Goal: Task Accomplishment & Management: Use online tool/utility

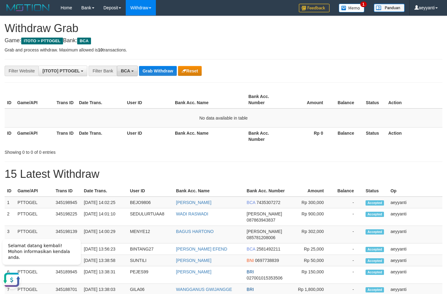
click at [122, 71] on span "BCA" at bounding box center [125, 70] width 9 height 5
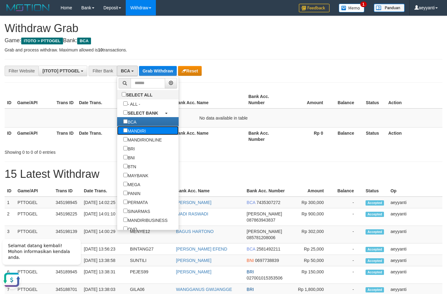
click at [117, 130] on label "MANDIRI" at bounding box center [134, 130] width 35 height 9
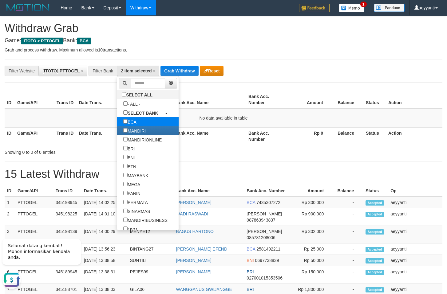
click at [117, 122] on label "BCA" at bounding box center [130, 121] width 26 height 9
select select "*******"
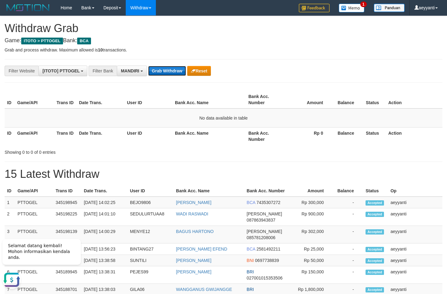
click at [169, 69] on button "Grab Withdraw" at bounding box center [167, 71] width 38 height 10
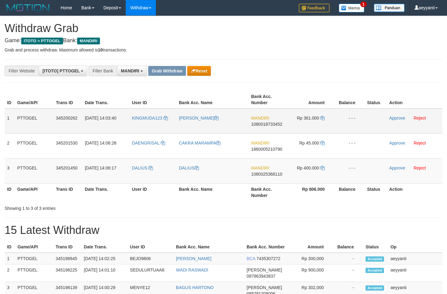
scroll to position [18, 0]
drag, startPoint x: 165, startPoint y: 112, endPoint x: 301, endPoint y: 174, distance: 149.4
click at [301, 174] on tbody "1 PTTOGEL 345200262 01/10/2025 14:03:40 KINGMUDA123 HADI SAPUTRA MANDIRI 108001…" at bounding box center [224, 145] width 438 height 75
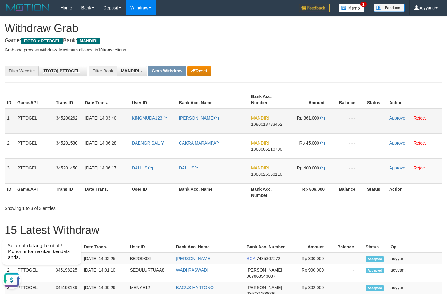
click at [270, 126] on td "MANDIRI 1080018733452" at bounding box center [268, 120] width 39 height 25
click at [273, 124] on span "1080018733452" at bounding box center [266, 124] width 31 height 5
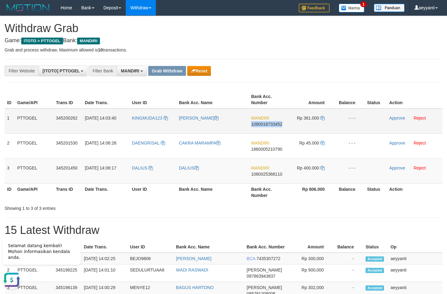
copy span "1080018733452"
click at [323, 119] on icon at bounding box center [323, 118] width 4 height 4
click at [268, 93] on th "Bank Acc. Number" at bounding box center [268, 100] width 39 height 18
click at [262, 125] on span "1080018733452" at bounding box center [266, 124] width 31 height 5
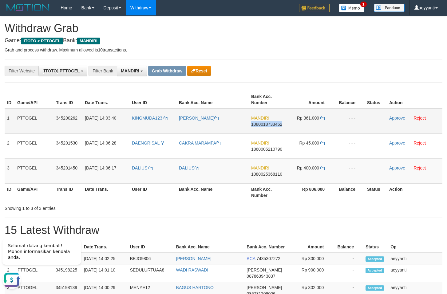
click at [262, 125] on span "1080018733452" at bounding box center [266, 124] width 31 height 5
copy span "1080018733452"
click at [323, 118] on icon at bounding box center [323, 118] width 4 height 4
click at [394, 116] on link "Approve" at bounding box center [398, 117] width 16 height 5
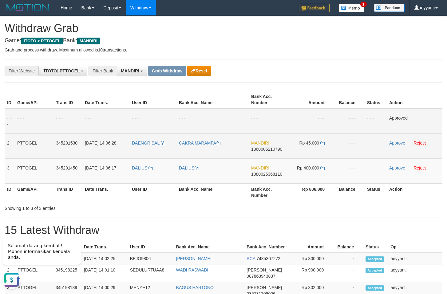
click at [259, 149] on span "1860005210790" at bounding box center [266, 148] width 31 height 5
copy span "1860005210790"
click at [268, 150] on span "1860005210790" at bounding box center [266, 148] width 31 height 5
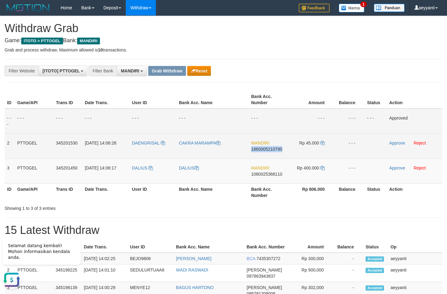
copy span "1860005210790"
click at [323, 143] on icon at bounding box center [323, 143] width 4 height 4
click at [393, 142] on link "Approve" at bounding box center [398, 142] width 16 height 5
click at [269, 174] on span "1080025368110" at bounding box center [266, 173] width 31 height 5
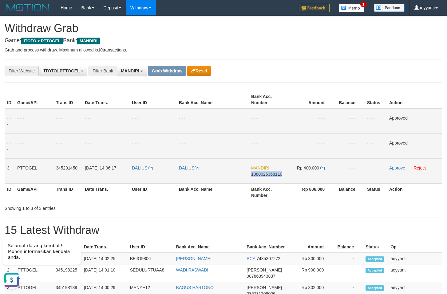
click at [269, 174] on span "1080025368110" at bounding box center [266, 173] width 31 height 5
copy span "1080025368110"
click at [323, 167] on icon at bounding box center [323, 168] width 4 height 4
click at [396, 169] on link "Approve" at bounding box center [398, 167] width 16 height 5
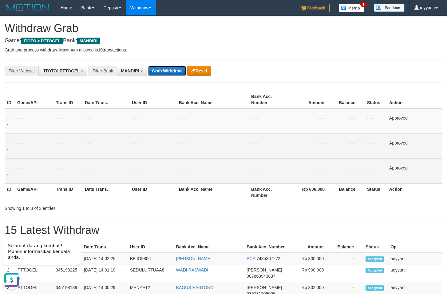
click at [170, 68] on button "Grab Withdraw" at bounding box center [167, 71] width 38 height 10
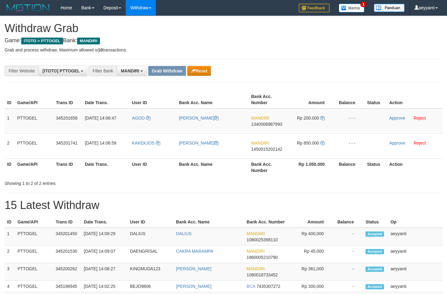
scroll to position [18, 0]
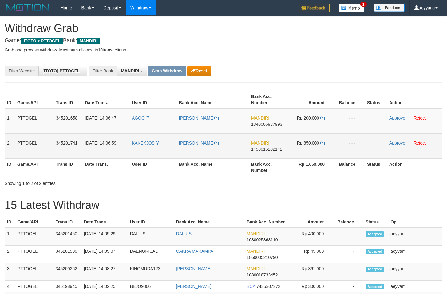
drag, startPoint x: 150, startPoint y: 121, endPoint x: 310, endPoint y: 146, distance: 161.9
click at [310, 146] on tbody "1 PTTOGEL 345201658 01/10/2025 14:06:47 AGOO AGUS RUDIONO MANDIRI 1340006987993…" at bounding box center [224, 133] width 438 height 50
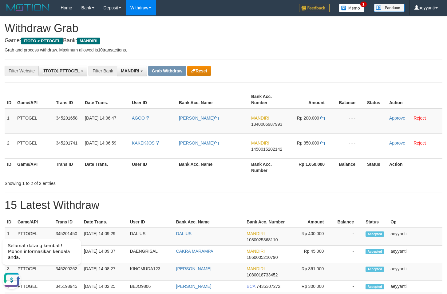
click at [329, 66] on div "**********" at bounding box center [186, 71] width 373 height 10
click at [266, 125] on span "1340006987993" at bounding box center [266, 124] width 31 height 5
click at [323, 119] on icon at bounding box center [323, 118] width 4 height 4
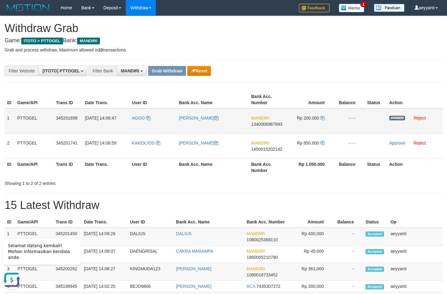
click at [394, 119] on link "Approve" at bounding box center [398, 117] width 16 height 5
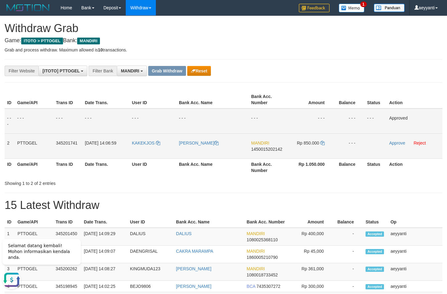
click at [270, 150] on span "1450015202142" at bounding box center [266, 148] width 31 height 5
copy span "1450015202142"
click at [322, 142] on icon at bounding box center [323, 143] width 4 height 4
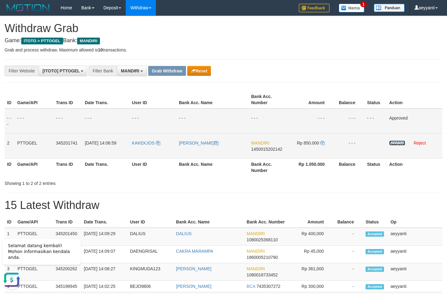
click at [393, 143] on link "Approve" at bounding box center [398, 142] width 16 height 5
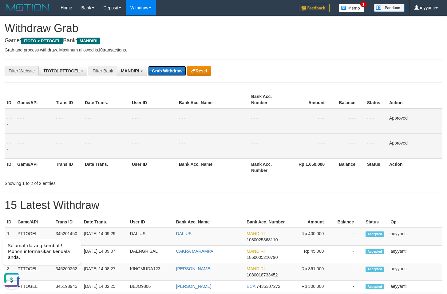
click at [173, 72] on button "Grab Withdraw" at bounding box center [167, 71] width 38 height 10
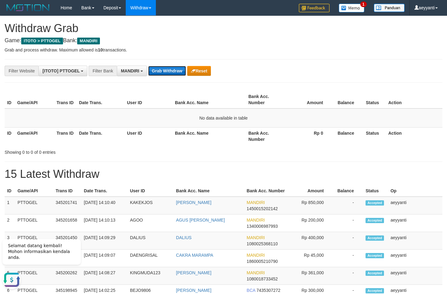
click at [178, 71] on button "Grab Withdraw" at bounding box center [167, 71] width 38 height 10
click at [135, 72] on span "MANDIRI" at bounding box center [130, 70] width 18 height 5
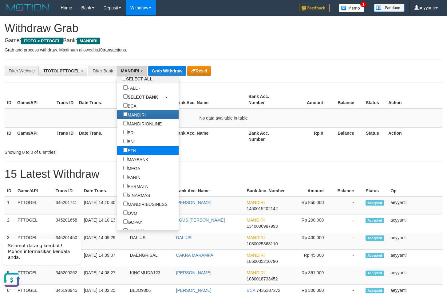
scroll to position [30, 0]
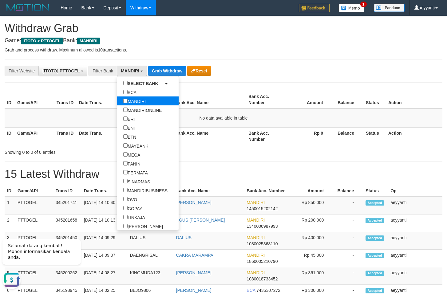
click at [117, 101] on label "MANDIRI" at bounding box center [134, 100] width 35 height 9
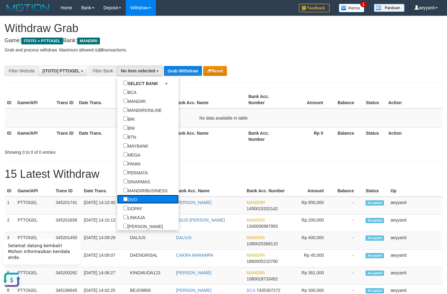
click at [117, 202] on label "OVO" at bounding box center [130, 198] width 26 height 9
select select "***"
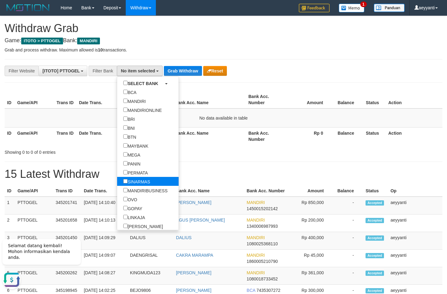
scroll to position [89, 0]
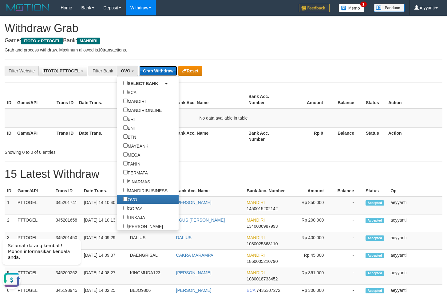
click at [157, 69] on button "Grab Withdraw" at bounding box center [158, 71] width 38 height 10
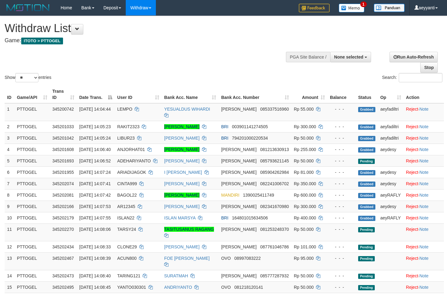
select select
select select "**"
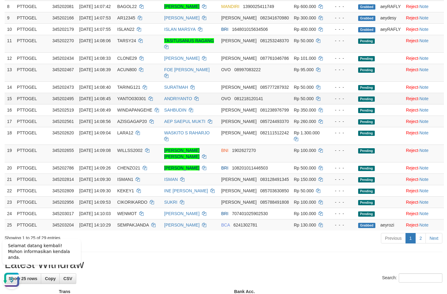
scroll to position [251, 0]
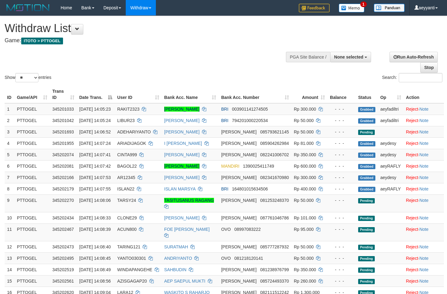
select select
select select "**"
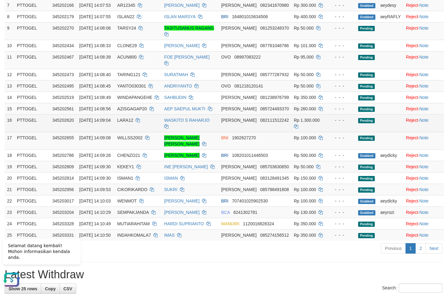
scroll to position [188, 0]
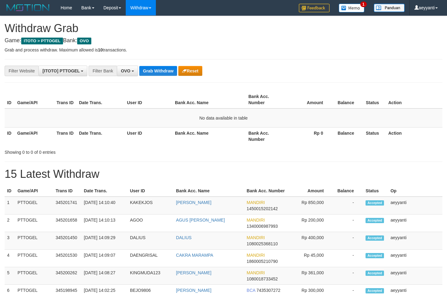
scroll to position [89, 0]
click at [157, 69] on button "Grab Withdraw" at bounding box center [158, 71] width 38 height 10
click at [133, 72] on b "button" at bounding box center [133, 70] width 2 height 1
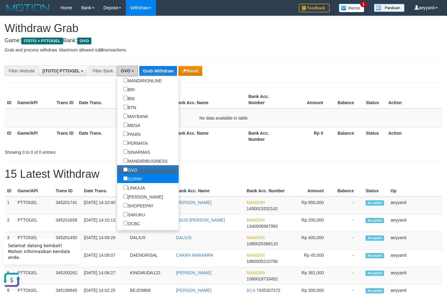
scroll to position [0, 0]
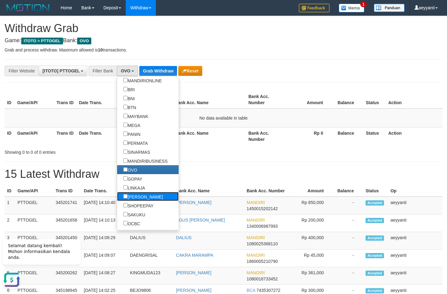
click at [117, 198] on label "[PERSON_NAME]" at bounding box center [143, 196] width 52 height 9
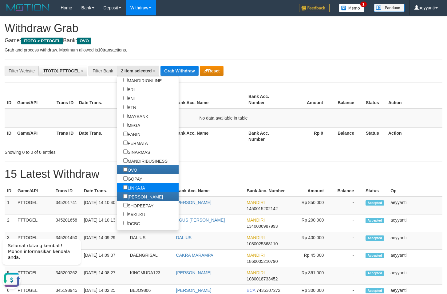
scroll to position [109, 0]
click at [117, 170] on label "OVO" at bounding box center [130, 169] width 26 height 9
select select "****"
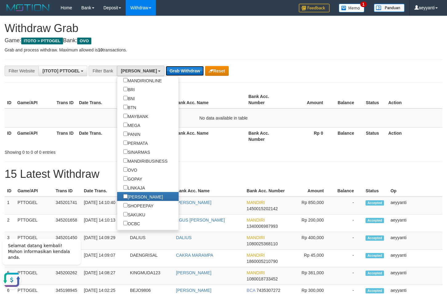
click at [166, 74] on button "Grab Withdraw" at bounding box center [185, 71] width 38 height 10
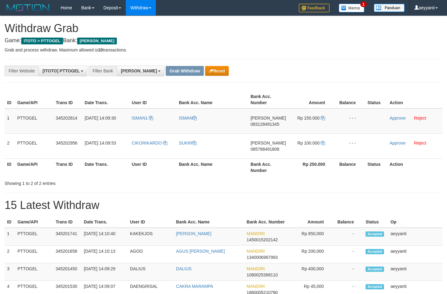
scroll to position [109, 0]
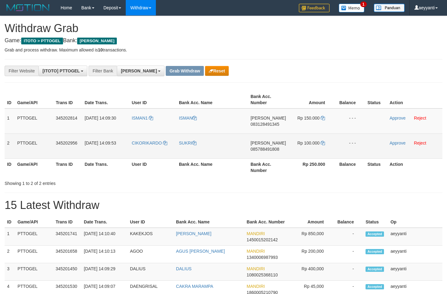
drag, startPoint x: 156, startPoint y: 114, endPoint x: 295, endPoint y: 145, distance: 143.0
click at [295, 145] on tbody "1 PTTOGEL 345202814 [DATE] 14:09:30 ISMAN1 [PERSON_NAME] 083128491345 Rp 150.00…" at bounding box center [224, 133] width 438 height 50
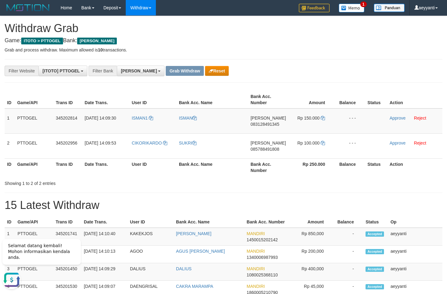
scroll to position [0, 0]
click at [274, 124] on span "083128491345" at bounding box center [265, 124] width 29 height 5
copy span "083128491345"
click at [296, 75] on div "**********" at bounding box center [186, 71] width 373 height 10
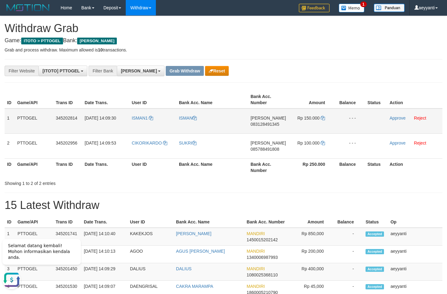
click at [271, 126] on td "DANA 083128491345" at bounding box center [268, 120] width 40 height 25
drag, startPoint x: 336, startPoint y: 67, endPoint x: 298, endPoint y: 100, distance: 50.2
click at [335, 69] on div "**********" at bounding box center [186, 71] width 373 height 10
click at [262, 124] on span "083128491345" at bounding box center [265, 124] width 29 height 5
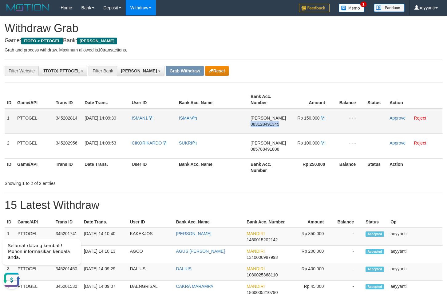
click at [262, 124] on span "083128491345" at bounding box center [265, 124] width 29 height 5
copy span "083128491345"
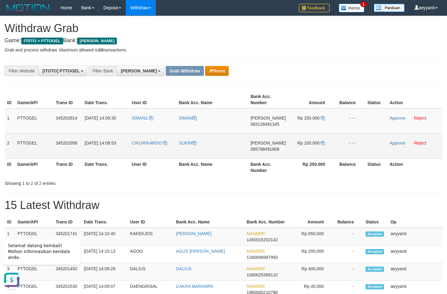
click at [265, 149] on span "085788491808" at bounding box center [265, 148] width 29 height 5
copy span "085788491808"
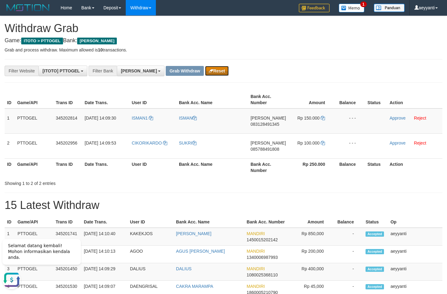
click at [205, 73] on button "Reset" at bounding box center [217, 71] width 24 height 10
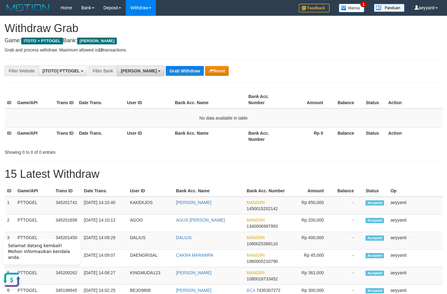
drag, startPoint x: 135, startPoint y: 72, endPoint x: 132, endPoint y: 92, distance: 20.3
click at [135, 73] on button "[PERSON_NAME]" at bounding box center [141, 71] width 48 height 10
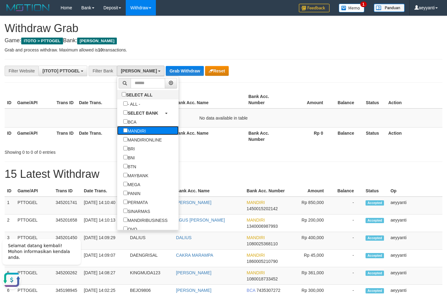
click at [121, 130] on label "MANDIRI" at bounding box center [134, 130] width 35 height 9
select select "*******"
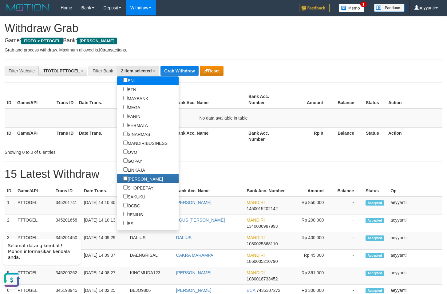
scroll to position [89, 0]
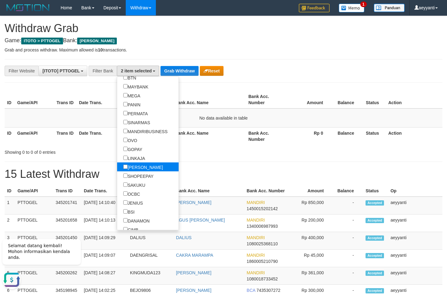
click at [117, 167] on label "[PERSON_NAME]" at bounding box center [143, 166] width 52 height 9
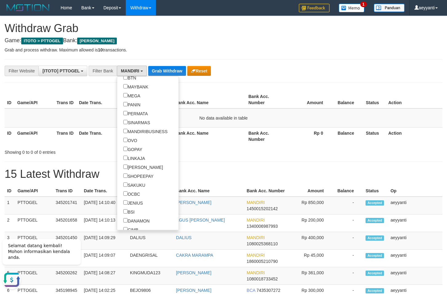
drag, startPoint x: 263, startPoint y: 86, endPoint x: 214, endPoint y: 65, distance: 53.8
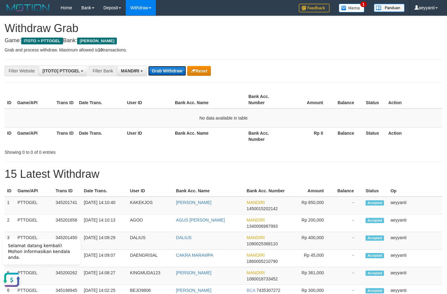
click at [169, 67] on button "Grab Withdraw" at bounding box center [167, 71] width 38 height 10
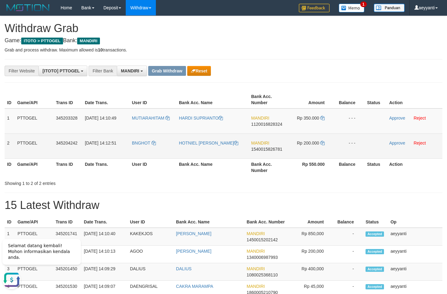
drag, startPoint x: 163, startPoint y: 112, endPoint x: 299, endPoint y: 140, distance: 138.1
click at [299, 140] on tbody "1 PTTOGEL 345203328 [DATE] 14:10:49 MUTIARAHITAM [PERSON_NAME] MANDIRI 11200168…" at bounding box center [224, 133] width 438 height 50
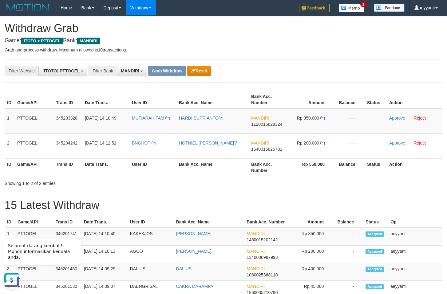
drag, startPoint x: 283, startPoint y: 75, endPoint x: 267, endPoint y: 103, distance: 33.1
click at [284, 75] on div "**********" at bounding box center [186, 71] width 373 height 10
click at [267, 124] on span "1120016828324" at bounding box center [266, 124] width 31 height 5
copy span "1120016828324"
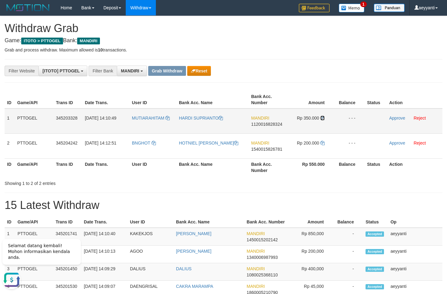
click at [323, 119] on icon at bounding box center [323, 118] width 4 height 4
click at [397, 117] on link "Approve" at bounding box center [398, 117] width 16 height 5
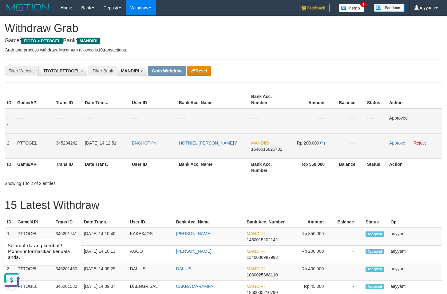
click at [262, 149] on span "1540015826781" at bounding box center [266, 148] width 31 height 5
copy span "1540015826781"
click at [322, 142] on icon at bounding box center [323, 143] width 4 height 4
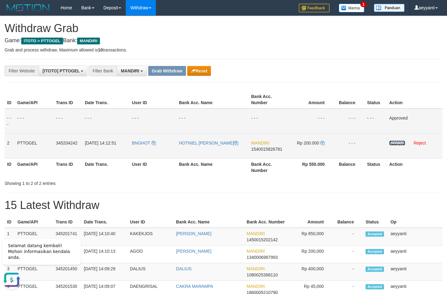
click at [396, 143] on link "Approve" at bounding box center [398, 142] width 16 height 5
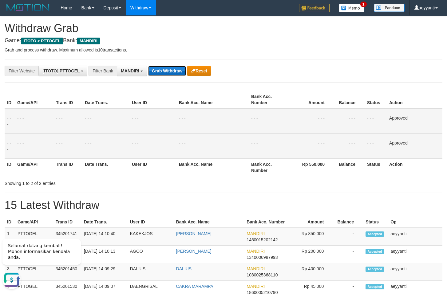
click at [161, 67] on button "Grab Withdraw" at bounding box center [167, 71] width 38 height 10
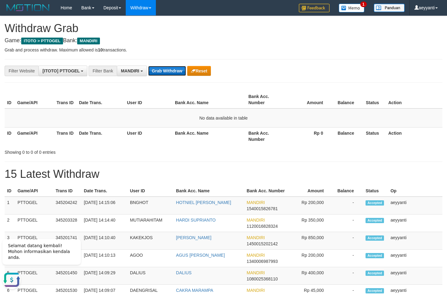
click at [171, 72] on button "Grab Withdraw" at bounding box center [167, 71] width 38 height 10
click at [168, 73] on button "Grab Withdraw" at bounding box center [167, 71] width 38 height 10
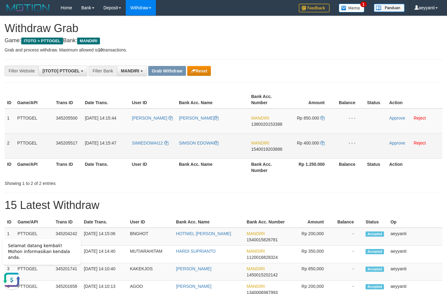
drag, startPoint x: 156, startPoint y: 113, endPoint x: 306, endPoint y: 146, distance: 153.3
click at [306, 146] on tbody "1 PTTOGEL 345205500 [DATE] 14:15:44 [GEOGRAPHIC_DATA] [PERSON_NAME] MANDIRI 138…" at bounding box center [224, 133] width 438 height 50
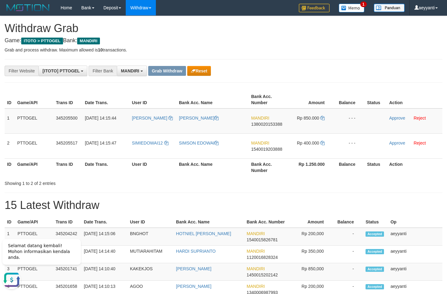
drag, startPoint x: 325, startPoint y: 57, endPoint x: 315, endPoint y: 99, distance: 43.0
click at [265, 125] on span "1380020153388" at bounding box center [266, 124] width 31 height 5
copy span "1380020153388"
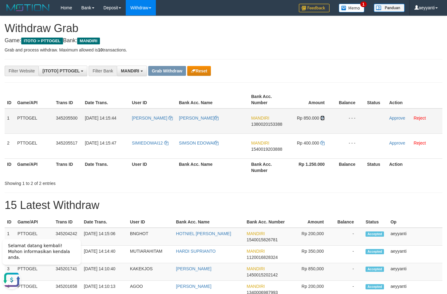
click at [323, 118] on icon at bounding box center [323, 118] width 4 height 4
click at [394, 119] on link "Approve" at bounding box center [398, 117] width 16 height 5
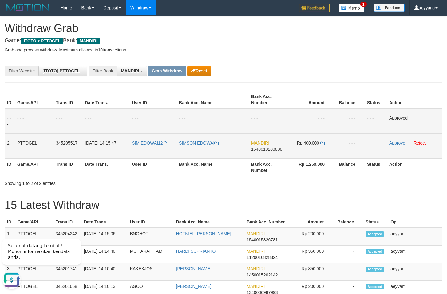
click at [271, 147] on span "1540019203888" at bounding box center [266, 148] width 31 height 5
copy span "1540019203888"
click at [322, 142] on icon at bounding box center [323, 143] width 4 height 4
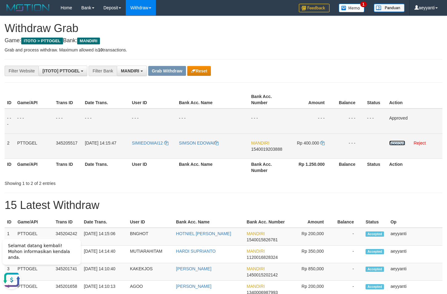
click at [395, 143] on link "Approve" at bounding box center [398, 142] width 16 height 5
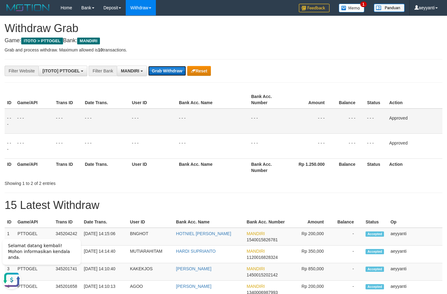
click at [168, 75] on button "Grab Withdraw" at bounding box center [167, 71] width 38 height 10
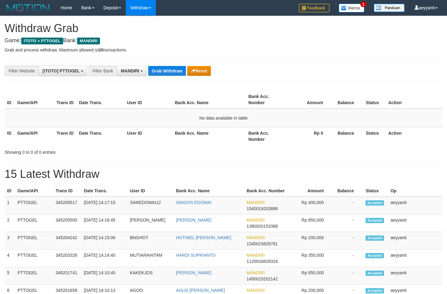
scroll to position [18, 0]
click at [171, 73] on button "Grab Withdraw" at bounding box center [167, 71] width 38 height 10
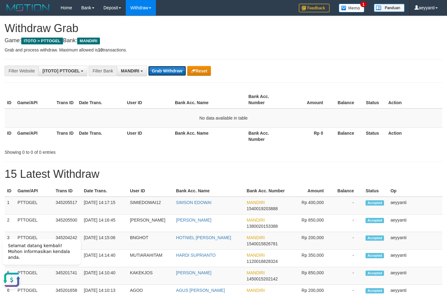
scroll to position [0, 0]
click at [169, 66] on button "Grab Withdraw" at bounding box center [167, 71] width 38 height 10
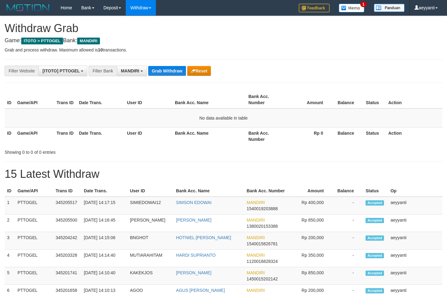
scroll to position [18, 0]
click at [169, 66] on button "Grab Withdraw" at bounding box center [167, 71] width 38 height 10
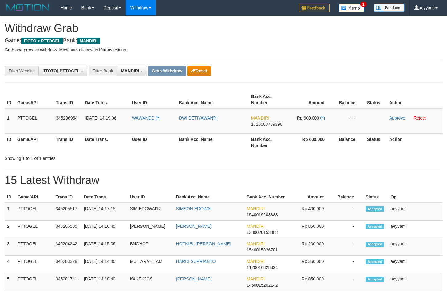
scroll to position [18, 0]
drag, startPoint x: 160, startPoint y: 112, endPoint x: 319, endPoint y: 127, distance: 159.4
click at [319, 127] on tr "1 PTTOGEL 345206964 [DATE] 14:19:06 WAWANDS DWI SETIYAWAN MANDIRI 1710003789396…" at bounding box center [224, 120] width 438 height 25
click at [325, 76] on div "**********" at bounding box center [186, 71] width 373 height 10
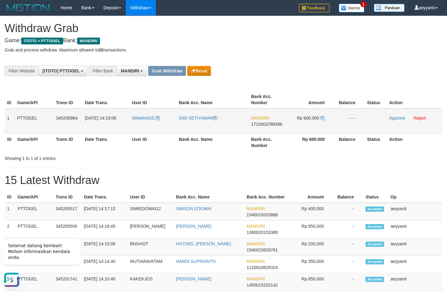
click at [268, 125] on span "1710003789396" at bounding box center [266, 124] width 31 height 5
copy span "1710003789396"
click at [323, 118] on icon at bounding box center [323, 118] width 4 height 4
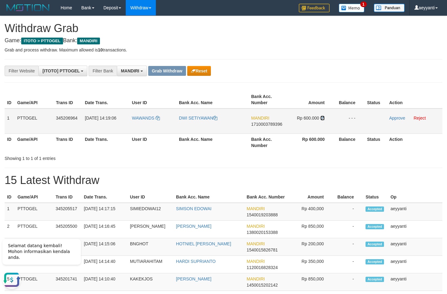
click at [323, 118] on icon at bounding box center [323, 118] width 4 height 4
click at [396, 118] on link "Approve" at bounding box center [398, 117] width 16 height 5
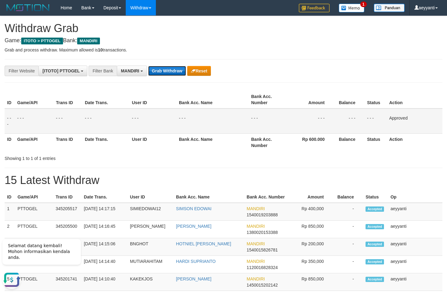
click at [156, 75] on button "Grab Withdraw" at bounding box center [167, 71] width 38 height 10
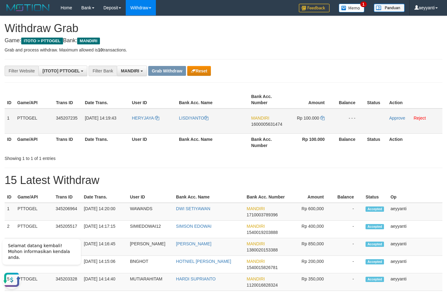
drag, startPoint x: 144, startPoint y: 112, endPoint x: 317, endPoint y: 120, distance: 173.1
click at [317, 120] on tr "1 PTTOGEL 345207235 [DATE] 14:19:43 [GEOGRAPHIC_DATA] LISDIYANTO MANDIRI 160000…" at bounding box center [224, 120] width 438 height 25
drag, startPoint x: 282, startPoint y: 83, endPoint x: 280, endPoint y: 103, distance: 20.0
click at [310, 89] on div "ID Game/API Trans ID Date Trans. User ID Bank Acc. Name Bank Acc. Number Amount…" at bounding box center [223, 121] width 447 height 64
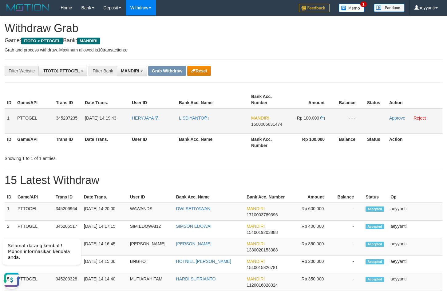
click at [273, 125] on span "1600005631474" at bounding box center [266, 124] width 31 height 5
copy span "1600005631474"
click at [322, 118] on icon at bounding box center [323, 118] width 4 height 4
drag, startPoint x: 322, startPoint y: 118, endPoint x: 358, endPoint y: 123, distance: 36.4
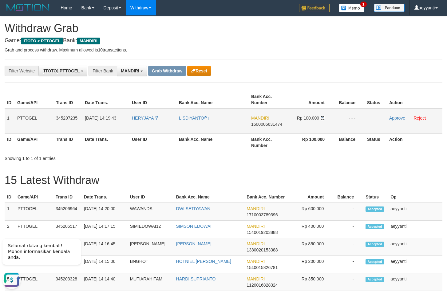
click at [322, 118] on icon at bounding box center [323, 118] width 4 height 4
click at [394, 116] on link "Approve" at bounding box center [398, 117] width 16 height 5
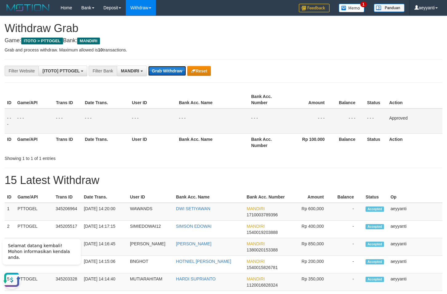
click at [174, 67] on button "Grab Withdraw" at bounding box center [167, 71] width 38 height 10
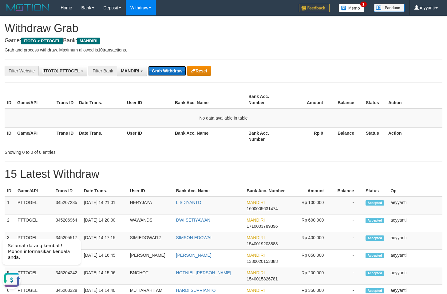
click at [162, 70] on button "Grab Withdraw" at bounding box center [167, 71] width 38 height 10
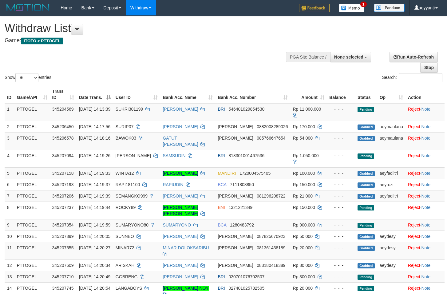
select select
select select "**"
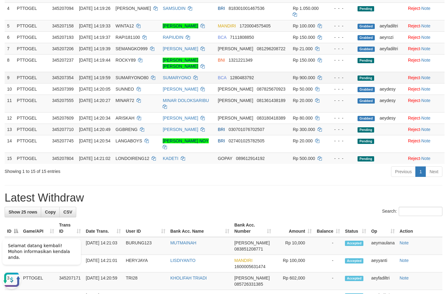
scroll to position [157, 0]
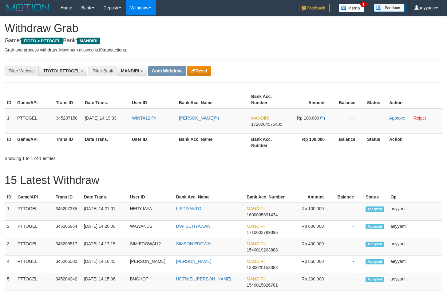
scroll to position [18, 0]
drag, startPoint x: 154, startPoint y: 113, endPoint x: 304, endPoint y: 128, distance: 151.2
click at [304, 128] on tr "1 PTTOGEL 345207158 01/10/2025 14:19:33 WINTA12 DEDI IRWANSYA PUTRA MANDIRI 172…" at bounding box center [224, 120] width 438 height 25
drag, startPoint x: 369, startPoint y: 43, endPoint x: 366, endPoint y: 50, distance: 7.4
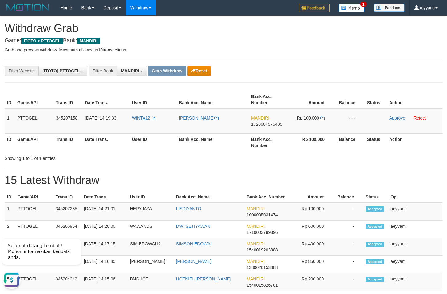
click at [261, 123] on span "1720004575405" at bounding box center [266, 124] width 31 height 5
copy span "1720004575405"
click at [324, 118] on icon at bounding box center [323, 118] width 4 height 4
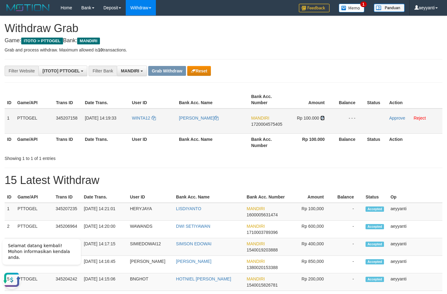
click at [323, 118] on icon at bounding box center [323, 118] width 4 height 4
click at [395, 119] on link "Approve" at bounding box center [398, 117] width 16 height 5
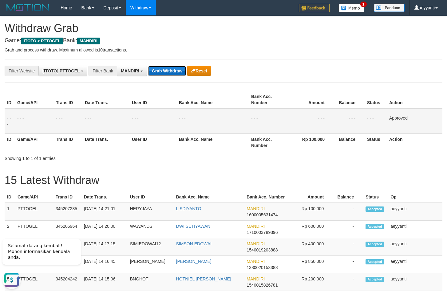
click at [168, 71] on button "Grab Withdraw" at bounding box center [167, 71] width 38 height 10
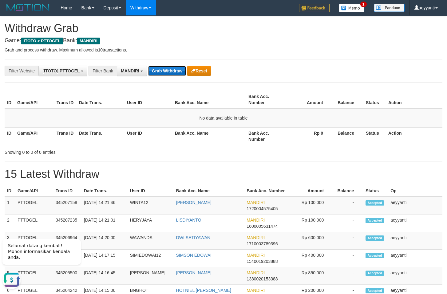
click at [169, 73] on button "Grab Withdraw" at bounding box center [167, 71] width 38 height 10
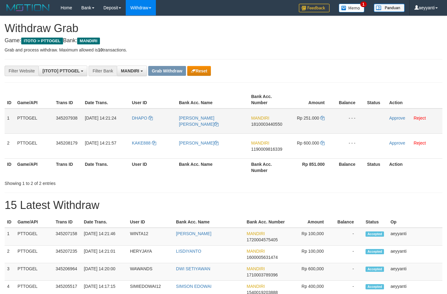
scroll to position [18, 0]
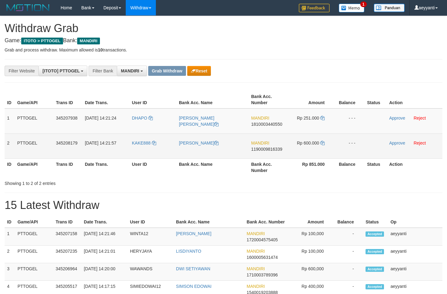
drag, startPoint x: 159, startPoint y: 110, endPoint x: 302, endPoint y: 146, distance: 147.7
click at [302, 146] on tbody "1 PTTOGEL 345207938 01/10/2025 14:21:24 DHAPO ARDIAN ISMAIL ABDUL MANDIRI 18100…" at bounding box center [224, 133] width 438 height 50
copy tr
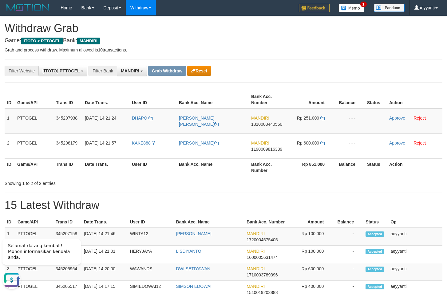
scroll to position [0, 0]
click at [270, 125] on span "1810003440550" at bounding box center [266, 124] width 31 height 5
copy span "1810003440550"
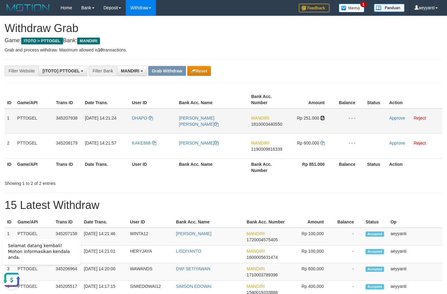
click at [323, 118] on icon at bounding box center [323, 118] width 4 height 4
click at [396, 119] on link "Approve" at bounding box center [398, 117] width 16 height 5
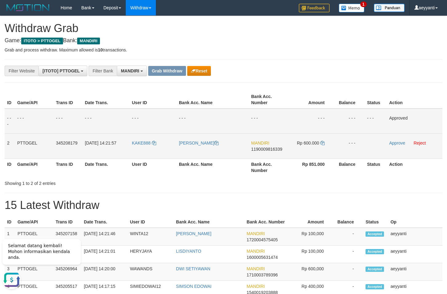
click at [273, 150] on span "1190009816339" at bounding box center [266, 148] width 31 height 5
copy span "1190009816339"
click at [324, 143] on icon at bounding box center [323, 143] width 4 height 4
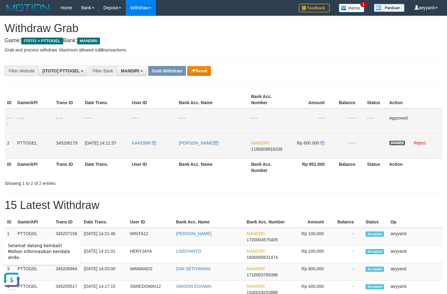
click at [397, 145] on link "Approve" at bounding box center [398, 142] width 16 height 5
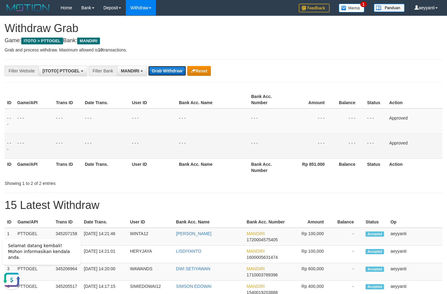
click at [168, 71] on button "Grab Withdraw" at bounding box center [167, 71] width 38 height 10
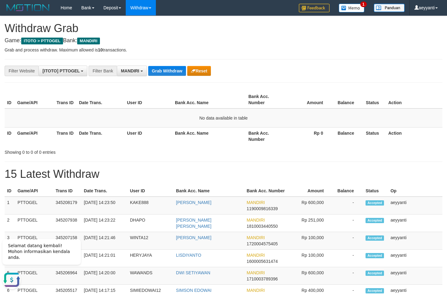
click at [171, 72] on button "Grab Withdraw" at bounding box center [167, 71] width 38 height 10
click at [170, 70] on button "Grab Withdraw" at bounding box center [167, 71] width 38 height 10
click at [173, 73] on button "Grab Withdraw" at bounding box center [167, 71] width 38 height 10
click at [171, 70] on button "Grab Withdraw" at bounding box center [167, 71] width 38 height 10
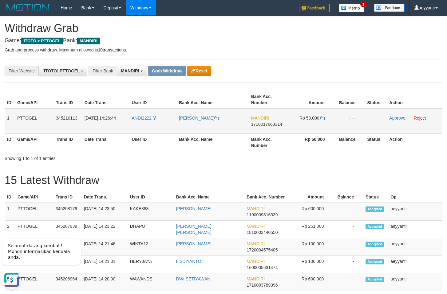
drag, startPoint x: 148, startPoint y: 112, endPoint x: 310, endPoint y: 126, distance: 162.8
click at [310, 126] on tr "1 PTTOGEL 345210113 01/10/2025 14:26:44 ANDI2222 YUSUF HARMANTO MANDIRI 1710017…" at bounding box center [224, 120] width 438 height 25
click at [269, 126] on span "1710017663314" at bounding box center [266, 124] width 31 height 5
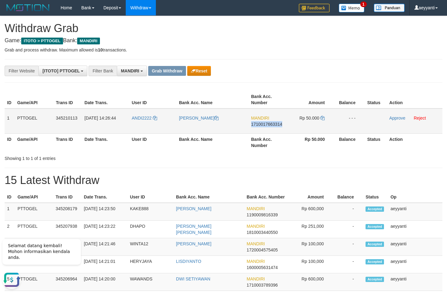
copy span "1710017663314"
click at [323, 117] on icon at bounding box center [323, 118] width 4 height 4
click at [395, 117] on link "Approve" at bounding box center [398, 117] width 16 height 5
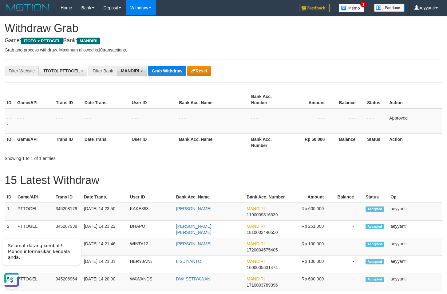
click at [136, 71] on span "MANDIRI" at bounding box center [130, 70] width 18 height 5
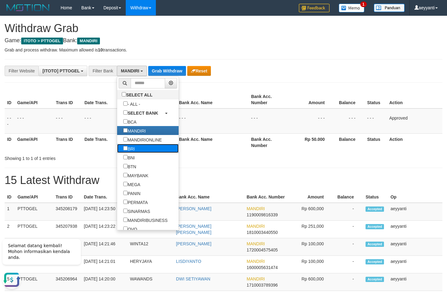
click at [117, 147] on link "BRI" at bounding box center [148, 148] width 62 height 9
click at [117, 150] on label "BRI" at bounding box center [129, 148] width 24 height 9
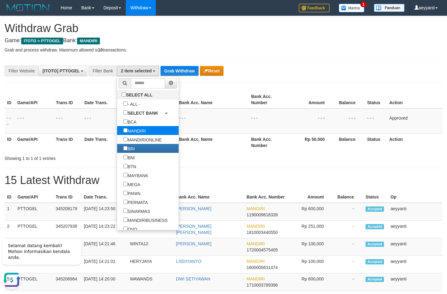
click at [121, 130] on label "MANDIRI" at bounding box center [134, 130] width 35 height 9
select select "***"
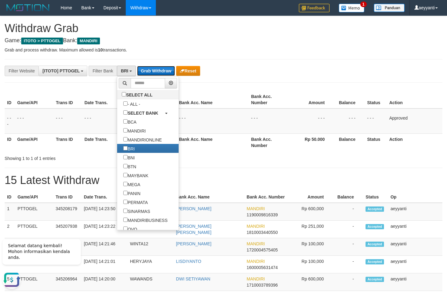
click at [159, 72] on button "Grab Withdraw" at bounding box center [156, 71] width 38 height 10
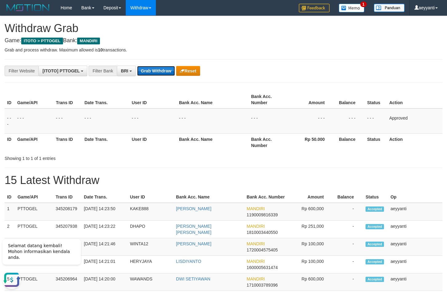
click at [159, 72] on button "Grab Withdraw" at bounding box center [156, 71] width 38 height 10
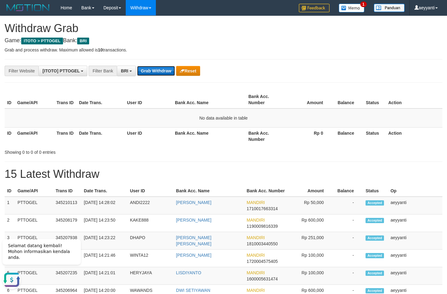
click at [146, 68] on button "Grab Withdraw" at bounding box center [156, 71] width 38 height 10
click at [256, 69] on div "**********" at bounding box center [186, 71] width 373 height 10
click at [149, 73] on button "Grab Withdraw" at bounding box center [156, 71] width 38 height 10
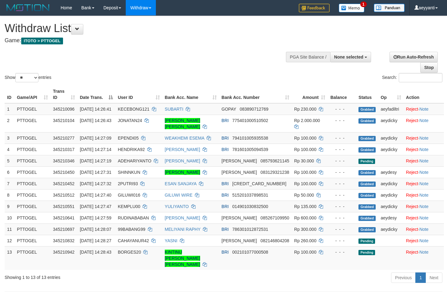
select select
select select "**"
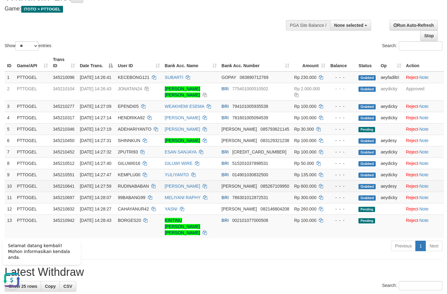
scroll to position [31, 0]
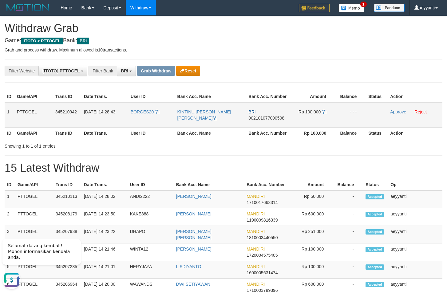
drag, startPoint x: 142, startPoint y: 106, endPoint x: 307, endPoint y: 115, distance: 165.2
click at [307, 115] on tr "1 PTTOGEL 345210942 01/10/2025 14:28:43 BORGES20 KINTINU SOARES BORGES BRI 0021…" at bounding box center [224, 114] width 438 height 25
click at [299, 67] on div "**********" at bounding box center [186, 71] width 373 height 10
click at [269, 118] on span "002101077000508" at bounding box center [267, 117] width 36 height 5
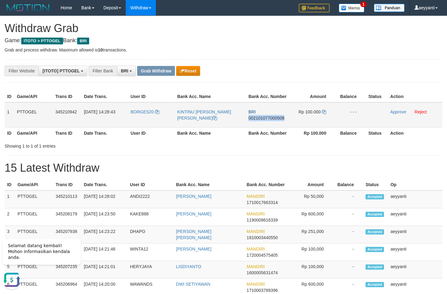
copy span "002101077000508"
click at [325, 112] on icon at bounding box center [324, 112] width 4 height 4
click at [398, 113] on link "Approve" at bounding box center [398, 111] width 16 height 5
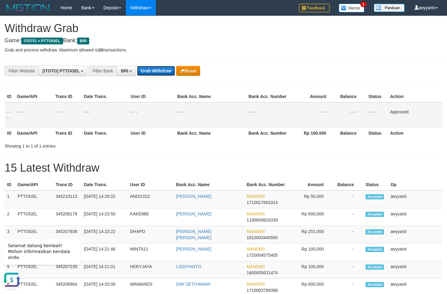
click at [159, 71] on button "Grab Withdraw" at bounding box center [156, 71] width 38 height 10
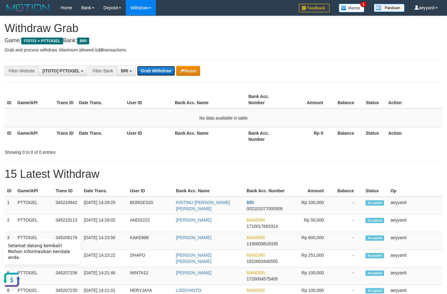
click at [155, 73] on button "Grab Withdraw" at bounding box center [156, 71] width 38 height 10
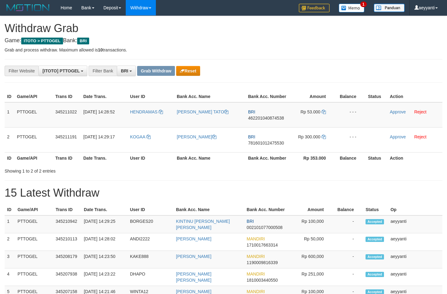
scroll to position [31, 0]
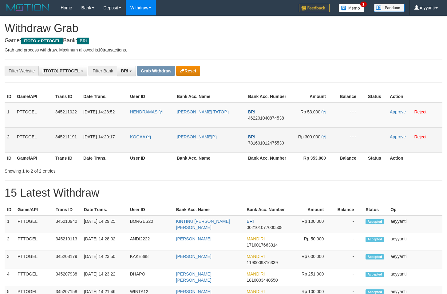
drag, startPoint x: 156, startPoint y: 107, endPoint x: 320, endPoint y: 140, distance: 167.8
click at [320, 140] on tbody "1 PTTOGEL 345211022 01/10/2025 14:28:52 HENDRAMAS ARNOLDUS HM TATO BRI 46220104…" at bounding box center [224, 127] width 438 height 50
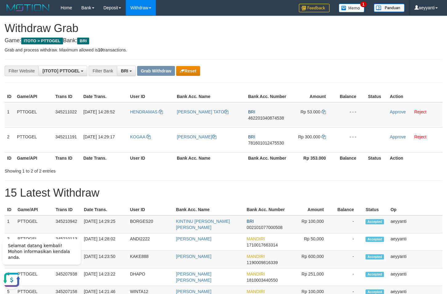
click at [322, 67] on div "**********" at bounding box center [186, 71] width 373 height 10
click at [267, 118] on span "462201040874538" at bounding box center [266, 117] width 36 height 5
copy span "462201040874538"
click at [324, 113] on icon at bounding box center [324, 112] width 4 height 4
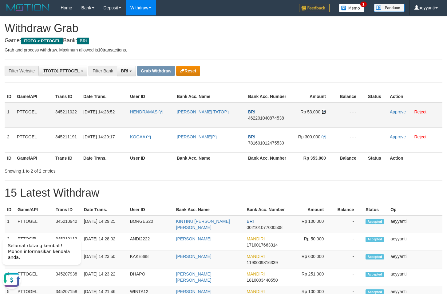
click at [324, 113] on icon at bounding box center [324, 112] width 4 height 4
click at [397, 112] on link "Approve" at bounding box center [398, 111] width 16 height 5
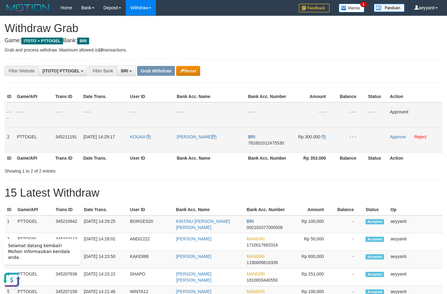
click at [265, 142] on span "781601012475530" at bounding box center [266, 142] width 36 height 5
copy span "781601012475530"
click at [325, 136] on icon at bounding box center [324, 136] width 4 height 4
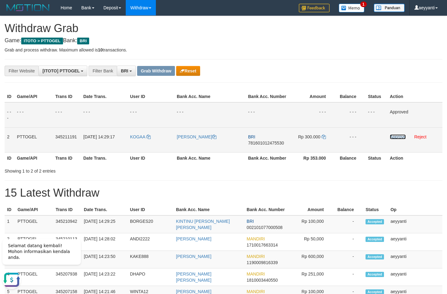
click at [396, 138] on link "Approve" at bounding box center [398, 136] width 16 height 5
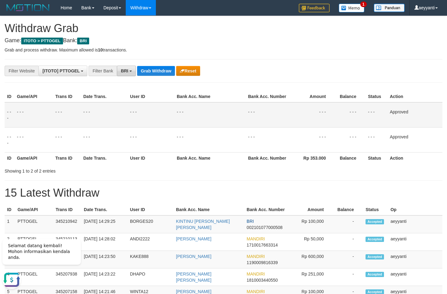
click at [132, 72] on button "BRI" at bounding box center [126, 71] width 19 height 10
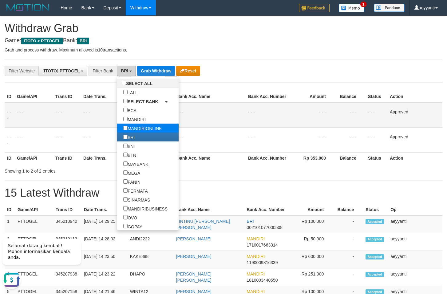
scroll to position [30, 0]
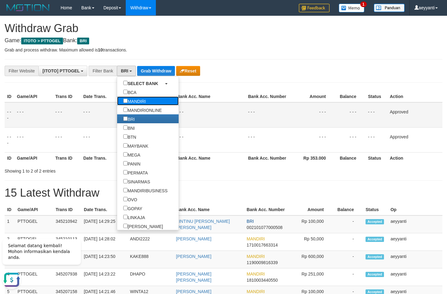
click at [117, 102] on label "MANDIRI" at bounding box center [134, 100] width 35 height 9
select select "*******"
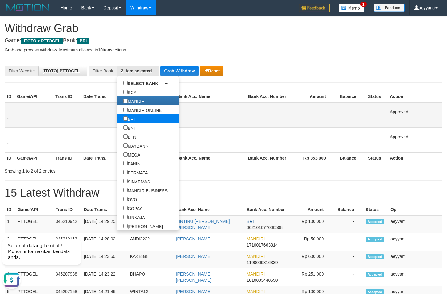
click at [117, 120] on label "BRI" at bounding box center [129, 118] width 24 height 9
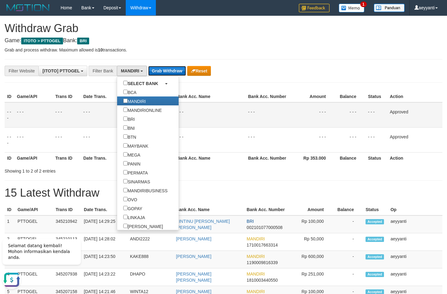
click at [157, 70] on button "Grab Withdraw" at bounding box center [167, 71] width 38 height 10
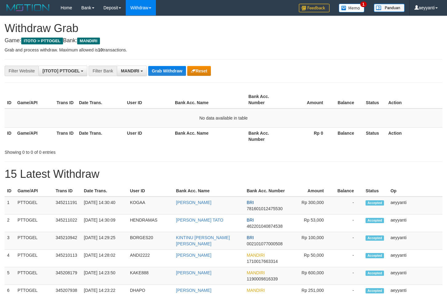
scroll to position [18, 0]
click at [157, 70] on button "Grab Withdraw" at bounding box center [167, 71] width 38 height 10
click at [165, 71] on button "Grab Withdraw" at bounding box center [167, 71] width 38 height 10
click at [138, 73] on span "MANDIRI" at bounding box center [130, 70] width 18 height 5
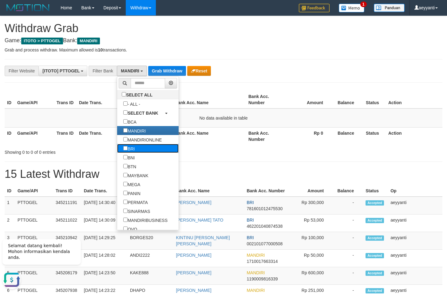
click at [117, 150] on label "BRI" at bounding box center [129, 148] width 24 height 9
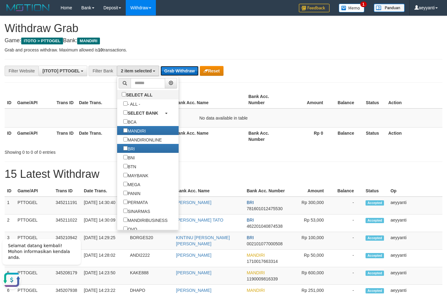
click at [176, 71] on button "Grab Withdraw" at bounding box center [180, 71] width 38 height 10
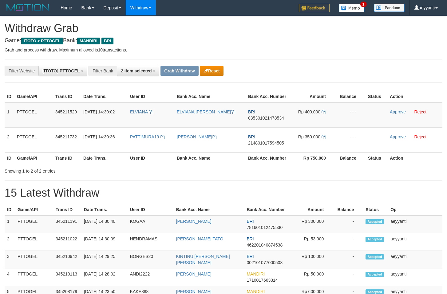
scroll to position [18, 0]
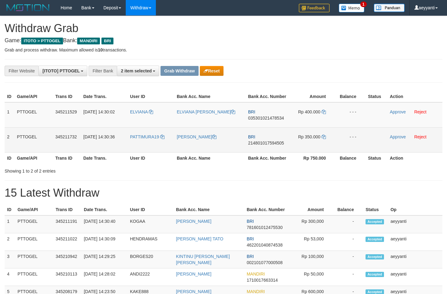
drag, startPoint x: 166, startPoint y: 113, endPoint x: 319, endPoint y: 138, distance: 154.9
click at [319, 138] on tbody "1 PTTOGEL 345211529 [DATE] 14:30:02 ELVIANA ELVIANA [PERSON_NAME] LIKUMAHWA BRI…" at bounding box center [224, 127] width 438 height 50
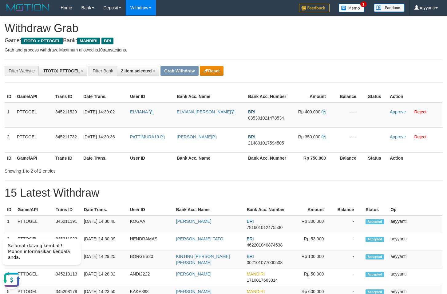
drag, startPoint x: 251, startPoint y: 56, endPoint x: 256, endPoint y: 64, distance: 8.9
click at [273, 119] on span "035301021478534" at bounding box center [266, 117] width 36 height 5
copy span "035301021478534"
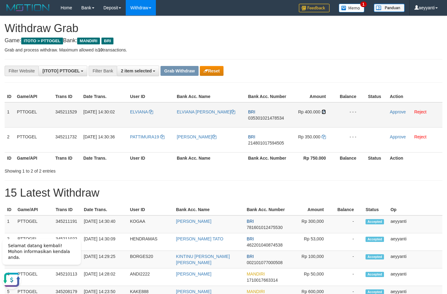
click at [323, 112] on icon at bounding box center [324, 112] width 4 height 4
click at [398, 111] on link "Approve" at bounding box center [398, 111] width 16 height 5
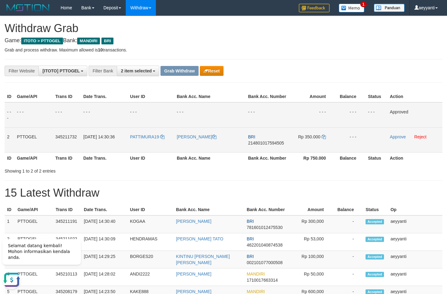
click at [262, 141] on span "214801017594505" at bounding box center [266, 142] width 36 height 5
copy span "214801017594505"
click at [324, 137] on icon at bounding box center [324, 136] width 4 height 4
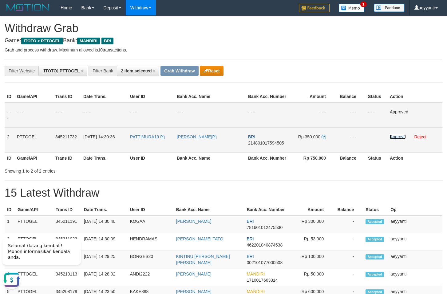
click at [393, 137] on link "Approve" at bounding box center [398, 136] width 16 height 5
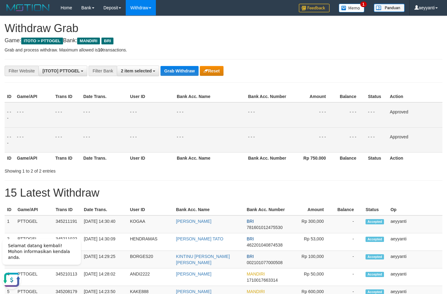
click at [169, 123] on td "- - -" at bounding box center [151, 114] width 47 height 25
click at [140, 71] on span "2 item selected" at bounding box center [136, 70] width 31 height 5
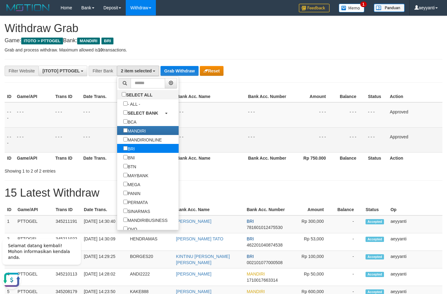
click at [128, 148] on link "BRI" at bounding box center [148, 148] width 62 height 9
click at [117, 150] on label "BRI" at bounding box center [129, 148] width 24 height 9
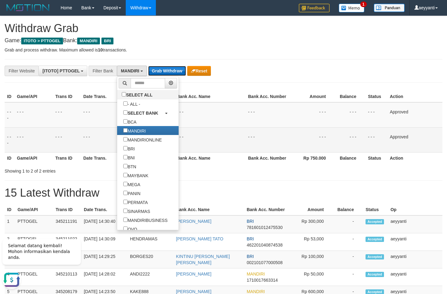
click at [169, 71] on button "Grab Withdraw" at bounding box center [167, 71] width 38 height 10
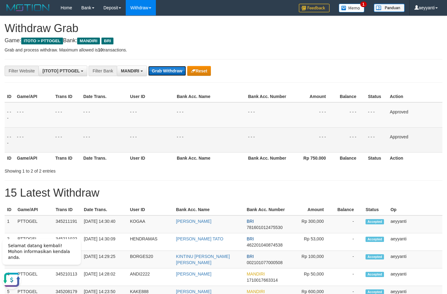
click at [169, 71] on button "Grab Withdraw" at bounding box center [167, 71] width 38 height 10
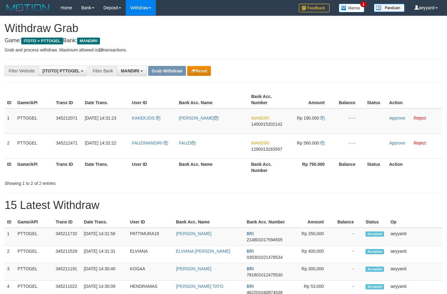
scroll to position [18, 0]
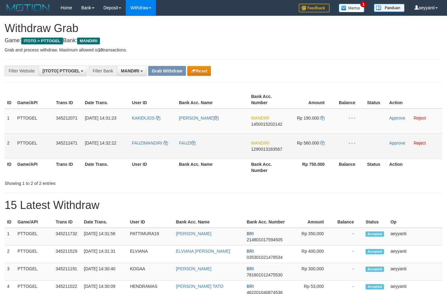
drag, startPoint x: 167, startPoint y: 112, endPoint x: 317, endPoint y: 147, distance: 153.5
click at [317, 147] on tbody "1 PTTOGEL 345212071 [DATE] 14:31:23 [GEOGRAPHIC_DATA] GEDE RESTIKAYASA MANDIRI …" at bounding box center [224, 133] width 438 height 50
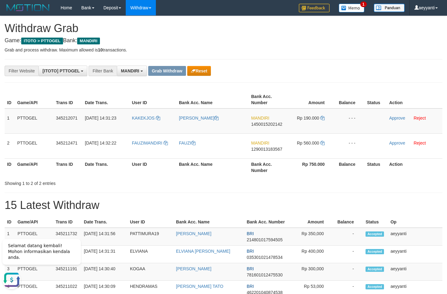
scroll to position [0, 0]
click at [262, 124] on span "1450015202142" at bounding box center [266, 124] width 31 height 5
copy span "1450015202142"
click at [322, 117] on icon at bounding box center [323, 118] width 4 height 4
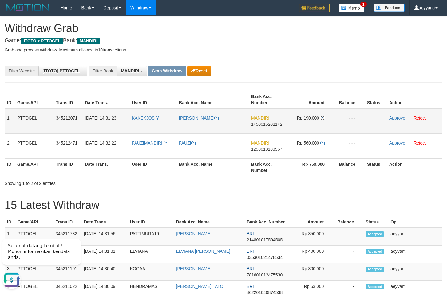
click at [322, 117] on icon at bounding box center [323, 118] width 4 height 4
click at [392, 118] on link "Approve" at bounding box center [398, 117] width 16 height 5
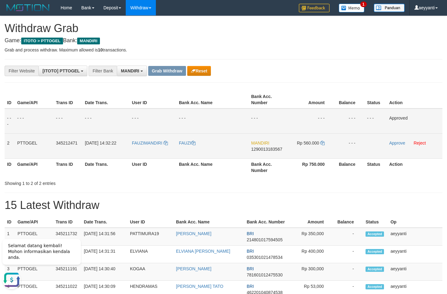
click at [270, 147] on span "1290013183567" at bounding box center [266, 148] width 31 height 5
copy span "1290013183567"
click at [325, 143] on icon at bounding box center [323, 143] width 4 height 4
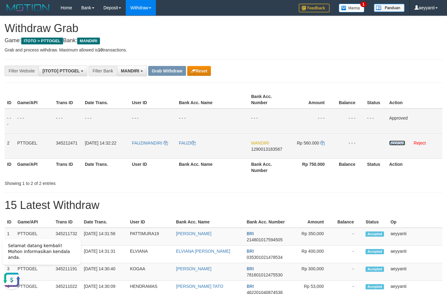
click at [398, 142] on link "Approve" at bounding box center [398, 142] width 16 height 5
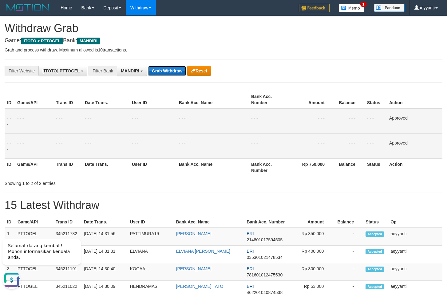
click at [167, 68] on button "Grab Withdraw" at bounding box center [167, 71] width 38 height 10
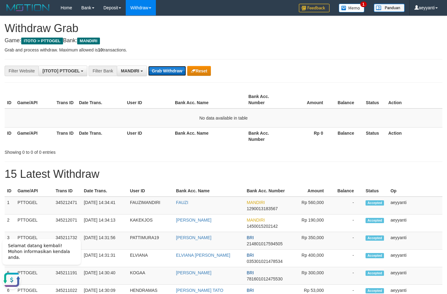
click at [166, 72] on button "Grab Withdraw" at bounding box center [167, 71] width 38 height 10
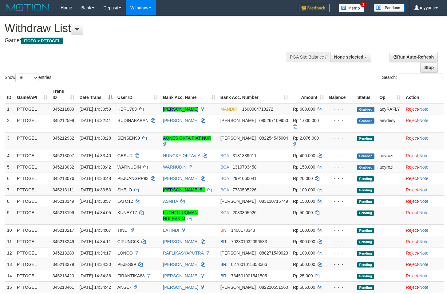
select select
select select "**"
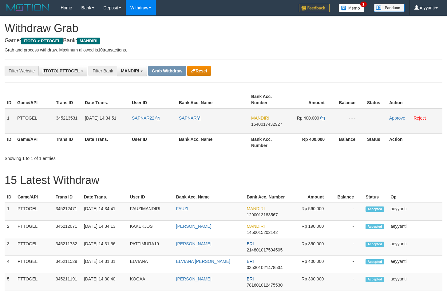
scroll to position [18, 0]
drag, startPoint x: 156, startPoint y: 112, endPoint x: 301, endPoint y: 130, distance: 145.7
click at [301, 130] on tr "1 PTTOGEL 345213531 [DATE] 14:34:51 SAPNAR22 SAPNAR MANDIRI 1540017432927 Rp 40…" at bounding box center [224, 120] width 438 height 25
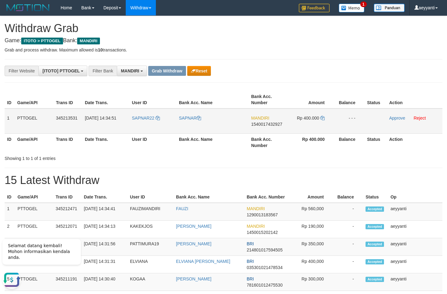
click at [273, 126] on span "1540017432927" at bounding box center [266, 124] width 31 height 5
copy span "1540017432927"
click at [323, 119] on icon at bounding box center [323, 118] width 4 height 4
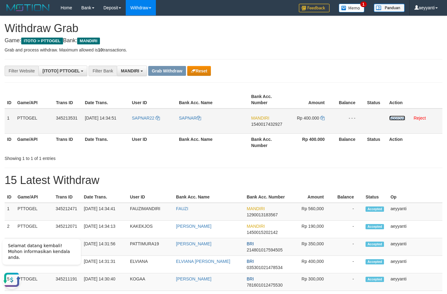
click at [395, 120] on link "Approve" at bounding box center [398, 117] width 16 height 5
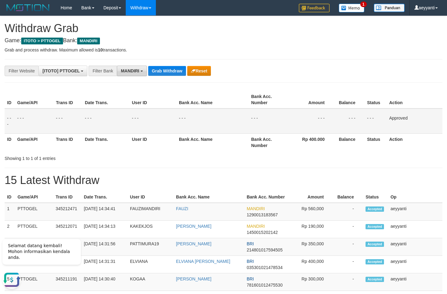
click at [128, 71] on span "MANDIRI" at bounding box center [130, 70] width 18 height 5
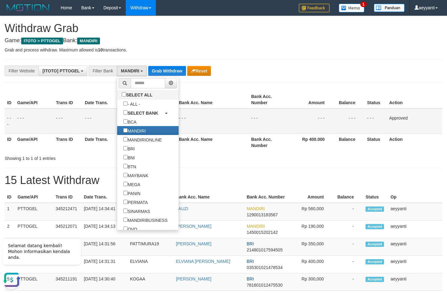
click at [222, 92] on th "Bank Acc. Name" at bounding box center [213, 100] width 72 height 18
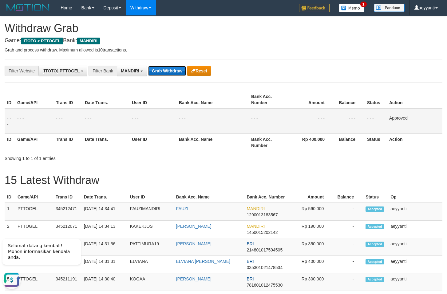
click at [165, 73] on button "Grab Withdraw" at bounding box center [167, 71] width 38 height 10
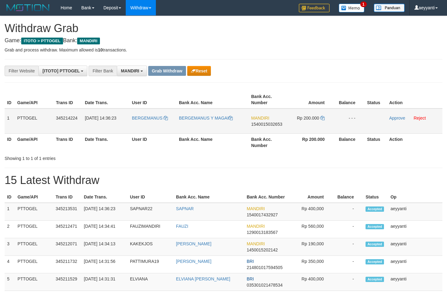
scroll to position [18, 0]
drag, startPoint x: 153, startPoint y: 113, endPoint x: 315, endPoint y: 128, distance: 162.3
click at [315, 128] on tr "1 PTTOGEL 345214224 [DATE] 14:36:23 BERGEMANUS [PERSON_NAME] Y MAGAI MANDIRI 15…" at bounding box center [224, 120] width 438 height 25
drag, startPoint x: 353, startPoint y: 71, endPoint x: 335, endPoint y: 90, distance: 25.9
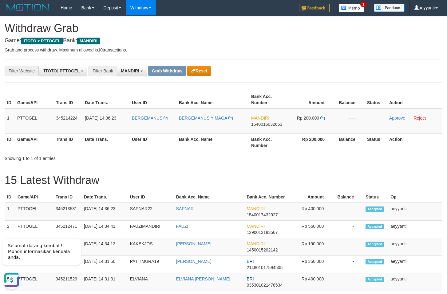
click at [352, 72] on div "**********" at bounding box center [186, 71] width 373 height 10
click at [270, 124] on span "1540015032653" at bounding box center [266, 124] width 31 height 5
drag, startPoint x: 270, startPoint y: 124, endPoint x: 421, endPoint y: 138, distance: 151.8
click at [271, 124] on span "1540015032653" at bounding box center [266, 124] width 31 height 5
copy span "1540015032653"
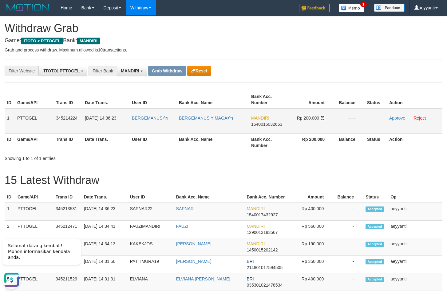
click at [323, 118] on icon at bounding box center [323, 118] width 4 height 4
drag, startPoint x: 323, startPoint y: 118, endPoint x: 326, endPoint y: 119, distance: 3.1
click at [324, 118] on icon at bounding box center [323, 118] width 4 height 4
click at [398, 119] on link "Approve" at bounding box center [398, 117] width 16 height 5
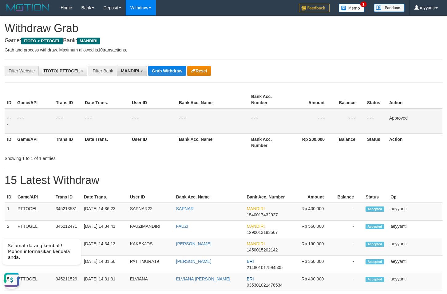
click at [129, 71] on span "MANDIRI" at bounding box center [130, 70] width 18 height 5
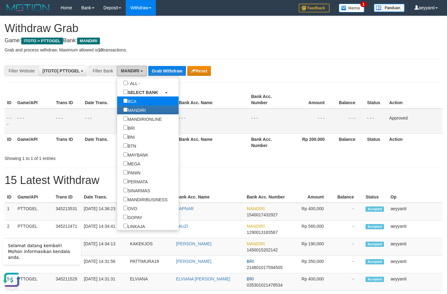
scroll to position [30, 0]
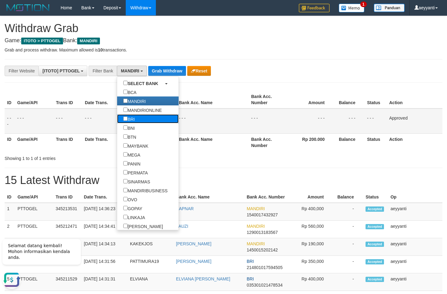
click at [117, 119] on label "BRI" at bounding box center [129, 118] width 24 height 9
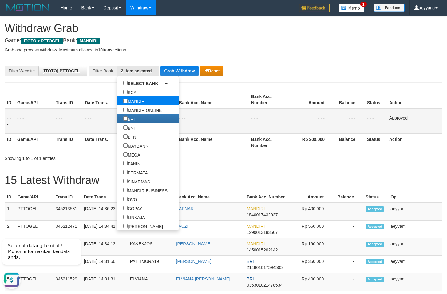
click at [119, 102] on label "MANDIRI" at bounding box center [134, 100] width 35 height 9
select select "***"
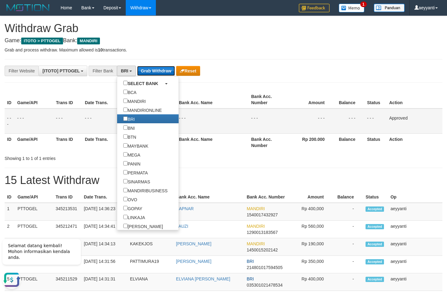
click at [151, 69] on button "Grab Withdraw" at bounding box center [156, 71] width 38 height 10
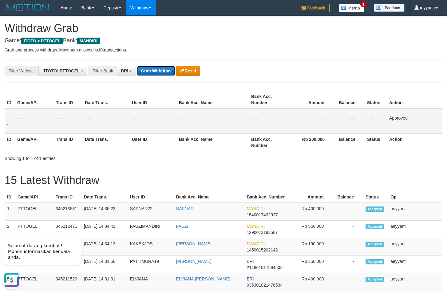
click at [151, 68] on button "Grab Withdraw" at bounding box center [156, 71] width 38 height 10
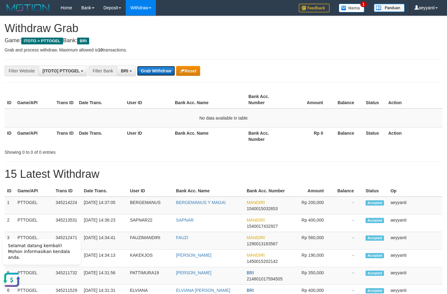
click at [157, 73] on button "Grab Withdraw" at bounding box center [156, 71] width 38 height 10
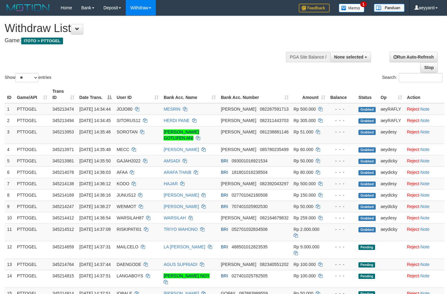
select select
select select "**"
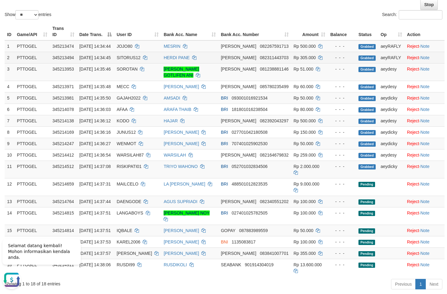
scroll to position [94, 0]
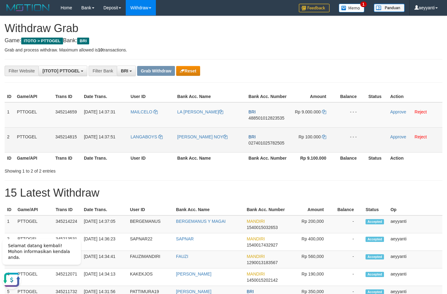
drag, startPoint x: 150, startPoint y: 104, endPoint x: 315, endPoint y: 141, distance: 169.9
click at [315, 141] on tbody "1 PTTOGEL 345214659 [DATE] 14:37:31 MAILCELO LA [PERSON_NAME] BRI 4885010128235…" at bounding box center [224, 127] width 438 height 50
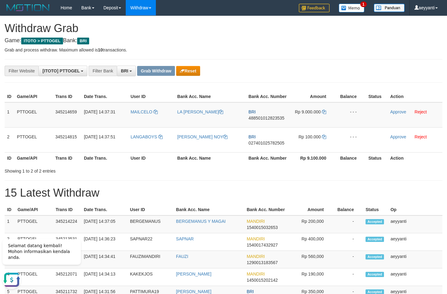
click at [264, 118] on span "488501012823535" at bounding box center [267, 117] width 36 height 5
copy span "488501012823535"
click at [324, 112] on icon at bounding box center [324, 112] width 4 height 4
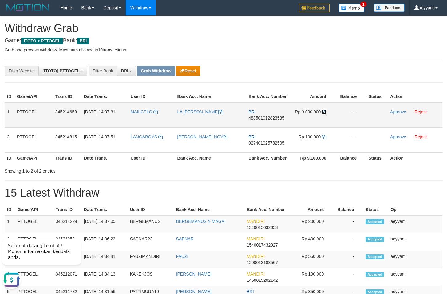
click at [324, 112] on icon at bounding box center [324, 112] width 4 height 4
click at [400, 112] on link "Approve" at bounding box center [398, 111] width 16 height 5
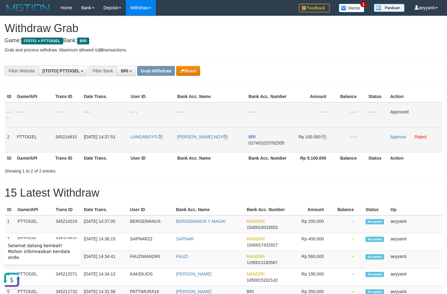
click at [261, 143] on span "027401025782505" at bounding box center [267, 142] width 36 height 5
drag, startPoint x: 261, startPoint y: 143, endPoint x: 270, endPoint y: 146, distance: 9.0
click at [262, 142] on span "027401025782505" at bounding box center [267, 142] width 36 height 5
copy span "027401025782505"
click at [325, 138] on icon at bounding box center [324, 136] width 4 height 4
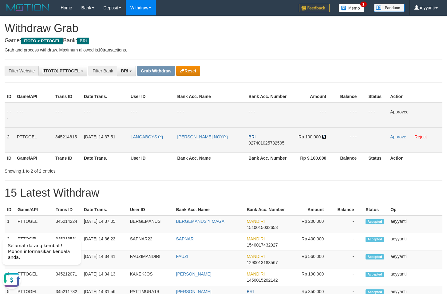
click at [325, 138] on icon at bounding box center [324, 136] width 4 height 4
click at [396, 138] on link "Approve" at bounding box center [398, 136] width 16 height 5
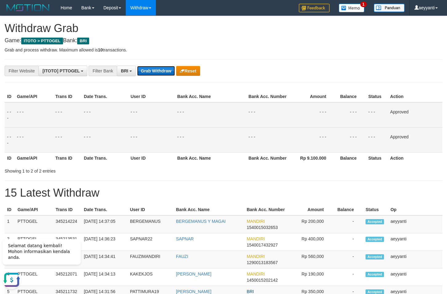
click at [158, 73] on button "Grab Withdraw" at bounding box center [156, 71] width 38 height 10
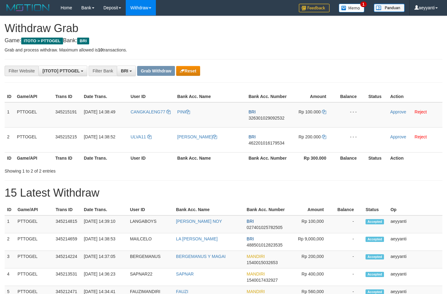
scroll to position [31, 0]
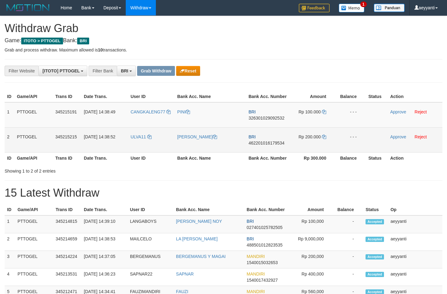
drag, startPoint x: 154, startPoint y: 106, endPoint x: 317, endPoint y: 138, distance: 165.1
click at [317, 138] on tbody "1 PTTOGEL 345215191 01/10/2025 14:38:49 CANGKALENG77 PINI BRI 326301029092532 R…" at bounding box center [224, 127] width 438 height 50
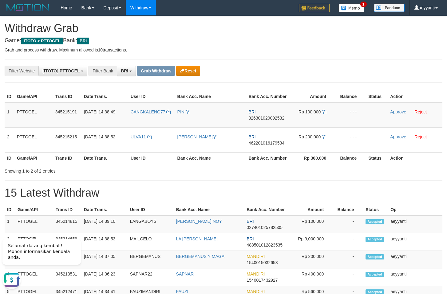
drag, startPoint x: 309, startPoint y: 57, endPoint x: 290, endPoint y: 113, distance: 58.7
click at [268, 120] on span "326301029092532" at bounding box center [267, 117] width 36 height 5
copy span "326301029092532"
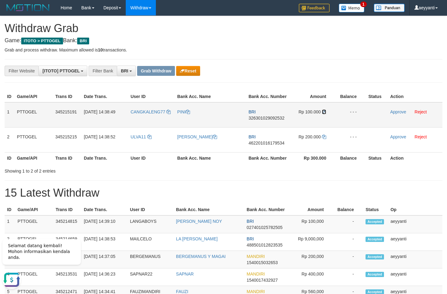
click at [324, 112] on icon at bounding box center [324, 112] width 4 height 4
click at [394, 111] on link "Approve" at bounding box center [398, 111] width 16 height 5
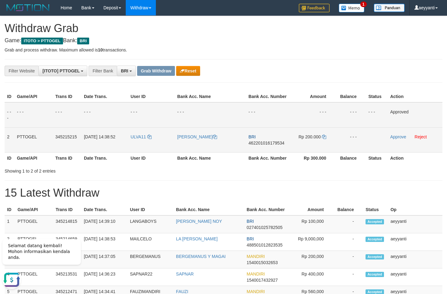
click at [272, 144] on span "462201016179534" at bounding box center [267, 142] width 36 height 5
copy span "462201016179534"
click at [324, 137] on icon at bounding box center [324, 136] width 4 height 4
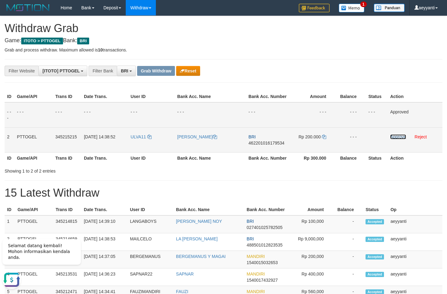
click at [396, 137] on link "Approve" at bounding box center [398, 136] width 16 height 5
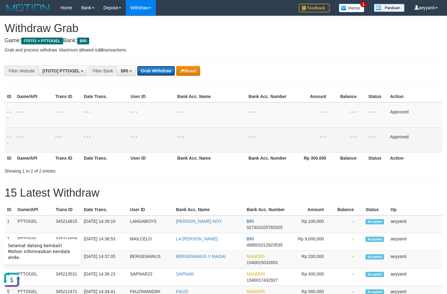
click at [148, 72] on button "Grab Withdraw" at bounding box center [156, 71] width 38 height 10
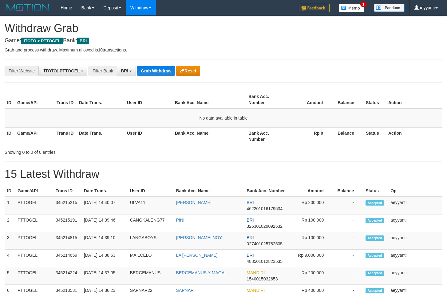
scroll to position [31, 0]
click at [150, 68] on button "Grab Withdraw" at bounding box center [156, 71] width 38 height 10
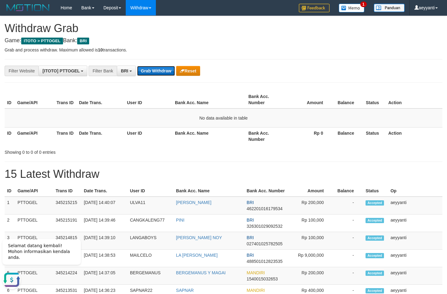
scroll to position [0, 0]
click at [156, 74] on button "Grab Withdraw" at bounding box center [156, 71] width 38 height 10
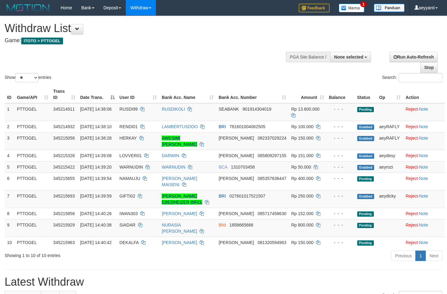
select select
select select "**"
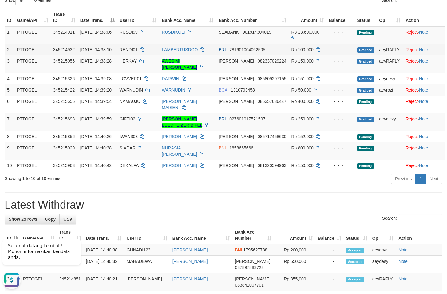
scroll to position [63, 0]
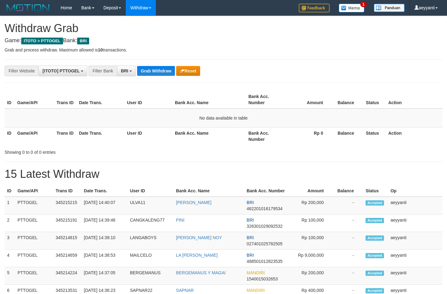
scroll to position [31, 0]
click at [155, 67] on button "Grab Withdraw" at bounding box center [156, 71] width 38 height 10
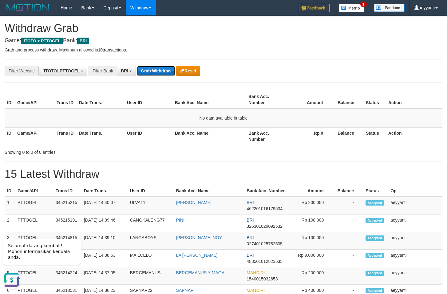
scroll to position [0, 0]
click at [259, 47] on p "Grab and process withdraw. Maximum allowed is 10 transactions." at bounding box center [224, 50] width 438 height 6
click at [147, 72] on button "Grab Withdraw" at bounding box center [156, 71] width 38 height 10
click at [152, 71] on button "Grab Withdraw" at bounding box center [156, 71] width 38 height 10
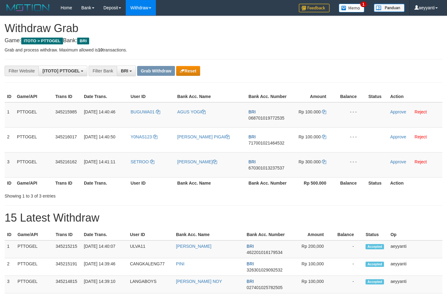
scroll to position [31, 0]
drag, startPoint x: 156, startPoint y: 105, endPoint x: 303, endPoint y: 170, distance: 160.2
click at [303, 170] on tbody "1 PTTOGEL 345215985 [DATE] 14:40:46 BUGUWA01 AGUS YOGI BRI 068701019772535 Rp 1…" at bounding box center [224, 139] width 438 height 75
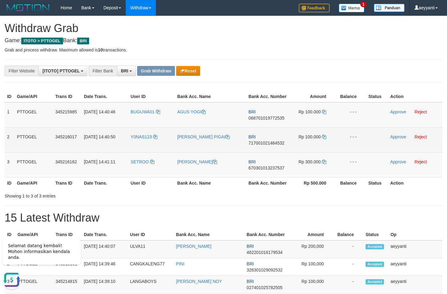
scroll to position [0, 0]
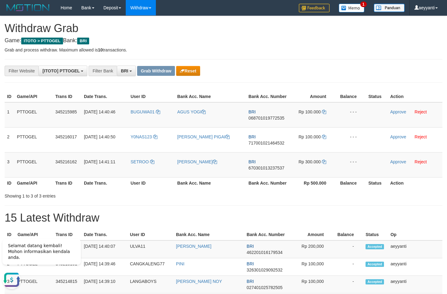
drag, startPoint x: 336, startPoint y: 71, endPoint x: 330, endPoint y: 75, distance: 6.8
click at [334, 72] on div "**********" at bounding box center [186, 71] width 373 height 10
click at [266, 117] on span "068701019772535" at bounding box center [267, 117] width 36 height 5
copy span "068701019772535"
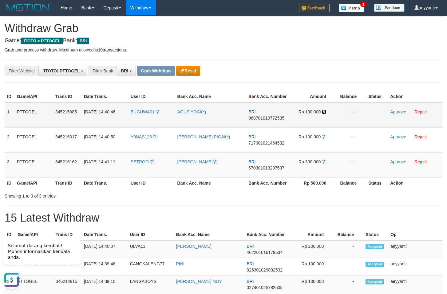
click at [326, 111] on icon at bounding box center [324, 112] width 4 height 4
click at [393, 111] on link "Approve" at bounding box center [398, 111] width 16 height 5
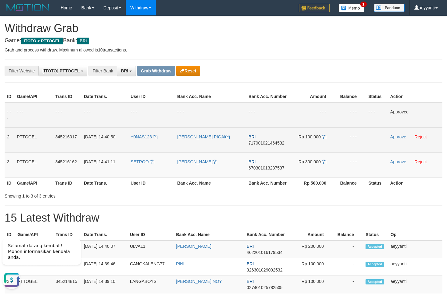
click at [268, 145] on span "717001021464532" at bounding box center [267, 142] width 36 height 5
copy span "717001021464532"
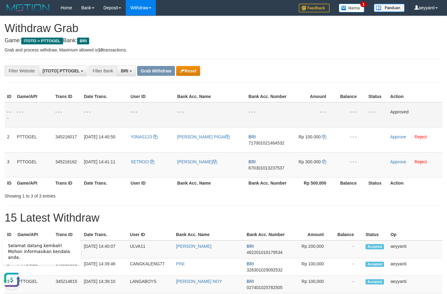
click at [281, 126] on td "- - -" at bounding box center [268, 114] width 44 height 25
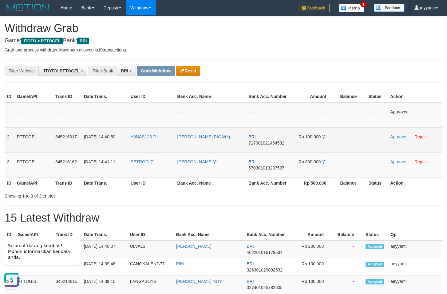
click at [267, 143] on span "717001021464532" at bounding box center [267, 142] width 36 height 5
copy span "717001021464532"
click at [325, 137] on icon at bounding box center [324, 136] width 4 height 4
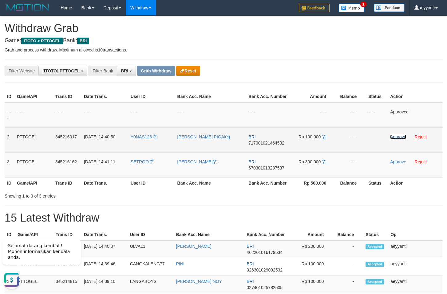
click at [395, 136] on link "Approve" at bounding box center [398, 136] width 16 height 5
click at [261, 169] on span "670301013237537" at bounding box center [267, 167] width 36 height 5
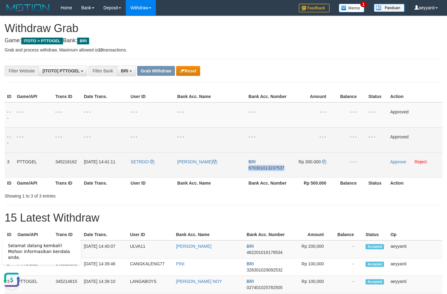
click at [261, 169] on span "670301013237537" at bounding box center [267, 167] width 36 height 5
copy span "670301013237537"
click at [324, 162] on icon at bounding box center [324, 161] width 4 height 4
drag, startPoint x: 324, startPoint y: 162, endPoint x: 356, endPoint y: 152, distance: 33.8
click at [324, 162] on icon at bounding box center [324, 161] width 4 height 4
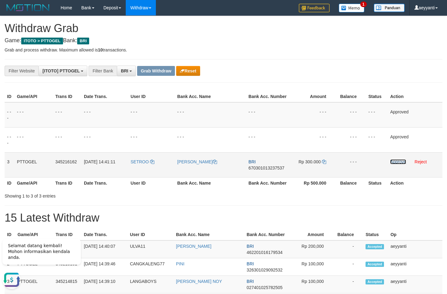
click at [395, 162] on link "Approve" at bounding box center [398, 161] width 16 height 5
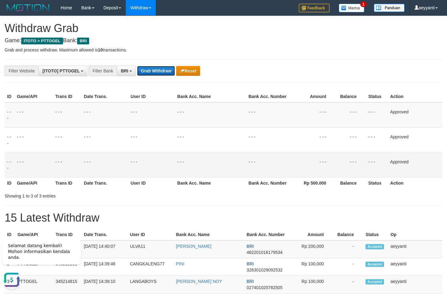
click at [152, 69] on button "Grab Withdraw" at bounding box center [156, 71] width 38 height 10
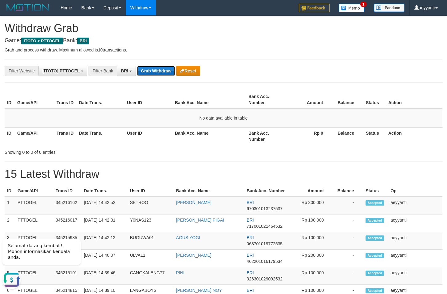
click at [153, 70] on button "Grab Withdraw" at bounding box center [156, 71] width 38 height 10
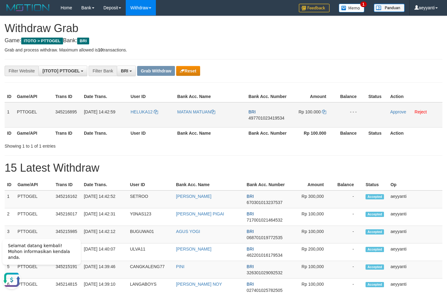
drag, startPoint x: 143, startPoint y: 107, endPoint x: 318, endPoint y: 125, distance: 175.7
click at [318, 125] on tr "1 PTTOGEL 345216895 [DATE] 14:42:59 HELUKA12 MATAN MATUAN BRI 497701023419534 R…" at bounding box center [224, 114] width 438 height 25
click at [265, 119] on span "497701023419534" at bounding box center [267, 117] width 36 height 5
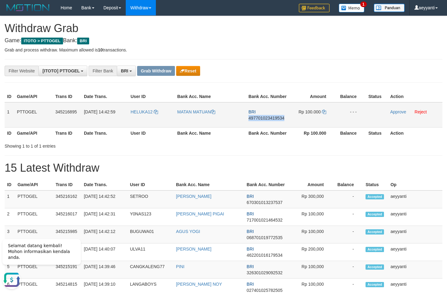
copy span "497701023419534"
click at [260, 116] on span "497701023419534" at bounding box center [267, 117] width 36 height 5
copy span "497701023419534"
click at [324, 111] on icon at bounding box center [324, 112] width 4 height 4
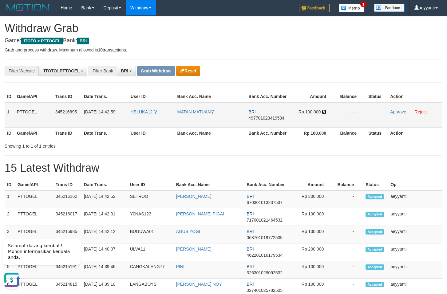
click at [324, 111] on icon at bounding box center [324, 112] width 4 height 4
click at [396, 113] on link "Approve" at bounding box center [398, 111] width 16 height 5
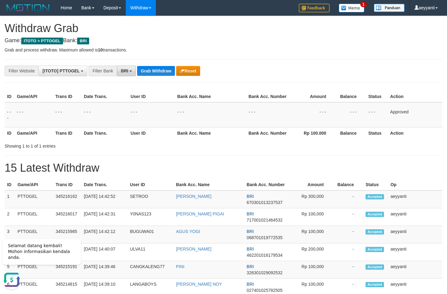
click at [125, 70] on span "BRI" at bounding box center [124, 70] width 7 height 5
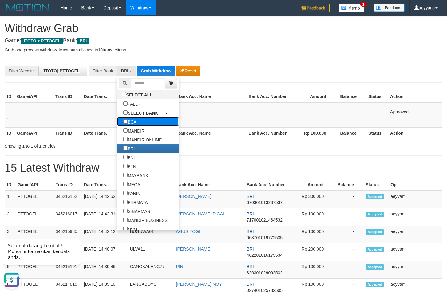
click at [117, 123] on label "BCA" at bounding box center [130, 121] width 26 height 9
select select "***"
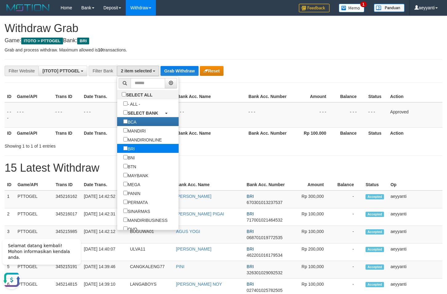
click at [117, 149] on label "BRI" at bounding box center [129, 148] width 24 height 9
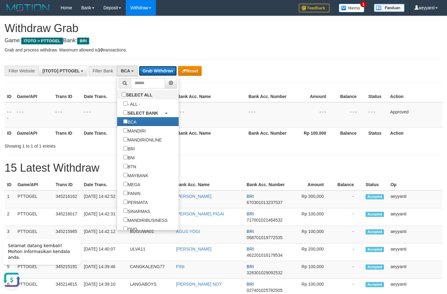
click at [162, 74] on button "Grab Withdraw" at bounding box center [158, 71] width 38 height 10
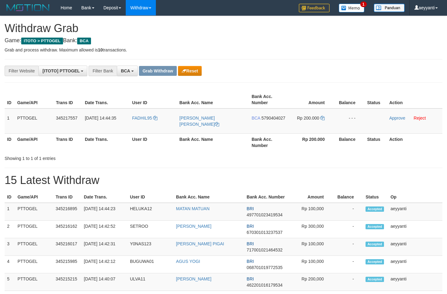
scroll to position [12, 0]
drag, startPoint x: 151, startPoint y: 110, endPoint x: 326, endPoint y: 119, distance: 175.6
click at [326, 119] on tr "1 PTTOGEL 345217557 [DATE] 14:44:35 FADHIL95 [PERSON_NAME] [PERSON_NAME] BCA 57…" at bounding box center [224, 120] width 438 height 25
click at [306, 69] on div "**********" at bounding box center [186, 71] width 373 height 10
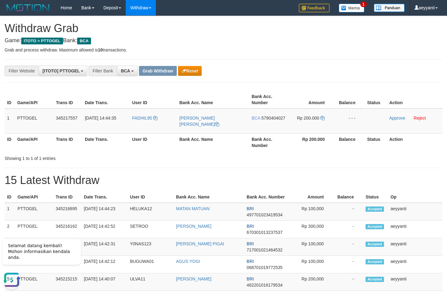
click at [269, 120] on span "5790404027" at bounding box center [274, 117] width 24 height 5
copy span "5790404027"
click at [323, 118] on icon at bounding box center [323, 118] width 4 height 4
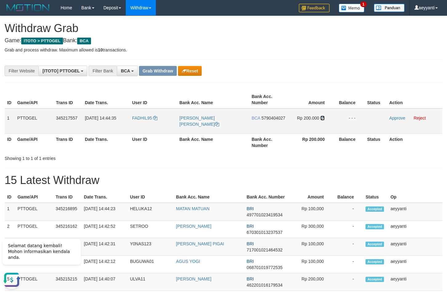
click at [323, 118] on icon at bounding box center [323, 118] width 4 height 4
click at [399, 118] on link "Approve" at bounding box center [398, 117] width 16 height 5
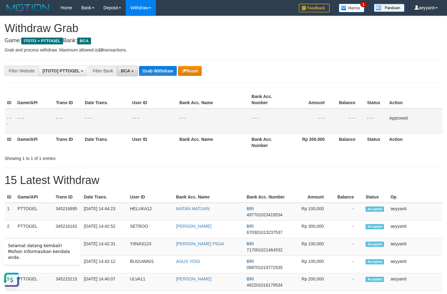
click at [127, 73] on span "BCA" at bounding box center [125, 70] width 9 height 5
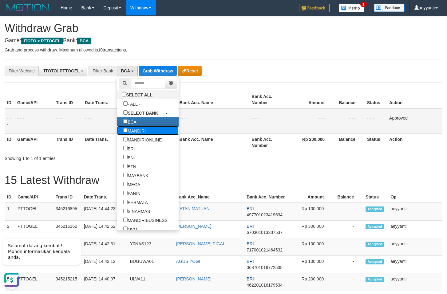
click at [125, 133] on link "MANDIRI" at bounding box center [148, 130] width 62 height 9
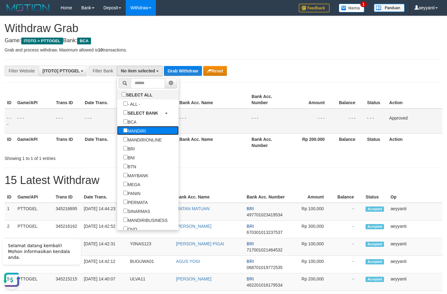
click at [117, 133] on label "MANDIRI" at bounding box center [134, 130] width 35 height 9
select select "*******"
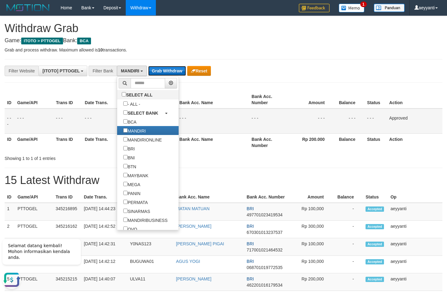
click at [159, 72] on button "Grab Withdraw" at bounding box center [167, 71] width 38 height 10
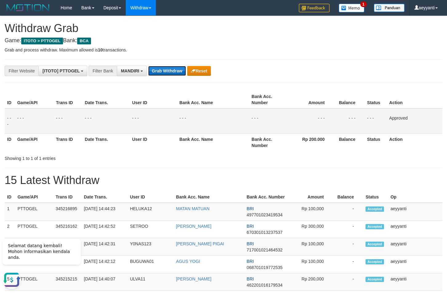
click at [159, 72] on button "Grab Withdraw" at bounding box center [167, 71] width 38 height 10
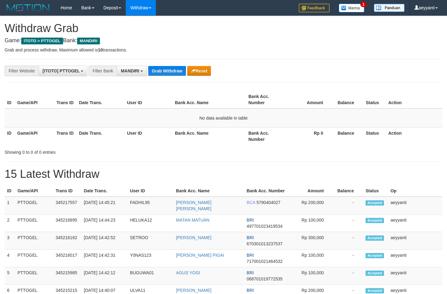
scroll to position [18, 0]
click at [162, 71] on button "Grab Withdraw" at bounding box center [167, 71] width 38 height 10
click at [134, 71] on span "MANDIRI" at bounding box center [130, 70] width 18 height 5
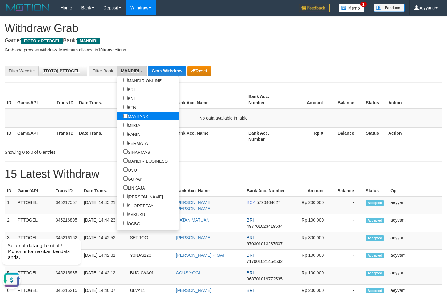
scroll to position [30, 0]
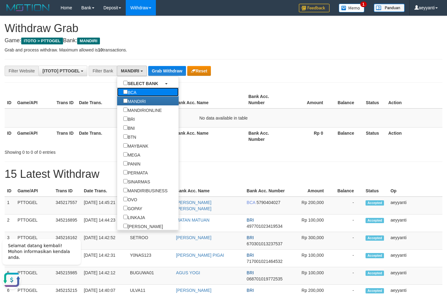
click at [117, 90] on label "BCA" at bounding box center [130, 91] width 26 height 9
select select "***"
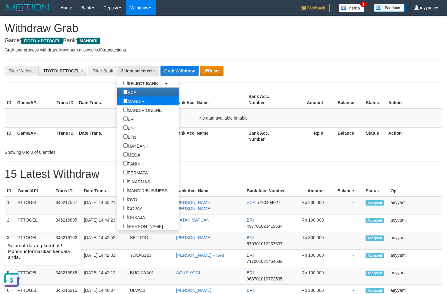
click at [117, 102] on label "MANDIRI" at bounding box center [134, 100] width 35 height 9
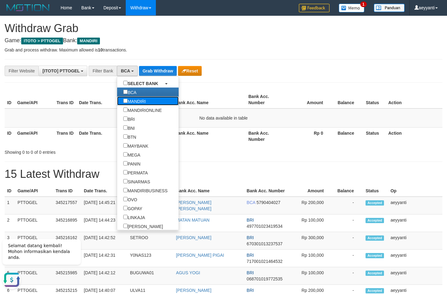
click at [125, 104] on label "MANDIRI" at bounding box center [134, 100] width 35 height 9
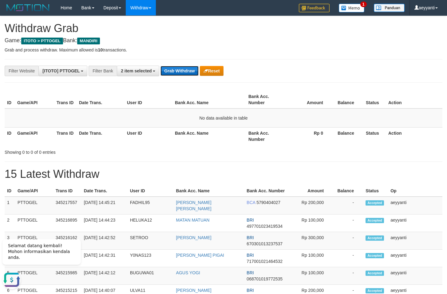
click at [170, 71] on button "Grab Withdraw" at bounding box center [180, 71] width 38 height 10
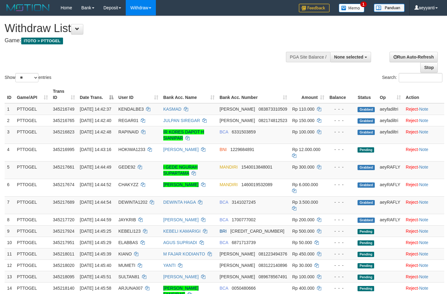
select select
select select "**"
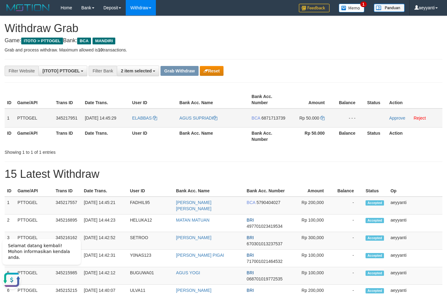
drag, startPoint x: 148, startPoint y: 113, endPoint x: 297, endPoint y: 123, distance: 149.6
click at [297, 123] on tr "1 PTTOGEL 345217951 01/10/2025 14:45:29 ELABBAS AGUS SUPRIADI BCA 6871713739 Rp…" at bounding box center [224, 117] width 438 height 19
click at [368, 76] on div "**********" at bounding box center [186, 71] width 373 height 10
click at [264, 120] on span "6871713739" at bounding box center [274, 117] width 24 height 5
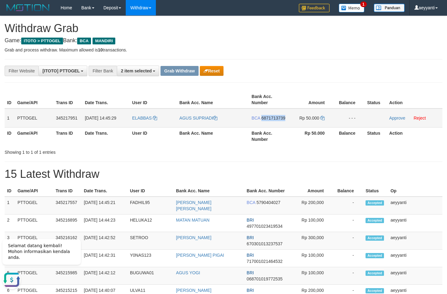
copy span "6871713739"
click at [323, 117] on icon at bounding box center [323, 118] width 4 height 4
click at [397, 115] on link "Approve" at bounding box center [398, 117] width 16 height 5
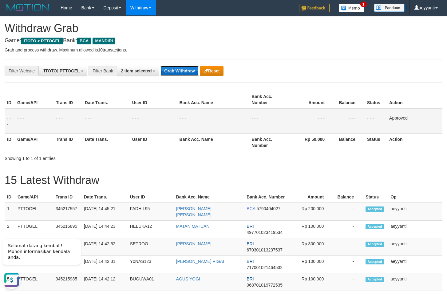
click at [181, 74] on button "Grab Withdraw" at bounding box center [180, 71] width 38 height 10
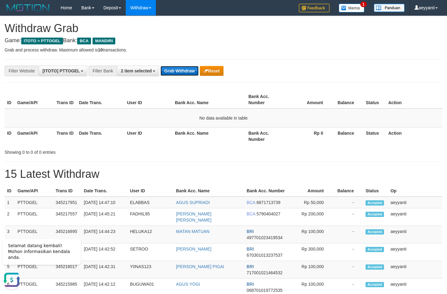
click at [178, 71] on button "Grab Withdraw" at bounding box center [180, 71] width 38 height 10
click at [132, 70] on span "2 item selected" at bounding box center [136, 70] width 31 height 5
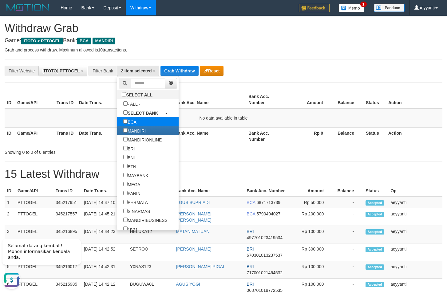
click at [117, 124] on label "BCA" at bounding box center [130, 121] width 26 height 9
select select "*******"
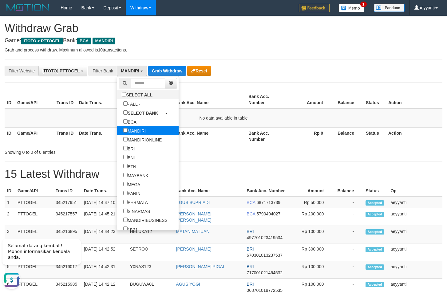
click at [117, 134] on label "MANDIRI" at bounding box center [134, 130] width 35 height 9
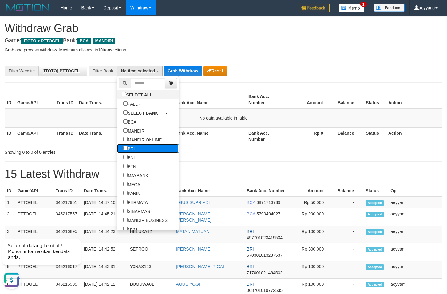
click at [117, 151] on label "BRI" at bounding box center [129, 148] width 24 height 9
select select "***"
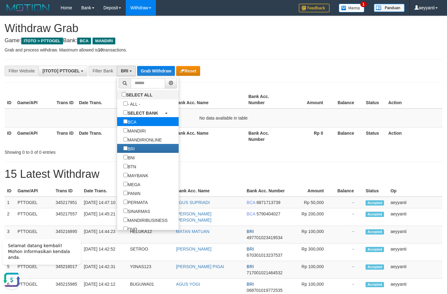
scroll to position [31, 0]
click at [164, 67] on button "Grab Withdraw" at bounding box center [156, 71] width 38 height 10
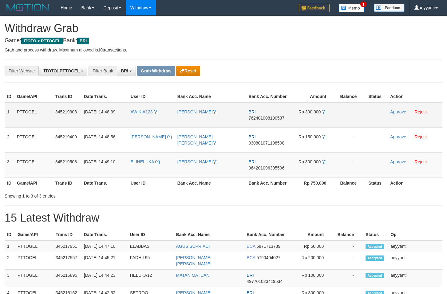
scroll to position [31, 0]
drag, startPoint x: 162, startPoint y: 106, endPoint x: 306, endPoint y: 165, distance: 155.5
click at [306, 165] on tbody "1 PTTOGEL 345219308 01/10/2025 14:48:39 AWIKIA123 AMANDUS TENOYE BRI 7624010081…" at bounding box center [224, 139] width 438 height 75
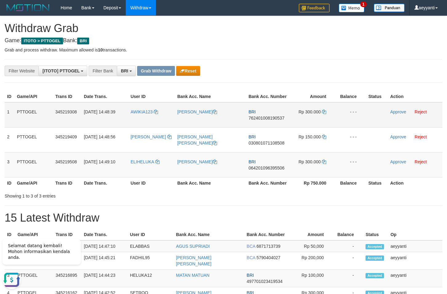
click at [273, 118] on span "762401008190537" at bounding box center [267, 117] width 36 height 5
copy span "762401008190537"
click at [325, 112] on icon at bounding box center [324, 112] width 4 height 4
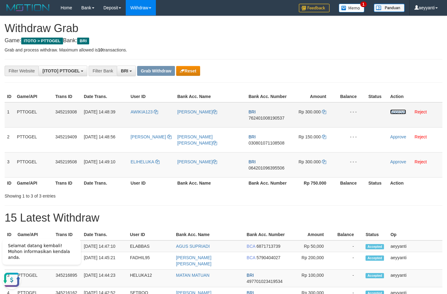
click at [399, 111] on link "Approve" at bounding box center [398, 111] width 16 height 5
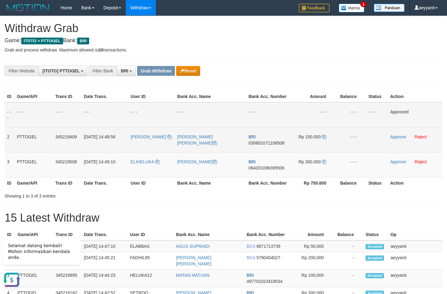
click at [261, 142] on span "030801071108508" at bounding box center [267, 142] width 36 height 5
copy span "030801071108508"
click at [325, 137] on icon at bounding box center [324, 136] width 4 height 4
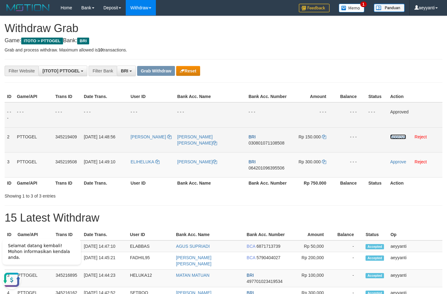
click at [395, 137] on link "Approve" at bounding box center [398, 136] width 16 height 5
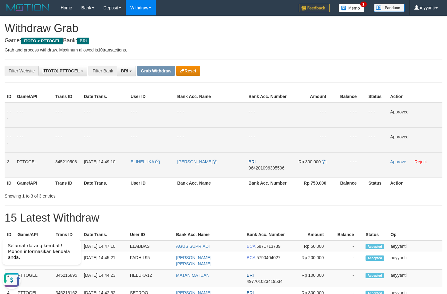
click at [271, 166] on span "064201096395506" at bounding box center [267, 167] width 36 height 5
copy span "064201096395506"
click at [324, 161] on icon at bounding box center [324, 161] width 4 height 4
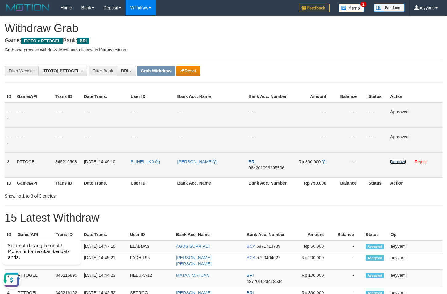
click at [397, 162] on link "Approve" at bounding box center [398, 161] width 16 height 5
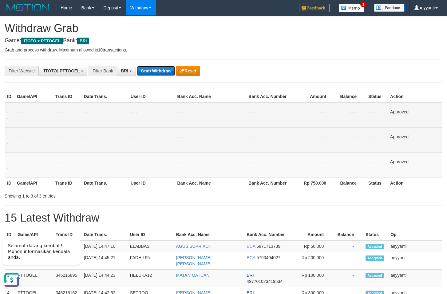
click button "Grab Withdraw"
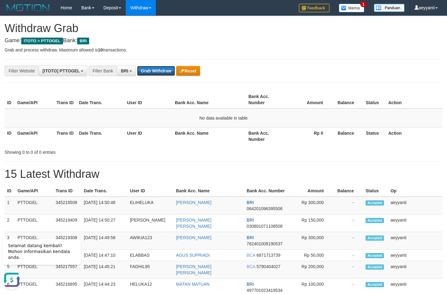
click at [160, 70] on button "Grab Withdraw" at bounding box center [156, 71] width 38 height 10
click at [127, 69] on span "BRI" at bounding box center [124, 70] width 7 height 5
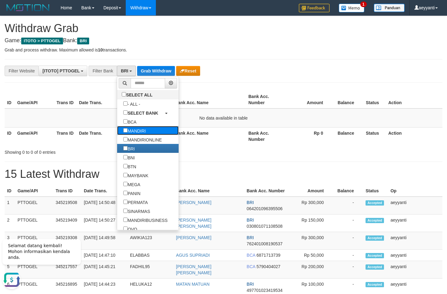
click at [117, 130] on label "MANDIRI" at bounding box center [134, 130] width 35 height 9
select select "*******"
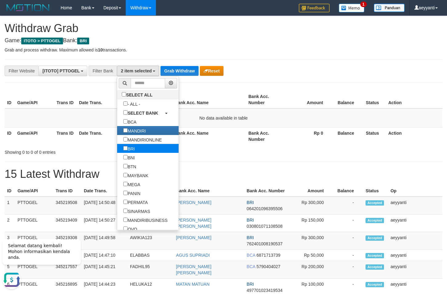
scroll to position [24, 0]
click at [117, 151] on label "BRI" at bounding box center [129, 148] width 24 height 9
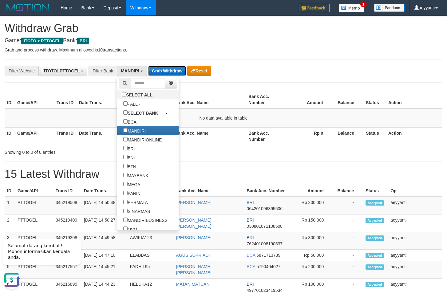
click at [167, 67] on button "Grab Withdraw" at bounding box center [167, 71] width 38 height 10
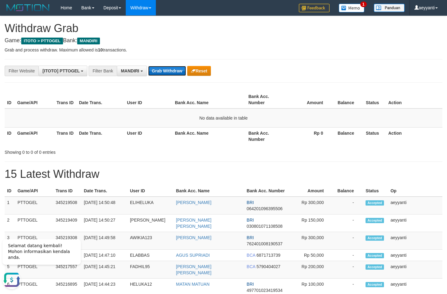
click at [162, 69] on button "Grab Withdraw" at bounding box center [167, 71] width 38 height 10
click at [161, 70] on button "Grab Withdraw" at bounding box center [167, 71] width 38 height 10
click at [176, 73] on button "Grab Withdraw" at bounding box center [167, 71] width 38 height 10
click at [176, 70] on button "Grab Withdraw" at bounding box center [167, 71] width 38 height 10
click at [180, 70] on button "Grab Withdraw" at bounding box center [167, 71] width 38 height 10
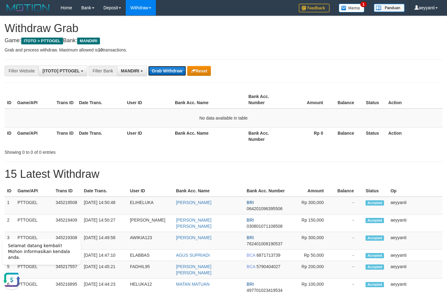
click at [180, 72] on button "Grab Withdraw" at bounding box center [167, 71] width 38 height 10
drag, startPoint x: 150, startPoint y: 70, endPoint x: 155, endPoint y: 70, distance: 5.0
click at [155, 70] on button "Grab Withdraw" at bounding box center [167, 71] width 38 height 10
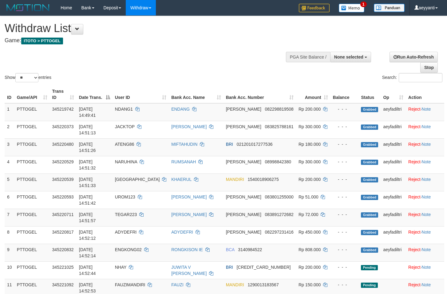
select select
select select "**"
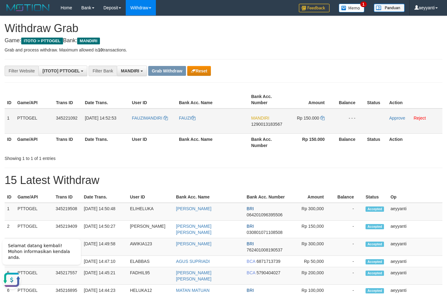
drag, startPoint x: 155, startPoint y: 110, endPoint x: 309, endPoint y: 121, distance: 154.2
click at [309, 121] on tr "1 PTTOGEL 345221092 [DATE] 14:52:53 FAUZIMANDIRI FAUZI MANDIRI 1290013183567 Rp…" at bounding box center [224, 120] width 438 height 25
click at [276, 125] on span "1290013183567" at bounding box center [266, 124] width 31 height 5
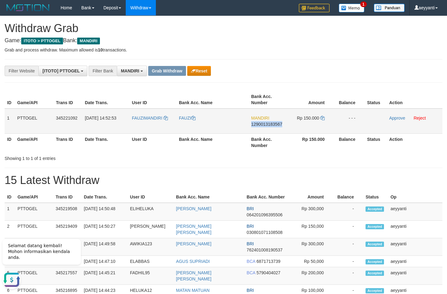
copy span "1290013183567"
click at [322, 118] on icon at bounding box center [323, 118] width 4 height 4
click at [395, 115] on td "Approve Reject" at bounding box center [415, 120] width 56 height 25
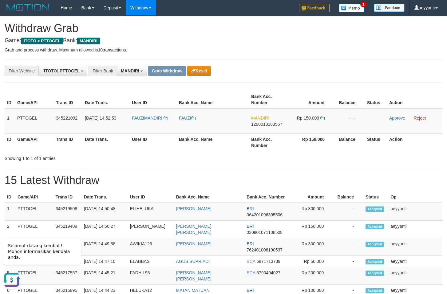
click at [373, 67] on div "**********" at bounding box center [223, 71] width 447 height 10
click at [392, 117] on link "Approve" at bounding box center [398, 117] width 16 height 5
click at [155, 73] on button "Grab Withdraw" at bounding box center [167, 71] width 38 height 10
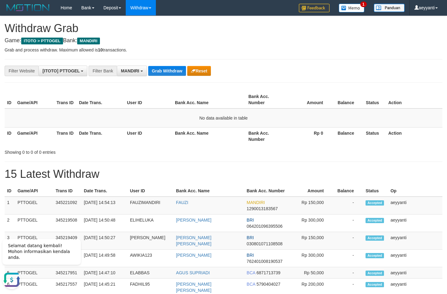
click at [171, 71] on button "Grab Withdraw" at bounding box center [167, 71] width 38 height 10
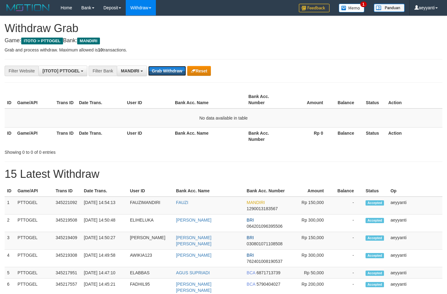
click at [171, 71] on button "Grab Withdraw" at bounding box center [167, 71] width 38 height 10
click at [161, 67] on button "Grab Withdraw" at bounding box center [167, 71] width 38 height 10
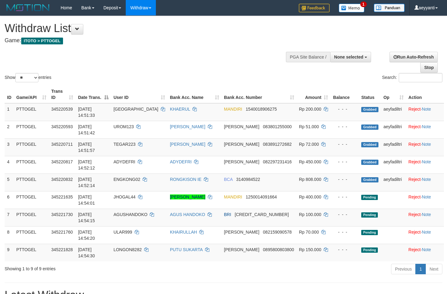
select select
select select "**"
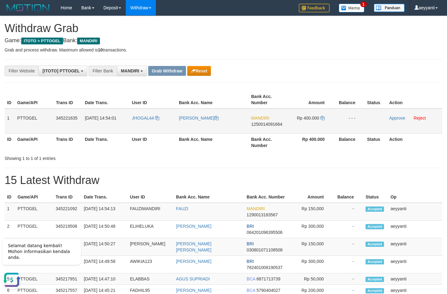
drag, startPoint x: 155, startPoint y: 112, endPoint x: 303, endPoint y: 117, distance: 148.7
click at [303, 117] on tr "1 PTTOGEL 345221635 [DATE] 14:54:01 JHOGAL44 [PERSON_NAME] MANDIRI 125001409166…" at bounding box center [224, 120] width 438 height 25
click at [361, 48] on p "Grab and process withdraw. Maximum allowed is 10 transactions." at bounding box center [224, 50] width 438 height 6
click at [268, 126] on span "1250014091664" at bounding box center [266, 124] width 31 height 5
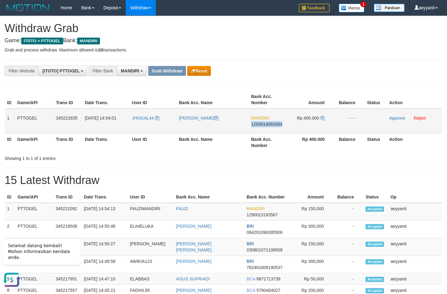
copy span "1250014091664"
click at [323, 118] on icon at bounding box center [323, 118] width 4 height 4
click at [400, 117] on link "Approve" at bounding box center [398, 117] width 16 height 5
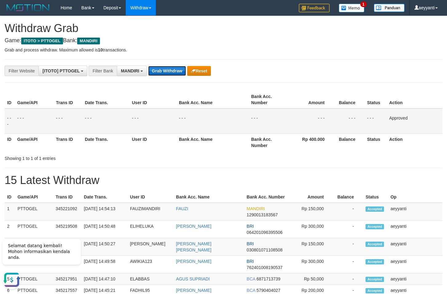
click at [165, 68] on button "Grab Withdraw" at bounding box center [167, 71] width 38 height 10
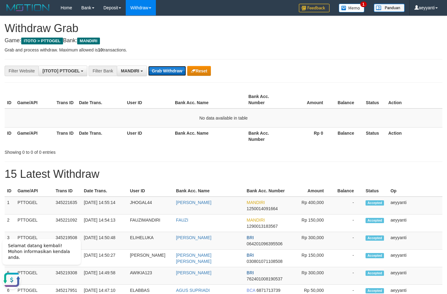
click at [164, 74] on button "Grab Withdraw" at bounding box center [167, 71] width 38 height 10
drag, startPoint x: 164, startPoint y: 58, endPoint x: 163, endPoint y: 68, distance: 10.0
click at [163, 72] on button "Grab Withdraw" at bounding box center [167, 71] width 38 height 10
click at [165, 73] on button "Grab Withdraw" at bounding box center [167, 71] width 38 height 10
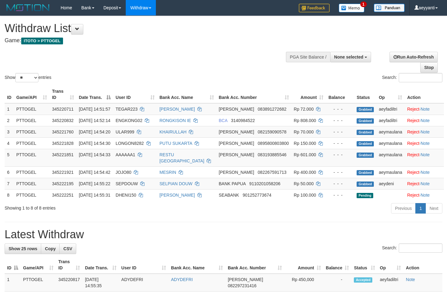
select select
select select "**"
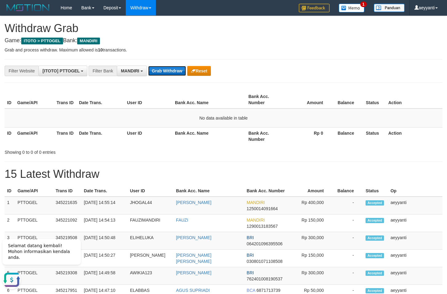
click at [168, 73] on button "Grab Withdraw" at bounding box center [167, 71] width 38 height 10
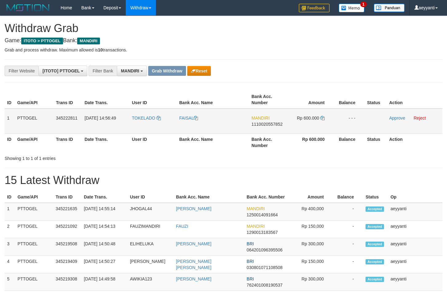
scroll to position [18, 0]
drag, startPoint x: 159, startPoint y: 112, endPoint x: 328, endPoint y: 124, distance: 169.6
click at [328, 124] on tr "1 PTTOGEL 345222811 [DATE] 14:56:49 [GEOGRAPHIC_DATA] [GEOGRAPHIC_DATA] MANDIRI…" at bounding box center [224, 120] width 438 height 25
drag, startPoint x: 334, startPoint y: 67, endPoint x: 296, endPoint y: 104, distance: 52.7
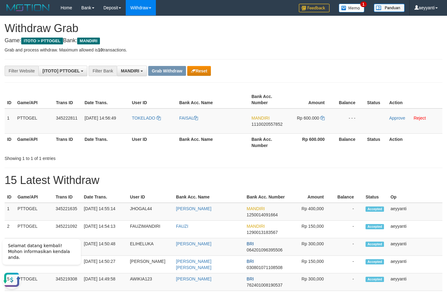
click at [334, 68] on div "**********" at bounding box center [186, 71] width 373 height 10
click at [271, 124] on span "1110020557852" at bounding box center [267, 124] width 31 height 5
copy span "1110020557852"
click at [323, 118] on icon at bounding box center [323, 118] width 4 height 4
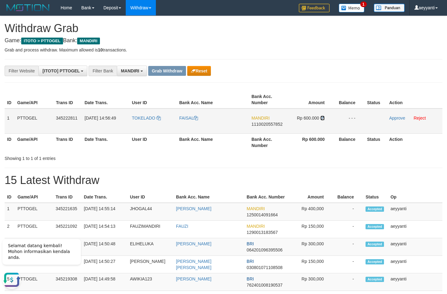
click at [323, 118] on icon at bounding box center [323, 118] width 4 height 4
click at [394, 119] on link "Approve" at bounding box center [398, 117] width 16 height 5
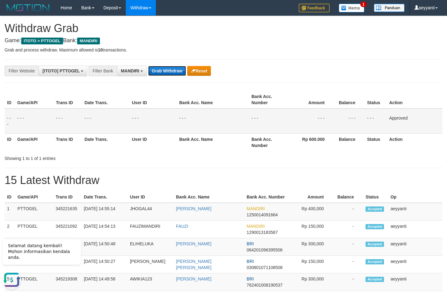
click at [159, 69] on button "Grab Withdraw" at bounding box center [167, 71] width 38 height 10
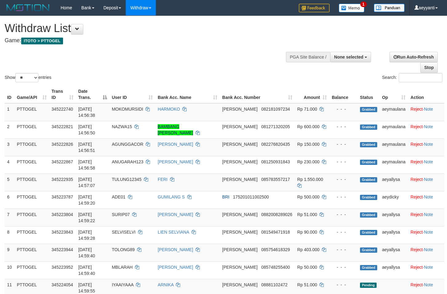
select select
select select "**"
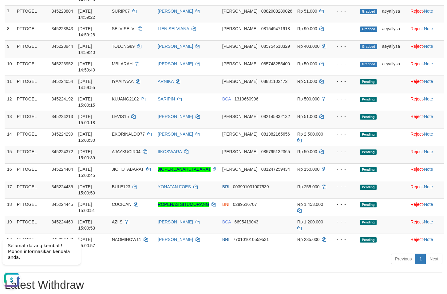
scroll to position [220, 0]
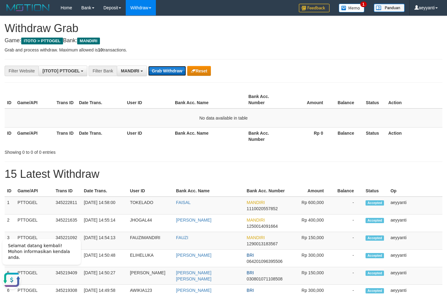
click at [172, 74] on button "Grab Withdraw" at bounding box center [167, 71] width 38 height 10
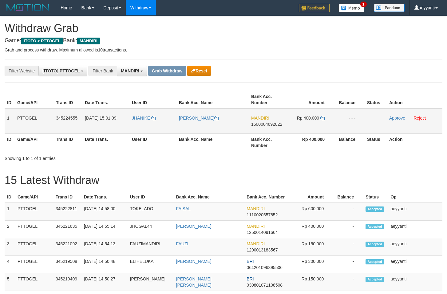
scroll to position [18, 0]
drag, startPoint x: 156, startPoint y: 114, endPoint x: 307, endPoint y: 124, distance: 151.8
click at [307, 124] on tr "1 PTTOGEL 345224555 [DATE] 15:01:09 JHANIKE [PERSON_NAME] MANDIRI 1600004692022…" at bounding box center [224, 120] width 438 height 25
drag, startPoint x: 154, startPoint y: 112, endPoint x: 321, endPoint y: 118, distance: 166.2
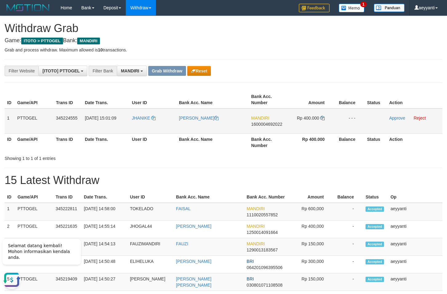
click at [321, 118] on tr "1 PTTOGEL 345224555 [DATE] 15:01:09 JHANIKE [PERSON_NAME] MANDIRI 1600004692022…" at bounding box center [224, 120] width 438 height 25
drag, startPoint x: 288, startPoint y: 72, endPoint x: 278, endPoint y: 130, distance: 59.1
click at [288, 74] on div "**********" at bounding box center [186, 71] width 373 height 10
click at [271, 125] on span "1600004692022" at bounding box center [266, 124] width 31 height 5
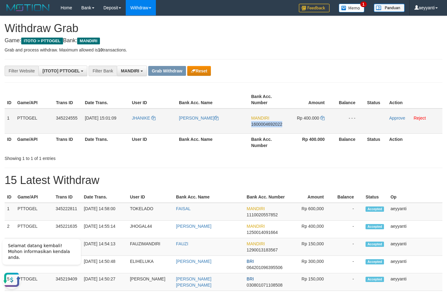
copy span "1600004692022"
click at [323, 119] on icon at bounding box center [323, 118] width 4 height 4
click at [398, 117] on link "Approve" at bounding box center [398, 117] width 16 height 5
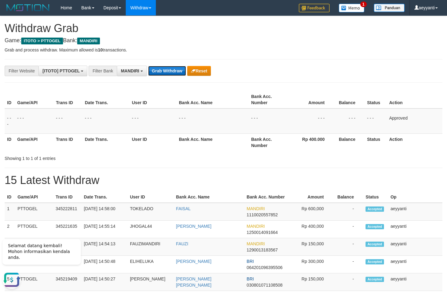
click at [170, 70] on button "Grab Withdraw" at bounding box center [167, 71] width 38 height 10
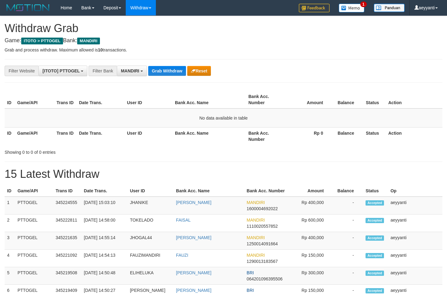
scroll to position [18, 0]
click at [170, 70] on button "Grab Withdraw" at bounding box center [167, 71] width 38 height 10
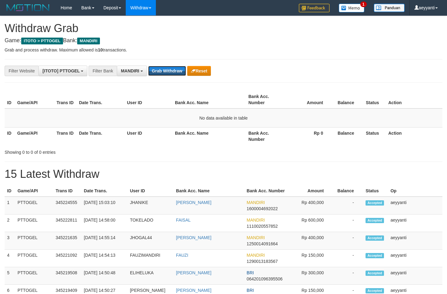
click at [170, 70] on button "Grab Withdraw" at bounding box center [167, 71] width 38 height 10
click at [163, 69] on button "Grab Withdraw" at bounding box center [167, 71] width 38 height 10
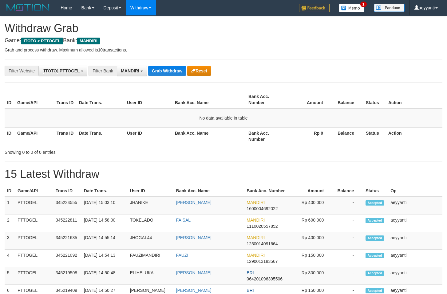
scroll to position [18, 0]
click at [163, 69] on button "Grab Withdraw" at bounding box center [167, 71] width 38 height 10
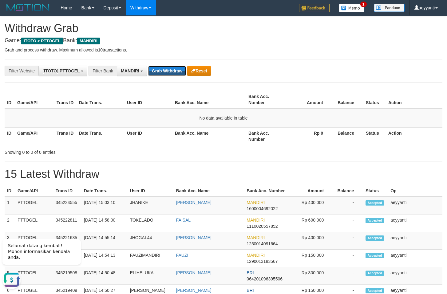
scroll to position [0, 0]
click at [139, 73] on span "MANDIRI" at bounding box center [130, 70] width 18 height 5
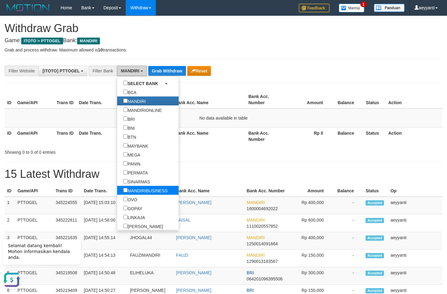
scroll to position [59, 0]
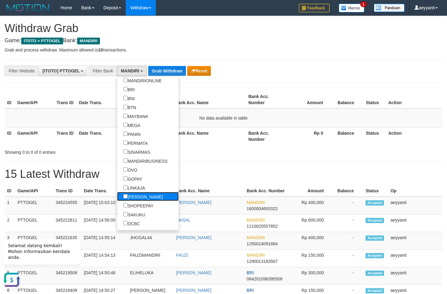
click at [117, 198] on label "[PERSON_NAME]" at bounding box center [143, 196] width 52 height 9
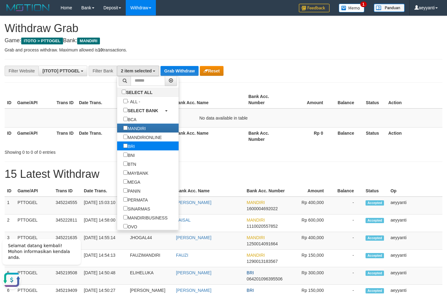
scroll to position [0, 0]
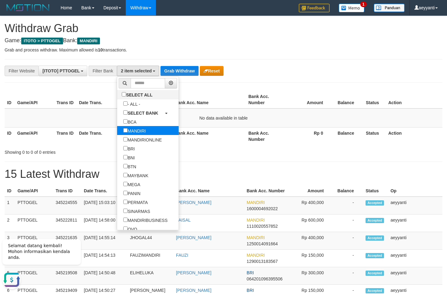
click at [117, 134] on label "MANDIRI" at bounding box center [134, 130] width 35 height 9
select select "****"
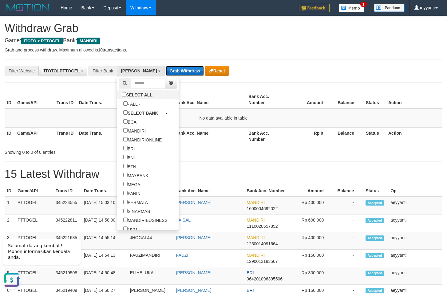
click at [166, 71] on button "Grab Withdraw" at bounding box center [185, 71] width 38 height 10
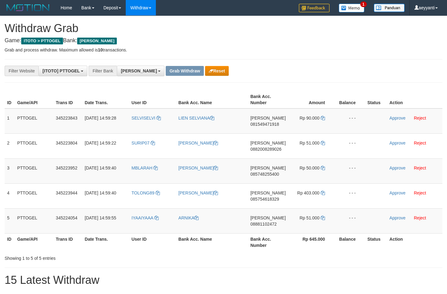
scroll to position [109, 0]
drag, startPoint x: 159, startPoint y: 112, endPoint x: 295, endPoint y: 216, distance: 171.2
click at [295, 216] on tbody "1 PTTOGEL 345223843 01/10/2025 14:59:28 SELVISELVI LIEN SELVIANA DANA 081549471…" at bounding box center [224, 170] width 438 height 125
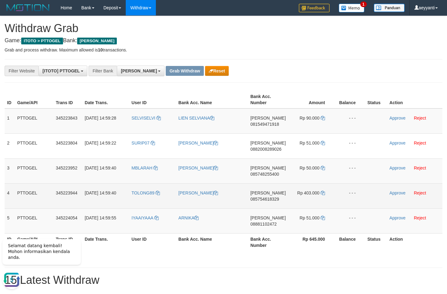
scroll to position [0, 0]
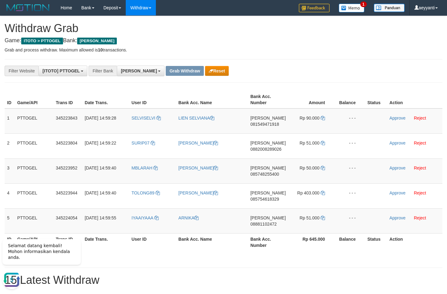
click at [267, 124] on span "081549471918" at bounding box center [264, 124] width 29 height 5
copy span "081549471918"
click at [265, 125] on span "081549471918" at bounding box center [264, 124] width 29 height 5
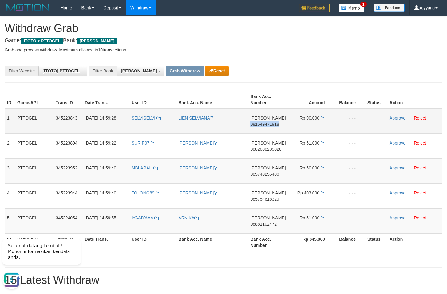
click at [265, 125] on span "081549471918" at bounding box center [264, 124] width 29 height 5
copy span "081549471918"
drag, startPoint x: 254, startPoint y: 66, endPoint x: 251, endPoint y: 63, distance: 4.6
click at [205, 67] on button "Reset" at bounding box center [217, 71] width 24 height 10
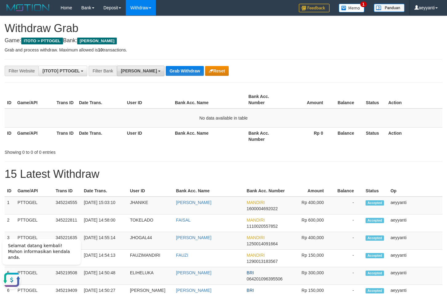
click at [127, 70] on span "[PERSON_NAME]" at bounding box center [139, 70] width 36 height 5
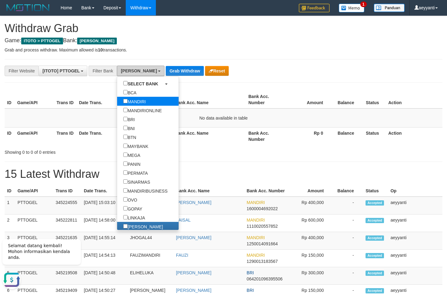
scroll to position [30, 0]
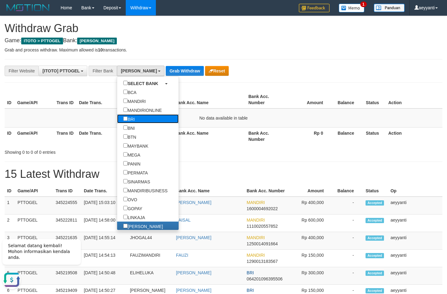
click at [119, 121] on link "BRI" at bounding box center [148, 118] width 62 height 9
select select "***"
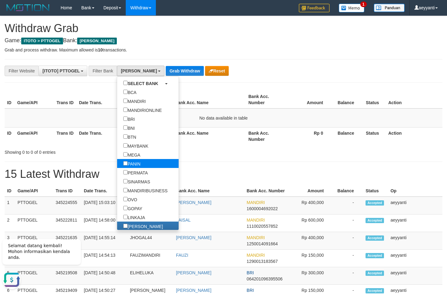
scroll to position [37, 0]
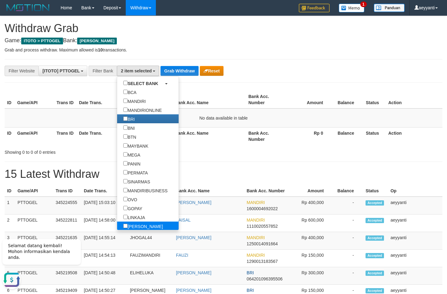
click at [117, 225] on label "[PERSON_NAME]" at bounding box center [143, 225] width 52 height 9
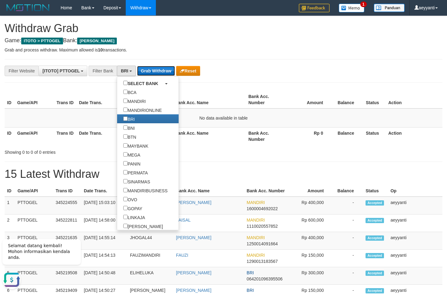
click at [162, 72] on button "Grab Withdraw" at bounding box center [156, 71] width 38 height 10
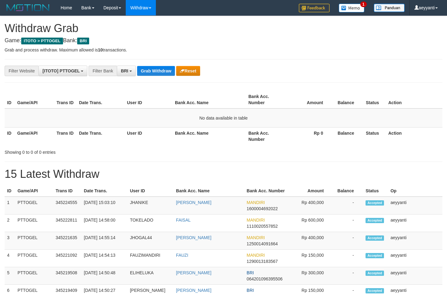
scroll to position [31, 0]
click at [154, 70] on button "Grab Withdraw" at bounding box center [156, 71] width 38 height 10
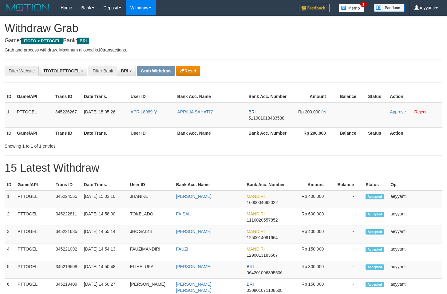
scroll to position [31, 0]
drag, startPoint x: 146, startPoint y: 107, endPoint x: 322, endPoint y: 120, distance: 176.7
click at [322, 120] on tr "1 PTTOGEL 345226267 [DATE] 15:05:26 APRIL8989 APRILIA SAHATI BRI 51190101843353…" at bounding box center [224, 114] width 438 height 25
drag, startPoint x: 258, startPoint y: 61, endPoint x: 268, endPoint y: 112, distance: 51.9
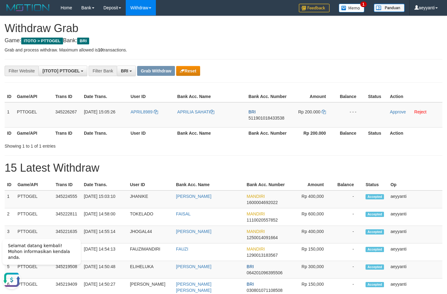
click at [268, 118] on span "511901018433538" at bounding box center [267, 117] width 36 height 5
drag, startPoint x: 268, startPoint y: 118, endPoint x: 447, endPoint y: 118, distance: 179.1
click at [271, 118] on span "511901018433538" at bounding box center [267, 117] width 36 height 5
copy span "511901018433538"
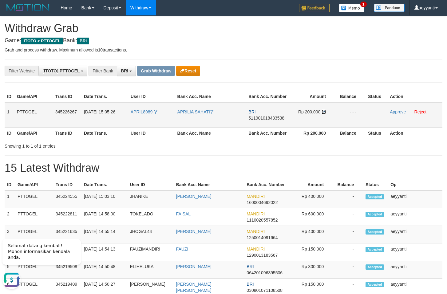
click at [325, 111] on icon at bounding box center [324, 112] width 4 height 4
click at [395, 112] on link "Approve" at bounding box center [398, 111] width 16 height 5
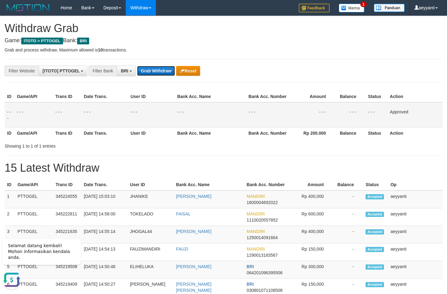
click at [152, 72] on button "Grab Withdraw" at bounding box center [156, 71] width 38 height 10
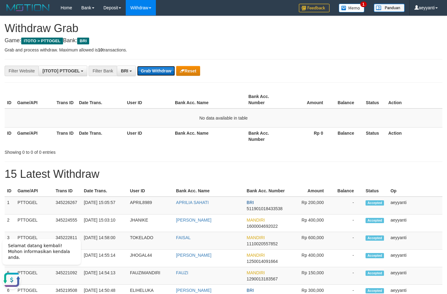
click at [159, 70] on button "Grab Withdraw" at bounding box center [156, 71] width 38 height 10
click at [162, 73] on button "Grab Withdraw" at bounding box center [156, 71] width 38 height 10
click at [162, 72] on button "Grab Withdraw" at bounding box center [156, 71] width 38 height 10
click at [133, 71] on button "BRI" at bounding box center [126, 71] width 19 height 10
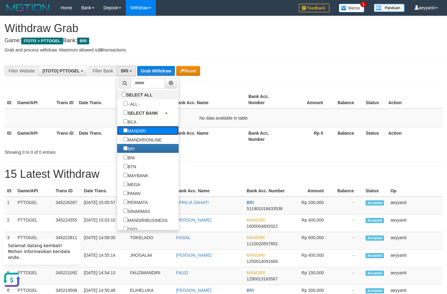
click at [117, 129] on label "MANDIRI" at bounding box center [134, 130] width 35 height 9
select select "*******"
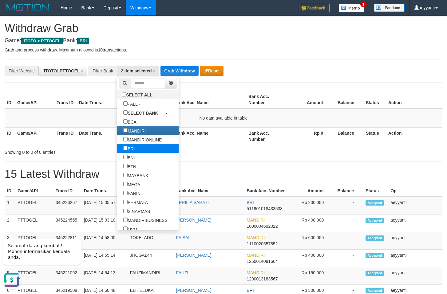
click at [117, 148] on label "BRI" at bounding box center [129, 148] width 24 height 9
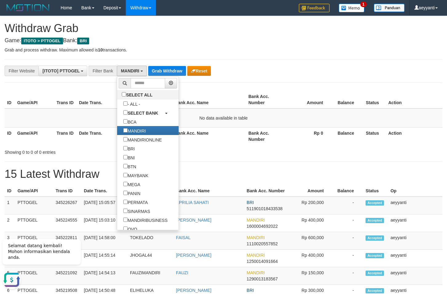
click at [264, 71] on div "**********" at bounding box center [186, 71] width 373 height 10
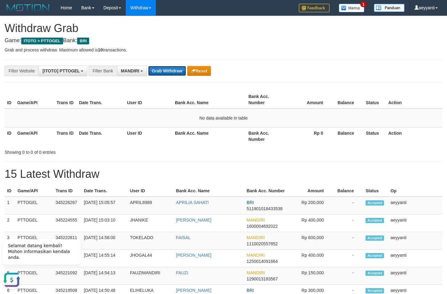
click at [162, 68] on button "Grab Withdraw" at bounding box center [167, 71] width 38 height 10
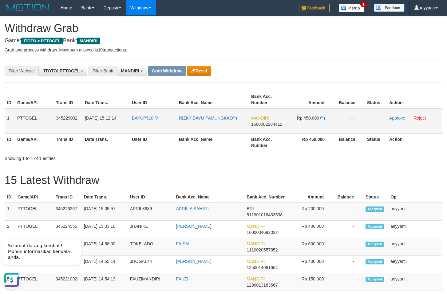
drag, startPoint x: 155, startPoint y: 111, endPoint x: 297, endPoint y: 121, distance: 142.5
click at [297, 121] on tr "1 PTTOGEL 345229032 [DATE] 15:12:14 BAYUP510 RIZKY BAYU PAMUNGKAS MANDIRI 16600…" at bounding box center [224, 120] width 438 height 25
click at [269, 125] on span "1660002284412" at bounding box center [266, 124] width 31 height 5
click at [272, 123] on span "1660002284412" at bounding box center [266, 124] width 31 height 5
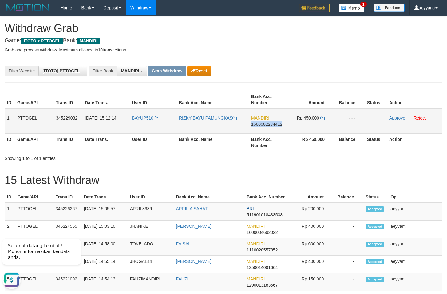
click at [272, 123] on span "1660002284412" at bounding box center [266, 124] width 31 height 5
copy span "1660002284412"
click at [324, 118] on icon at bounding box center [323, 118] width 4 height 4
click at [395, 119] on link "Approve" at bounding box center [398, 117] width 16 height 5
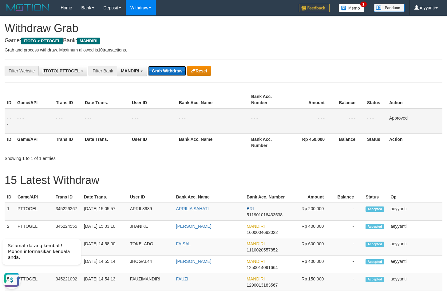
click at [169, 73] on button "Grab Withdraw" at bounding box center [167, 71] width 38 height 10
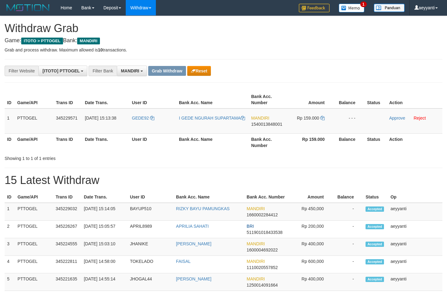
scroll to position [18, 0]
drag, startPoint x: 153, startPoint y: 111, endPoint x: 304, endPoint y: 122, distance: 151.4
click at [304, 122] on tr "1 PTTOGEL 345229571 [DATE] 15:13:38 GEDE92 I GEDE NGURAH SUPARTAMA MANDIRI 1540…" at bounding box center [224, 120] width 438 height 25
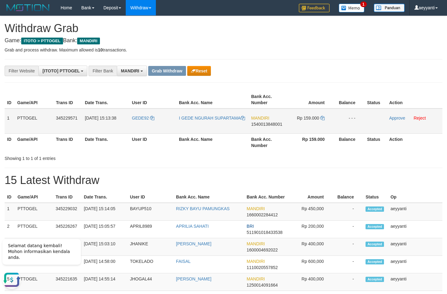
click at [266, 126] on span "1540013848001" at bounding box center [266, 124] width 31 height 5
copy span "1540013848001"
click at [322, 118] on icon at bounding box center [323, 118] width 4 height 4
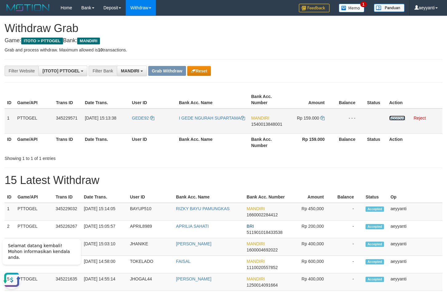
click at [397, 118] on link "Approve" at bounding box center [398, 117] width 16 height 5
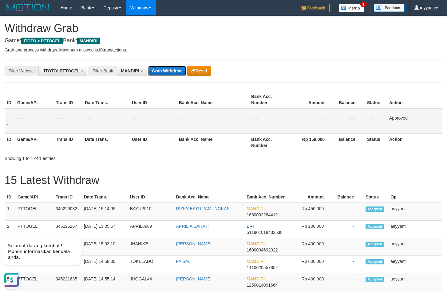
click at [163, 68] on button "Grab Withdraw" at bounding box center [167, 71] width 38 height 10
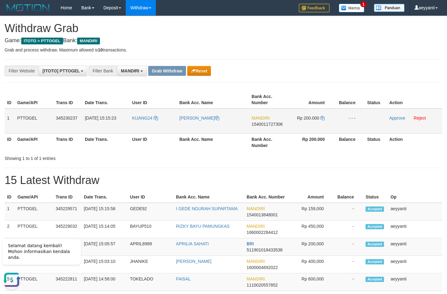
drag, startPoint x: 162, startPoint y: 112, endPoint x: 303, endPoint y: 125, distance: 142.4
click at [303, 125] on tr "1 PTTOGEL 345230237 [DATE] 15:15:23 KIJANG24 [PERSON_NAME] MANDIRI 154001172730…" at bounding box center [224, 120] width 438 height 25
click at [348, 73] on div "**********" at bounding box center [186, 71] width 373 height 10
click at [271, 124] on span "1540011727306" at bounding box center [267, 124] width 31 height 5
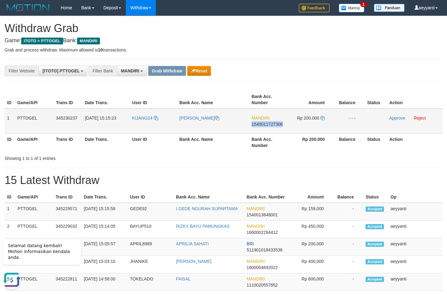
copy span "1540011727306"
click at [322, 117] on icon at bounding box center [323, 118] width 4 height 4
drag, startPoint x: 322, startPoint y: 117, endPoint x: 383, endPoint y: 143, distance: 66.2
click at [322, 117] on icon at bounding box center [323, 118] width 4 height 4
click at [396, 118] on link "Approve" at bounding box center [398, 117] width 16 height 5
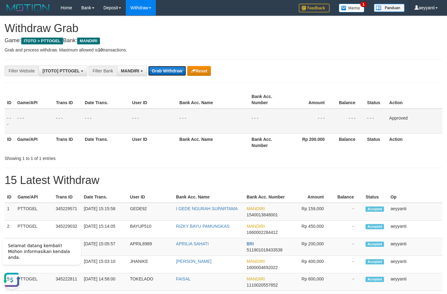
click at [154, 69] on button "Grab Withdraw" at bounding box center [167, 71] width 38 height 10
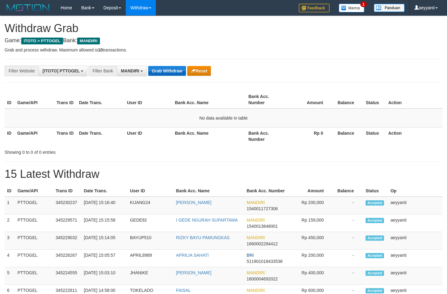
scroll to position [18, 0]
click at [166, 72] on button "Grab Withdraw" at bounding box center [167, 71] width 38 height 10
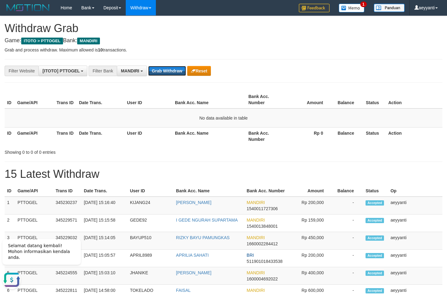
click at [166, 72] on button "Grab Withdraw" at bounding box center [167, 71] width 38 height 10
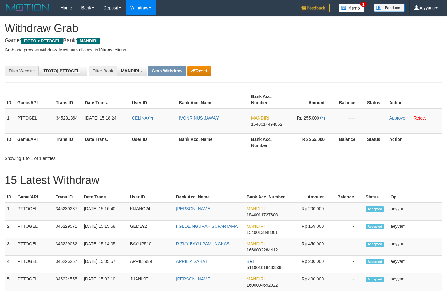
scroll to position [18, 0]
drag, startPoint x: 155, startPoint y: 114, endPoint x: 301, endPoint y: 122, distance: 146.4
click at [301, 122] on tr "1 PTTOGEL 345231364 [DATE] 15:18:24 [GEOGRAPHIC_DATA] IVONRINUS JAWA MANDIRI 15…" at bounding box center [224, 120] width 438 height 25
drag, startPoint x: 346, startPoint y: 76, endPoint x: 288, endPoint y: 105, distance: 64.1
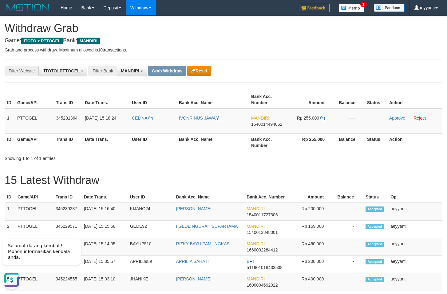
click at [266, 123] on span "1540014494052" at bounding box center [266, 124] width 31 height 5
copy span "1540014494052"
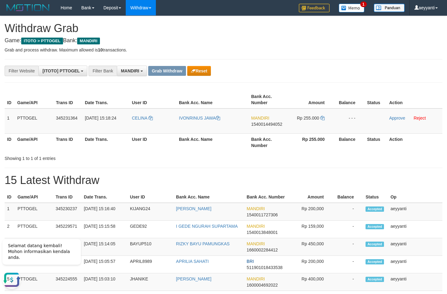
click at [145, 155] on div "Showing 1 to 1 of 1 entries" at bounding box center [93, 157] width 177 height 9
click at [270, 126] on span "1540014494052" at bounding box center [266, 124] width 31 height 5
copy span "1540014494052"
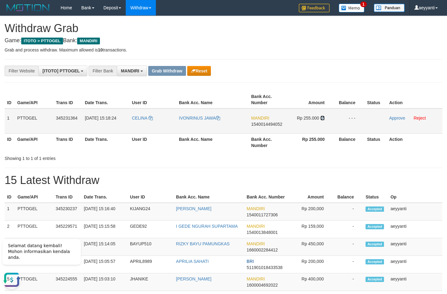
click at [324, 118] on icon at bounding box center [323, 118] width 4 height 4
click at [398, 118] on link "Approve" at bounding box center [398, 117] width 16 height 5
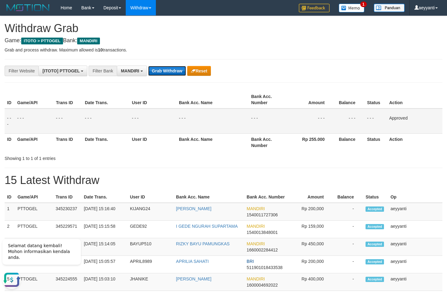
click at [163, 73] on button "Grab Withdraw" at bounding box center [167, 71] width 38 height 10
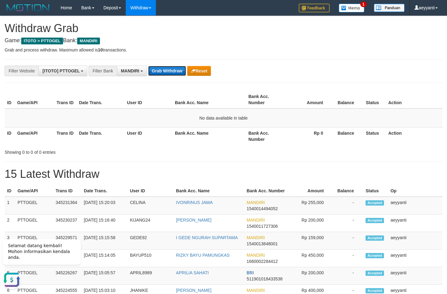
click at [177, 73] on button "Grab Withdraw" at bounding box center [167, 71] width 38 height 10
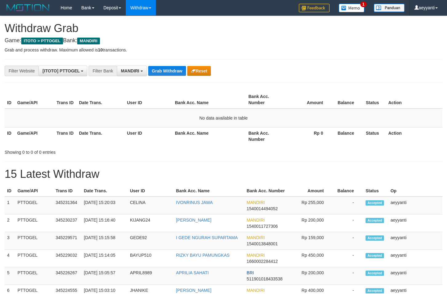
scroll to position [18, 0]
click at [177, 73] on button "Grab Withdraw" at bounding box center [167, 71] width 38 height 10
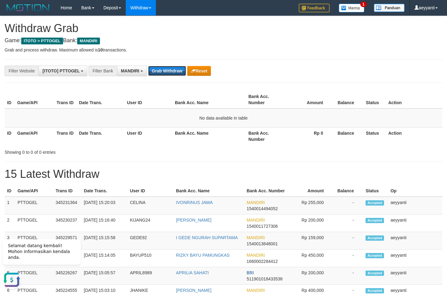
scroll to position [0, 0]
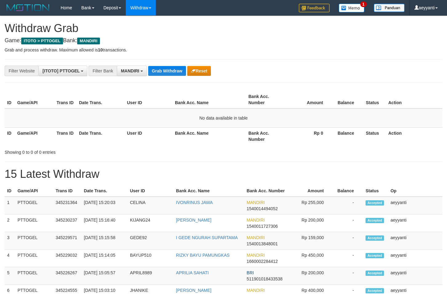
scroll to position [18, 0]
click at [163, 73] on button "Grab Withdraw" at bounding box center [167, 71] width 38 height 10
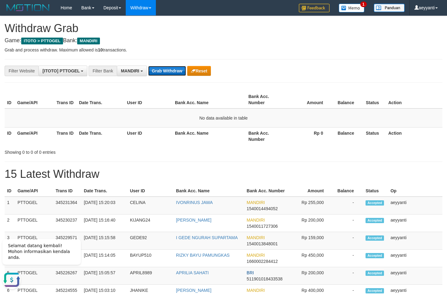
click at [172, 69] on button "Grab Withdraw" at bounding box center [167, 71] width 38 height 10
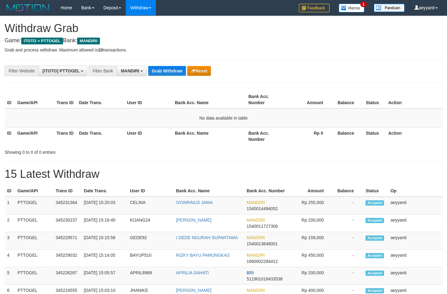
scroll to position [18, 0]
click at [172, 69] on button "Grab Withdraw" at bounding box center [167, 71] width 38 height 10
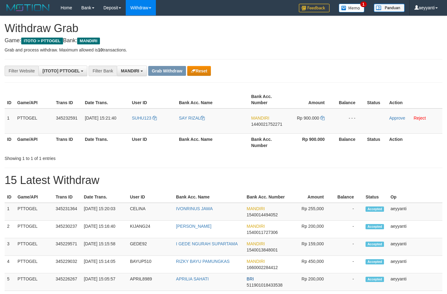
scroll to position [18, 0]
drag, startPoint x: 153, startPoint y: 116, endPoint x: 294, endPoint y: 124, distance: 141.4
click at [294, 124] on tr "1 PTTOGEL 345232591 01/10/2025 15:21:40 SUHU123 SAY RIZAL MANDIRI 1440021752271…" at bounding box center [224, 120] width 438 height 25
click at [321, 74] on div "**********" at bounding box center [186, 71] width 373 height 10
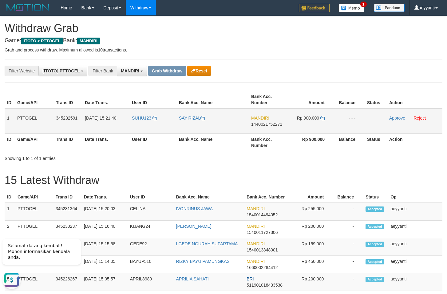
click at [264, 124] on span "1440021752271" at bounding box center [266, 124] width 31 height 5
copy span "1440021752271"
click at [323, 118] on icon at bounding box center [323, 118] width 4 height 4
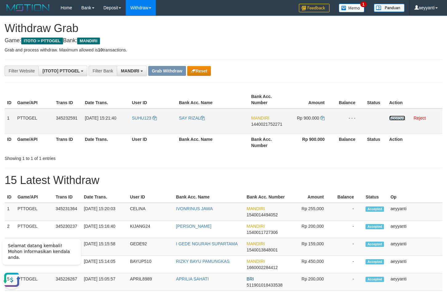
click at [391, 119] on link "Approve" at bounding box center [398, 117] width 16 height 5
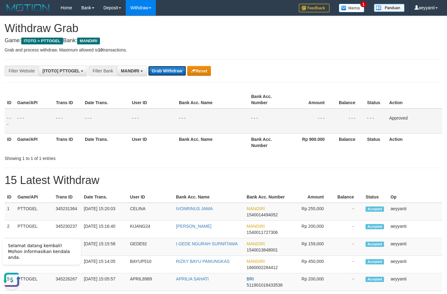
click at [170, 71] on button "Grab Withdraw" at bounding box center [167, 71] width 38 height 10
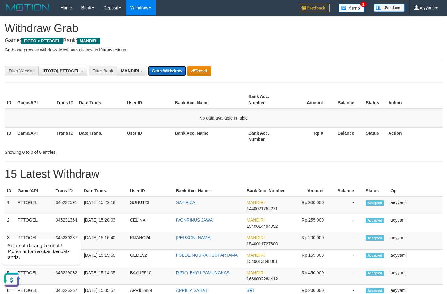
click at [159, 73] on button "Grab Withdraw" at bounding box center [167, 71] width 38 height 10
click at [158, 66] on button "Grab Withdraw" at bounding box center [167, 71] width 38 height 10
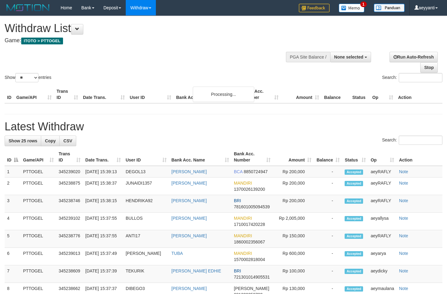
select select
select select "**"
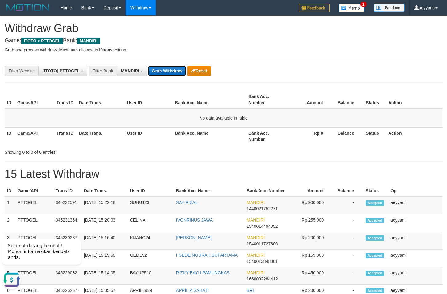
click at [159, 66] on button "Grab Withdraw" at bounding box center [167, 71] width 38 height 10
click at [178, 70] on button "Grab Withdraw" at bounding box center [167, 71] width 38 height 10
click at [170, 66] on button "Grab Withdraw" at bounding box center [167, 71] width 38 height 10
click at [169, 74] on button "Grab Withdraw" at bounding box center [167, 71] width 38 height 10
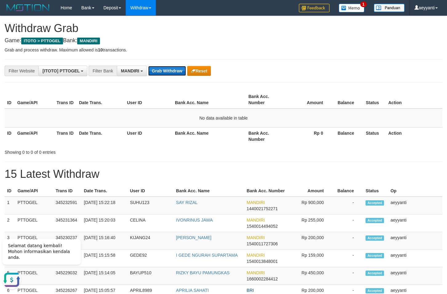
click at [170, 68] on button "Grab Withdraw" at bounding box center [167, 71] width 38 height 10
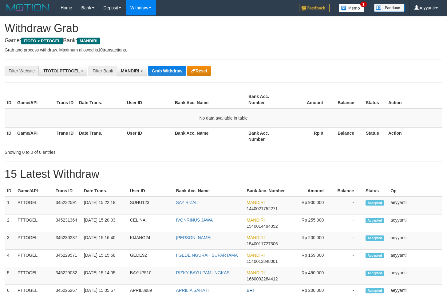
scroll to position [18, 0]
click at [170, 68] on button "Grab Withdraw" at bounding box center [167, 71] width 38 height 10
click at [171, 68] on button "Grab Withdraw" at bounding box center [167, 71] width 38 height 10
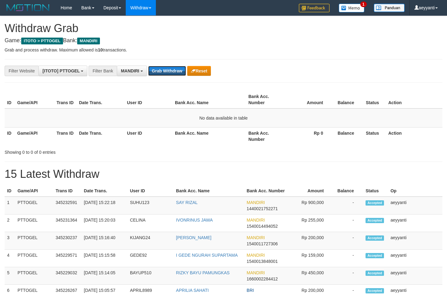
click at [171, 68] on button "Grab Withdraw" at bounding box center [167, 71] width 38 height 10
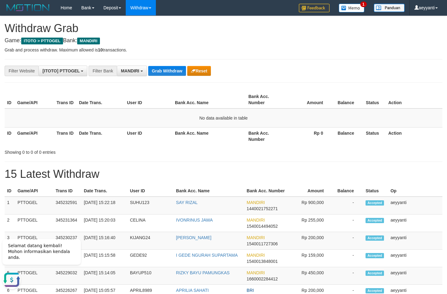
click at [174, 71] on button "Grab Withdraw" at bounding box center [167, 71] width 38 height 10
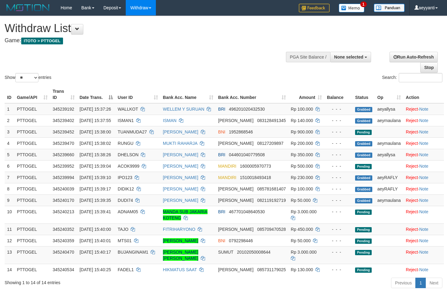
select select
select select "**"
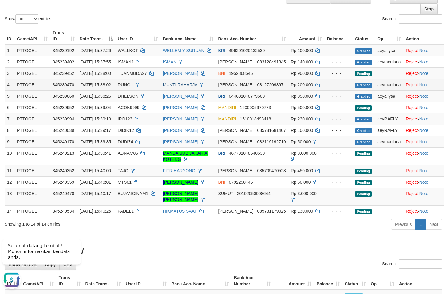
scroll to position [31, 0]
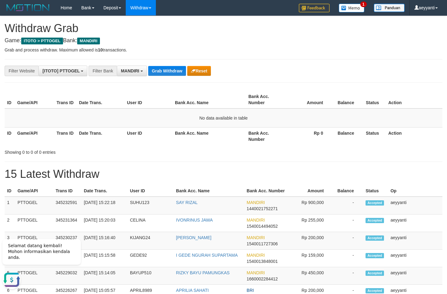
click at [178, 73] on button "Grab Withdraw" at bounding box center [167, 71] width 38 height 10
click at [291, 71] on div "**********" at bounding box center [186, 71] width 373 height 10
click at [161, 67] on button "Grab Withdraw" at bounding box center [167, 71] width 38 height 10
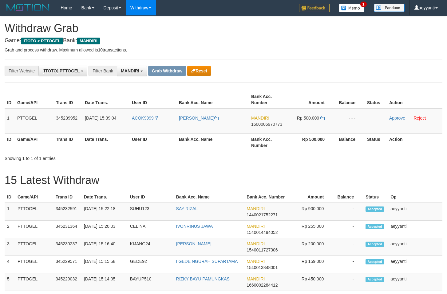
scroll to position [18, 0]
drag, startPoint x: 146, startPoint y: 112, endPoint x: 314, endPoint y: 120, distance: 167.6
click at [314, 120] on tr "1 PTTOGEL 345239952 01/10/2025 15:39:04 ACOK9999 JAMALUDIN KAITAM MANDIRI 16000…" at bounding box center [224, 120] width 438 height 25
click at [289, 93] on th "Amount" at bounding box center [311, 100] width 46 height 18
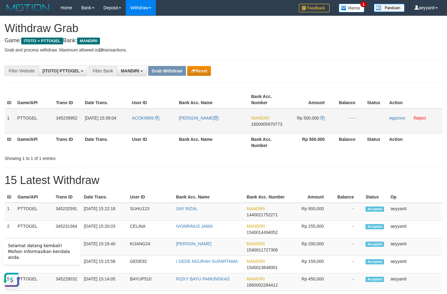
click at [266, 124] on span "1600005970773" at bounding box center [266, 124] width 31 height 5
copy span "1600005970773"
click at [323, 119] on icon at bounding box center [323, 118] width 4 height 4
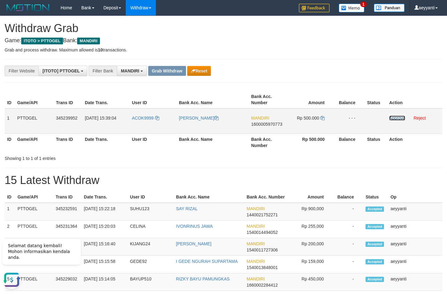
click at [392, 119] on link "Approve" at bounding box center [398, 117] width 16 height 5
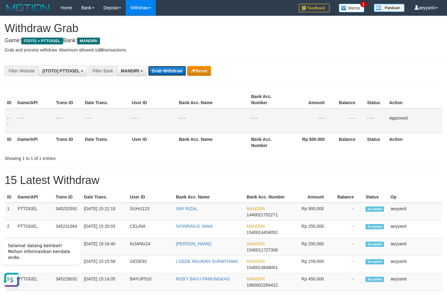
click at [156, 71] on button "Grab Withdraw" at bounding box center [167, 71] width 38 height 10
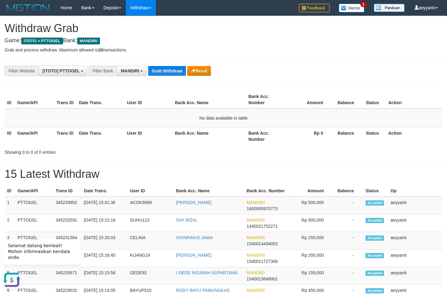
click at [126, 143] on th "User ID" at bounding box center [149, 136] width 48 height 18
click at [153, 69] on button "Grab Withdraw" at bounding box center [167, 71] width 38 height 10
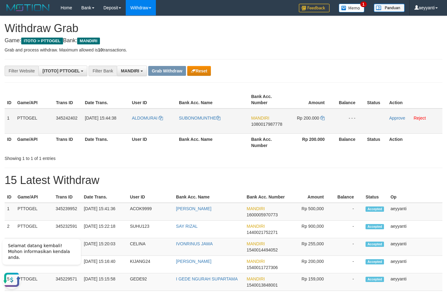
drag, startPoint x: 156, startPoint y: 114, endPoint x: 307, endPoint y: 123, distance: 151.3
click at [307, 123] on tr "1 PTTOGEL 345242402 [DATE] 15:44:38 ALDOMURAI SUBONOMUNTHE MANDIRI 108001798777…" at bounding box center [224, 120] width 438 height 25
click at [288, 74] on div "**********" at bounding box center [186, 71] width 373 height 10
click at [267, 126] on span "1080017987778" at bounding box center [266, 124] width 31 height 5
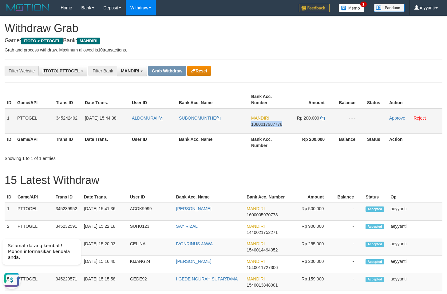
copy span "1080017987778"
click at [323, 118] on icon at bounding box center [323, 118] width 4 height 4
click at [391, 117] on link "Approve" at bounding box center [398, 117] width 16 height 5
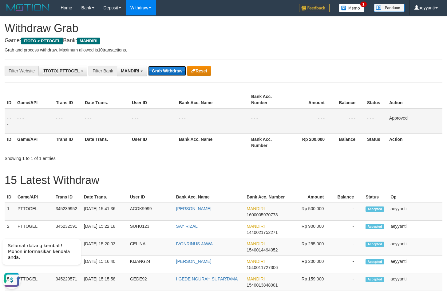
click at [173, 72] on button "Grab Withdraw" at bounding box center [167, 71] width 38 height 10
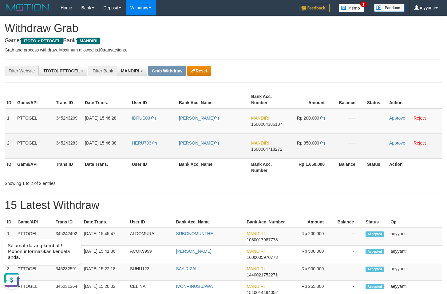
drag, startPoint x: 160, startPoint y: 113, endPoint x: 297, endPoint y: 136, distance: 138.6
click at [297, 136] on tbody "1 PTTOGEL 345243209 [DATE] 15:46:28 IDRUS03 [PERSON_NAME] MANDIRI 1600004386187…" at bounding box center [224, 133] width 438 height 50
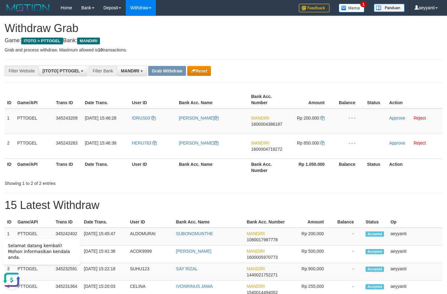
click at [272, 67] on div "**********" at bounding box center [186, 71] width 373 height 10
click at [265, 125] on span "1600004386187" at bounding box center [266, 124] width 31 height 5
copy span "1600004386187"
click at [323, 119] on icon at bounding box center [323, 118] width 4 height 4
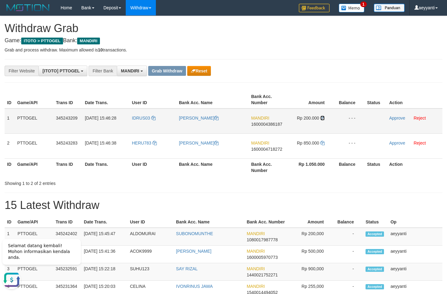
click at [323, 119] on icon at bounding box center [323, 118] width 4 height 4
click at [397, 117] on link "Approve" at bounding box center [398, 117] width 16 height 5
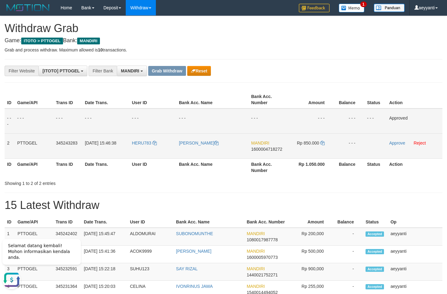
click at [267, 151] on span "1600004718272" at bounding box center [266, 148] width 31 height 5
copy span "1600004718272"
click at [322, 143] on icon at bounding box center [323, 143] width 4 height 4
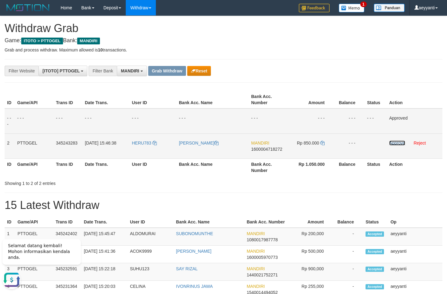
click at [397, 144] on link "Approve" at bounding box center [398, 142] width 16 height 5
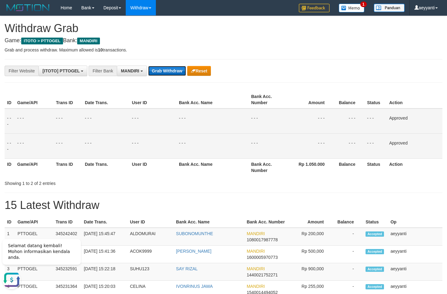
click at [165, 72] on button "Grab Withdraw" at bounding box center [167, 71] width 38 height 10
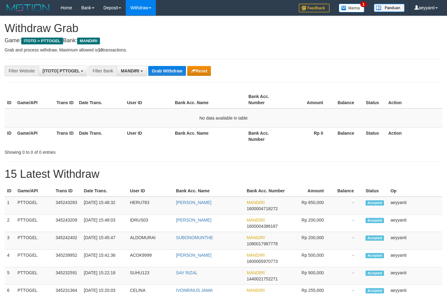
scroll to position [18, 0]
click at [165, 72] on button "Grab Withdraw" at bounding box center [167, 71] width 38 height 10
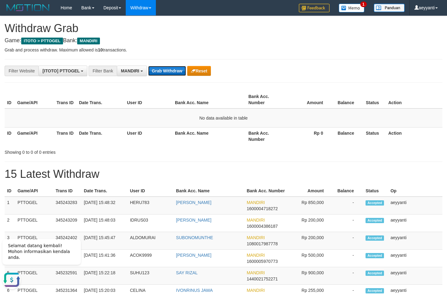
click at [161, 75] on button "Grab Withdraw" at bounding box center [167, 71] width 38 height 10
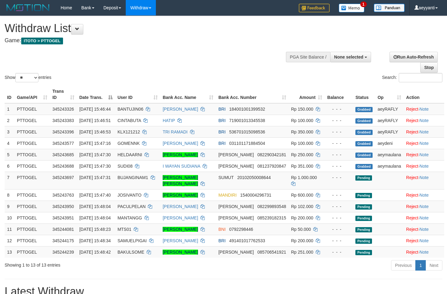
select select
select select "**"
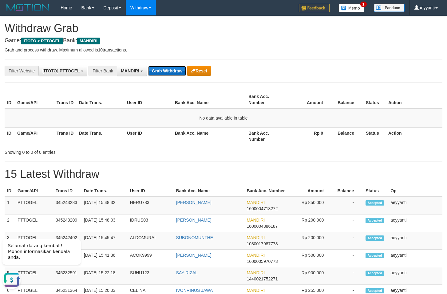
click at [162, 75] on button "Grab Withdraw" at bounding box center [167, 71] width 38 height 10
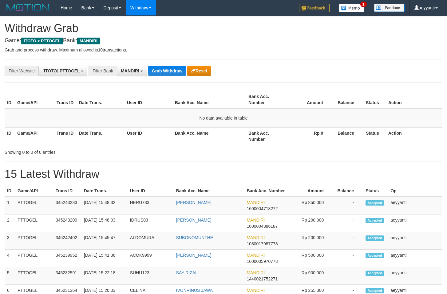
scroll to position [18, 0]
click at [162, 67] on button "Grab Withdraw" at bounding box center [167, 71] width 38 height 10
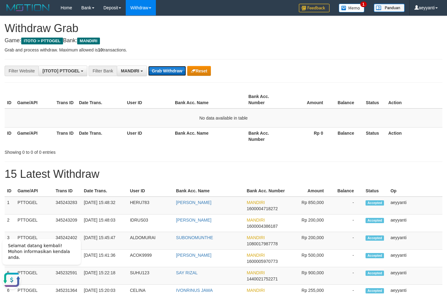
click at [168, 74] on button "Grab Withdraw" at bounding box center [167, 71] width 38 height 10
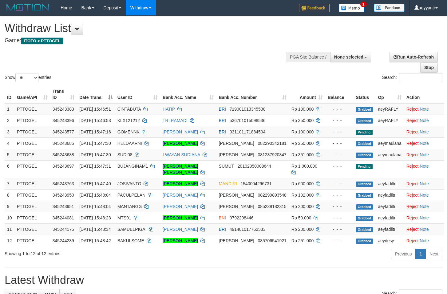
select select
select select "**"
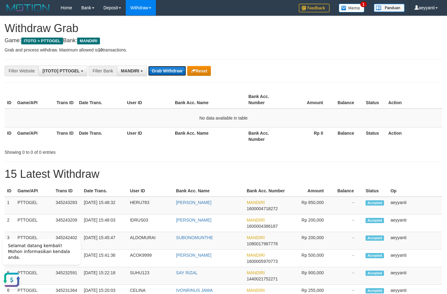
click at [169, 71] on button "Grab Withdraw" at bounding box center [167, 71] width 38 height 10
click at [134, 73] on span "MANDIRI" at bounding box center [130, 70] width 18 height 5
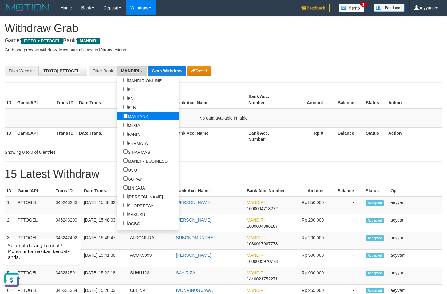
scroll to position [89, 0]
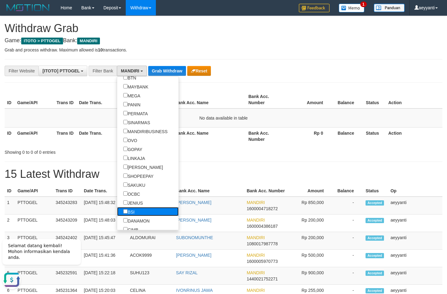
click at [117, 210] on label "BSI" at bounding box center [129, 211] width 24 height 9
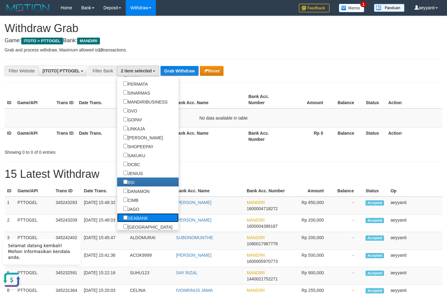
click at [117, 217] on label "SEABANK" at bounding box center [135, 217] width 37 height 9
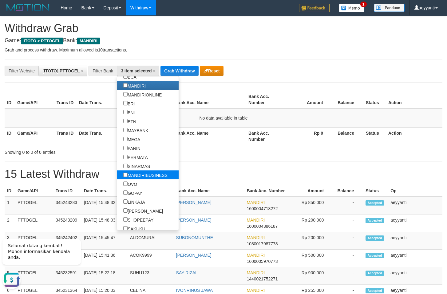
scroll to position [30, 0]
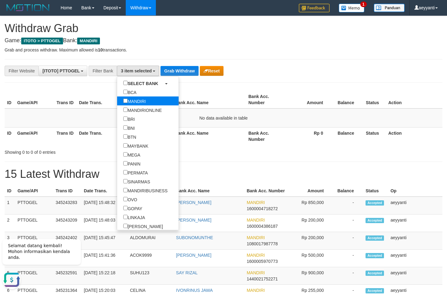
click at [117, 102] on label "MANDIRI" at bounding box center [134, 100] width 35 height 9
select select "***"
click at [175, 66] on div "**********" at bounding box center [186, 71] width 373 height 10
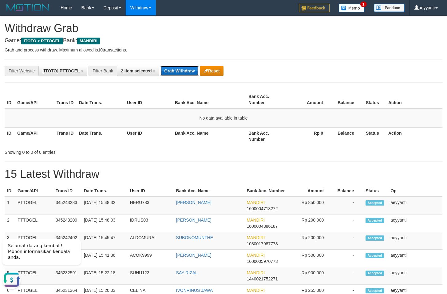
click at [175, 70] on button "Grab Withdraw" at bounding box center [180, 71] width 38 height 10
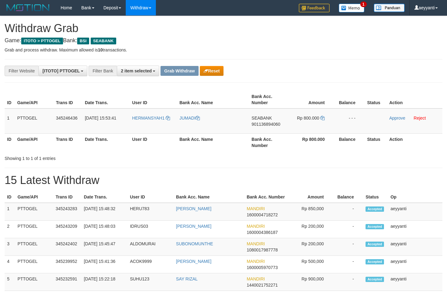
scroll to position [141, 0]
drag, startPoint x: 154, startPoint y: 112, endPoint x: 330, endPoint y: 124, distance: 176.7
click at [330, 124] on tr "1 PTTOGEL 345246436 01/10/2025 15:53:41 HERMANSYAH1 JUMADI SEABANK 901136894060…" at bounding box center [224, 120] width 438 height 25
click at [306, 74] on div "**********" at bounding box center [186, 71] width 373 height 10
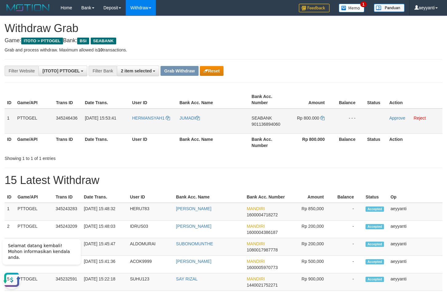
click at [262, 126] on span "901136894060" at bounding box center [266, 124] width 29 height 5
copy span "901136894060"
click at [323, 118] on icon at bounding box center [323, 118] width 4 height 4
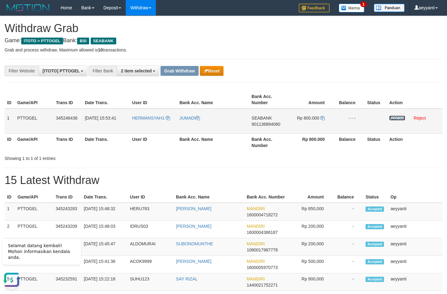
click at [391, 119] on link "Approve" at bounding box center [398, 117] width 16 height 5
drag, startPoint x: 390, startPoint y: 86, endPoint x: 389, endPoint y: 115, distance: 29.3
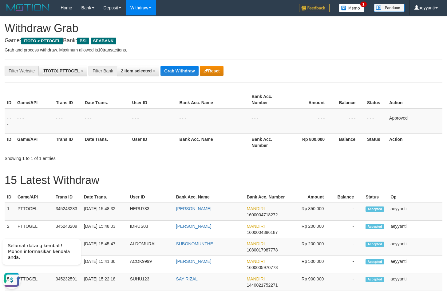
click at [177, 66] on div "**********" at bounding box center [186, 71] width 373 height 10
click at [177, 68] on button "Grab Withdraw" at bounding box center [180, 71] width 38 height 10
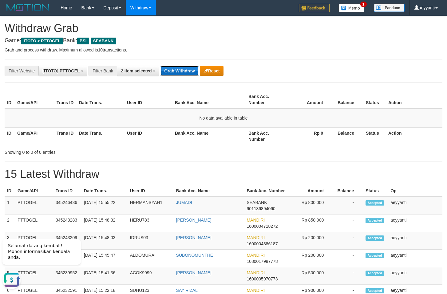
click at [176, 72] on button "Grab Withdraw" at bounding box center [180, 71] width 38 height 10
click at [136, 73] on span "2 item selected" at bounding box center [136, 70] width 31 height 5
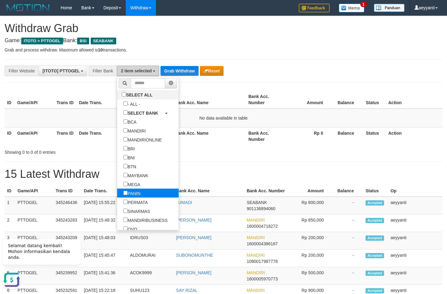
scroll to position [89, 0]
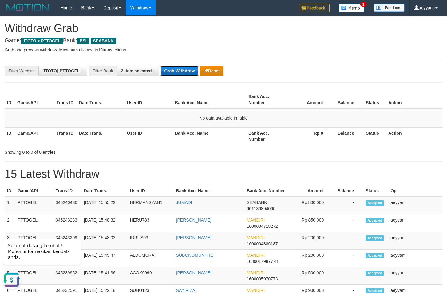
click at [174, 69] on button "Grab Withdraw" at bounding box center [180, 71] width 38 height 10
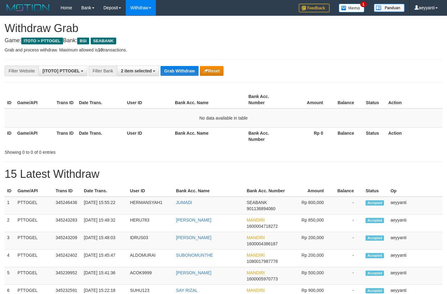
scroll to position [141, 0]
click at [174, 69] on button "Grab Withdraw" at bounding box center [180, 71] width 38 height 10
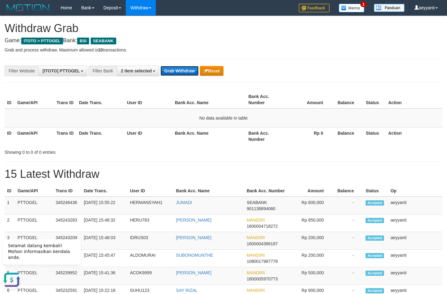
click at [174, 73] on button "Grab Withdraw" at bounding box center [180, 71] width 38 height 10
click at [139, 70] on span "2 item selected" at bounding box center [136, 70] width 31 height 5
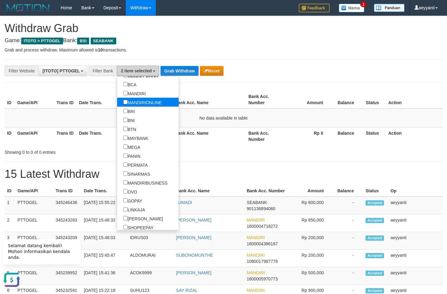
scroll to position [89, 0]
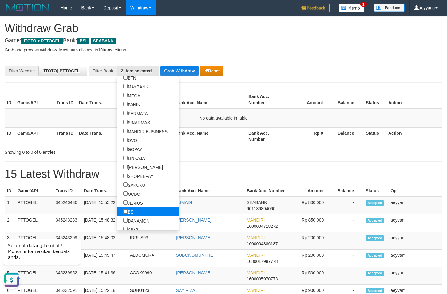
click at [117, 211] on label "BSI" at bounding box center [129, 211] width 24 height 9
select select "*******"
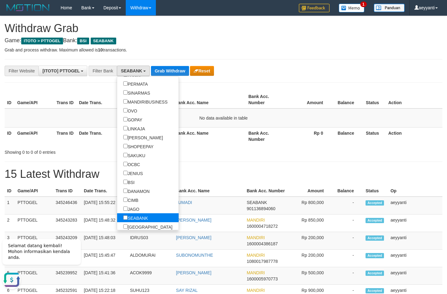
click at [117, 218] on label "SEABANK" at bounding box center [135, 217] width 37 height 9
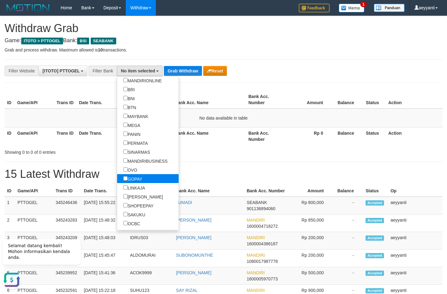
scroll to position [30, 0]
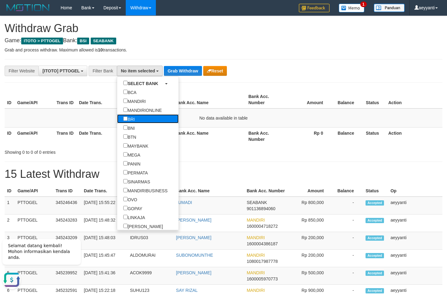
click at [117, 121] on label "BRI" at bounding box center [129, 118] width 24 height 9
select select "***"
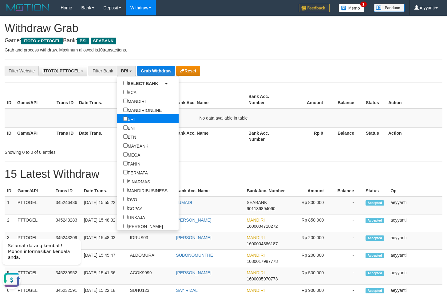
scroll to position [37, 0]
click at [166, 73] on button "Grab Withdraw" at bounding box center [156, 71] width 38 height 10
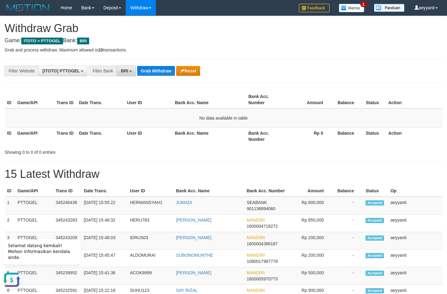
click at [128, 74] on button "BRI" at bounding box center [126, 71] width 19 height 10
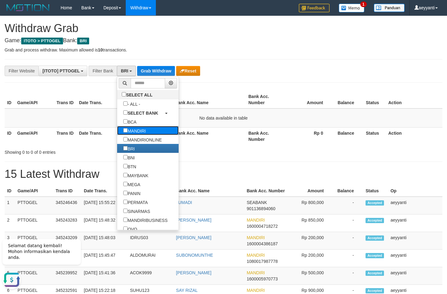
click at [119, 131] on label "MANDIRI" at bounding box center [134, 130] width 35 height 9
select select "*******"
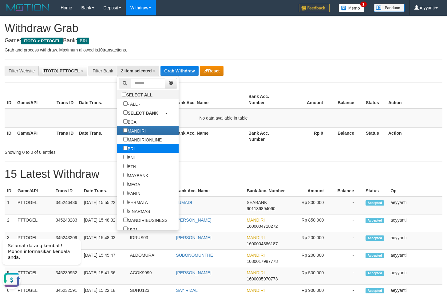
click at [117, 149] on label "BRI" at bounding box center [129, 148] width 24 height 9
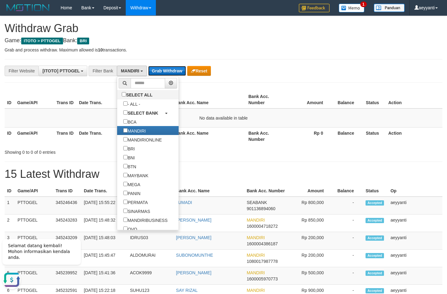
click at [159, 69] on button "Grab Withdraw" at bounding box center [167, 71] width 38 height 10
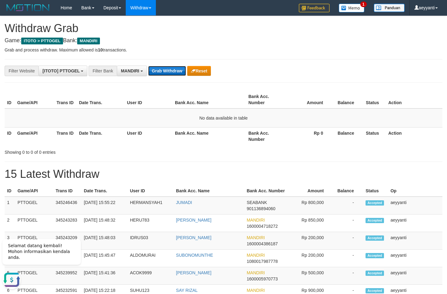
click at [164, 72] on button "Grab Withdraw" at bounding box center [167, 71] width 38 height 10
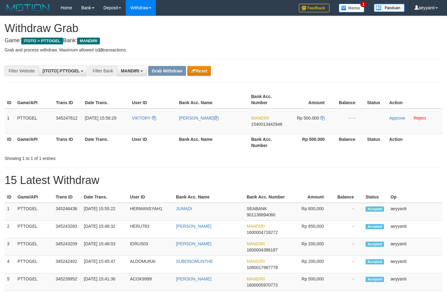
scroll to position [18, 0]
drag, startPoint x: 155, startPoint y: 111, endPoint x: 317, endPoint y: 130, distance: 162.9
click at [317, 130] on tr "1 PTTOGEL 345247612 01/10/2025 15:56:29 VIKTORY VIKTOR FRANKLIN PENEHAS HAMADI …" at bounding box center [224, 120] width 438 height 25
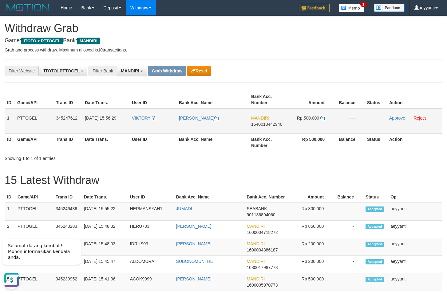
click at [264, 125] on span "1540013442946" at bounding box center [266, 124] width 31 height 5
copy span "1540013442946"
click at [323, 119] on icon at bounding box center [323, 118] width 4 height 4
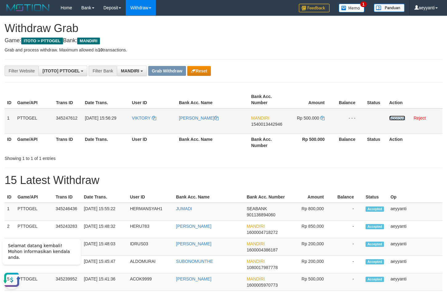
click at [395, 118] on link "Approve" at bounding box center [398, 117] width 16 height 5
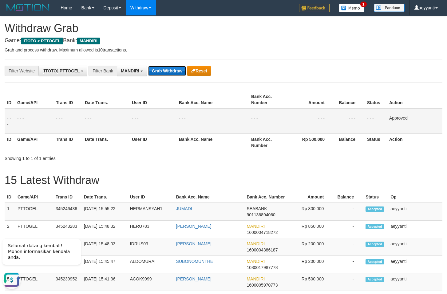
click at [159, 67] on button "Grab Withdraw" at bounding box center [167, 71] width 38 height 10
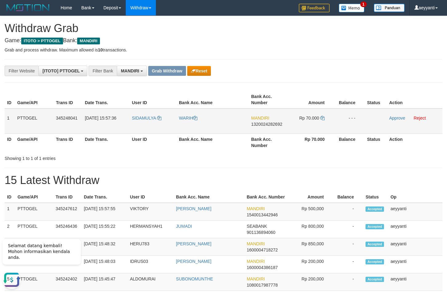
drag, startPoint x: 150, startPoint y: 111, endPoint x: 319, endPoint y: 115, distance: 169.0
click at [319, 115] on tr "1 PTTOGEL 345248041 [DATE] 15:57:36 [GEOGRAPHIC_DATA] WARIH MANDIRI 13200242826…" at bounding box center [224, 120] width 438 height 25
click at [299, 90] on div "ID Game/API Trans ID Date Trans. User ID Bank Acc. Name Bank Acc. Number Amount…" at bounding box center [223, 121] width 447 height 64
click at [261, 124] on span "1320024282692" at bounding box center [266, 124] width 31 height 5
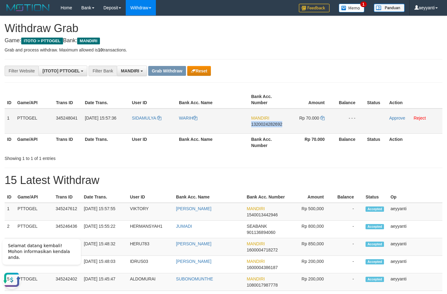
copy span "1320024282692"
click at [324, 118] on icon at bounding box center [323, 118] width 4 height 4
click at [394, 118] on link "Approve" at bounding box center [398, 117] width 16 height 5
drag, startPoint x: 394, startPoint y: 78, endPoint x: 390, endPoint y: 87, distance: 10.5
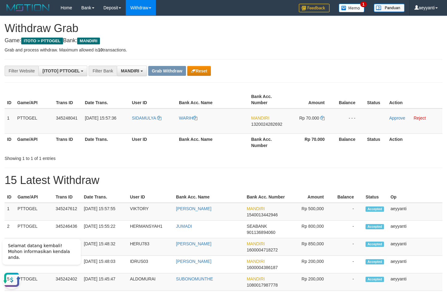
click at [394, 117] on link "Approve" at bounding box center [398, 117] width 16 height 5
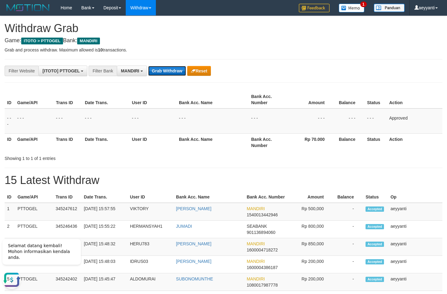
click at [168, 70] on button "Grab Withdraw" at bounding box center [167, 71] width 38 height 10
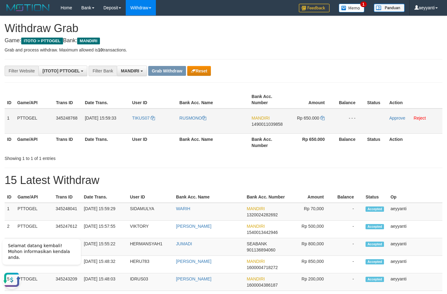
drag, startPoint x: 153, startPoint y: 110, endPoint x: 330, endPoint y: 120, distance: 177.5
click at [330, 120] on tr "1 PTTOGEL 345248768 [DATE] 15:59:33 TIKUS07 RUSMONO MANDIRI 1490011039858 Rp 65…" at bounding box center [224, 120] width 438 height 25
click at [276, 125] on span "1490011039858" at bounding box center [267, 124] width 31 height 5
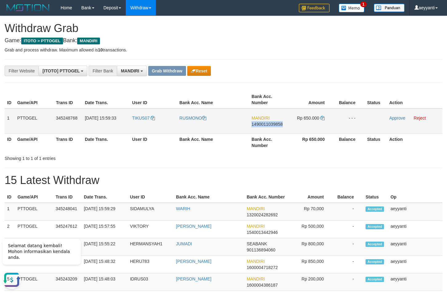
copy span "1490011039858"
click at [324, 118] on icon at bounding box center [323, 118] width 4 height 4
click at [392, 118] on link "Approve" at bounding box center [398, 117] width 16 height 5
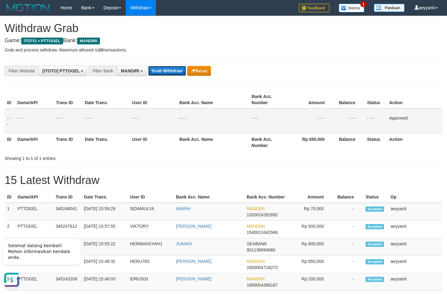
click at [170, 71] on button "Grab Withdraw" at bounding box center [167, 71] width 38 height 10
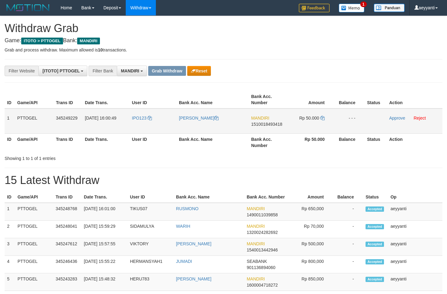
scroll to position [18, 0]
drag, startPoint x: 151, startPoint y: 114, endPoint x: 306, endPoint y: 130, distance: 155.6
click at [306, 130] on tr "1 PTTOGEL 345249229 [DATE] 16:00:49 IPO123 [PERSON_NAME] MANDIRI 1510018493418 …" at bounding box center [224, 120] width 438 height 25
click at [312, 69] on div "**********" at bounding box center [186, 71] width 373 height 10
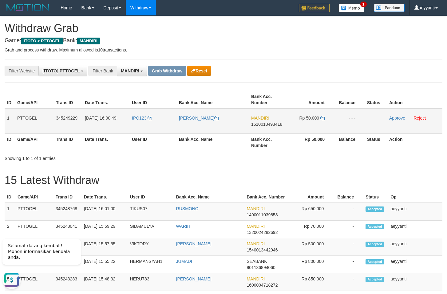
click at [270, 125] on span "1510018493418" at bounding box center [266, 124] width 31 height 5
copy span "1510018493418"
click at [323, 118] on icon at bounding box center [323, 118] width 4 height 4
click at [322, 118] on icon at bounding box center [323, 118] width 4 height 4
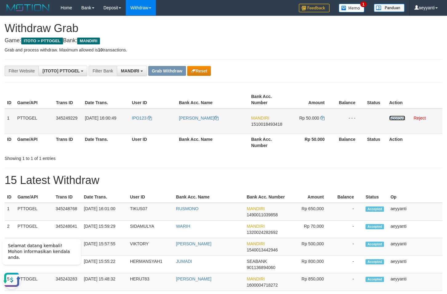
click at [398, 118] on link "Approve" at bounding box center [398, 117] width 16 height 5
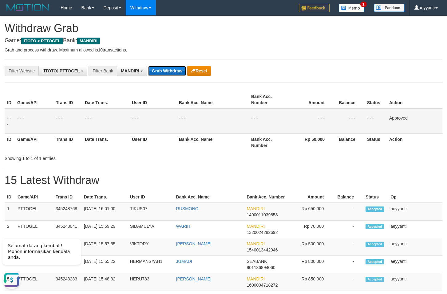
click at [168, 75] on button "Grab Withdraw" at bounding box center [167, 71] width 38 height 10
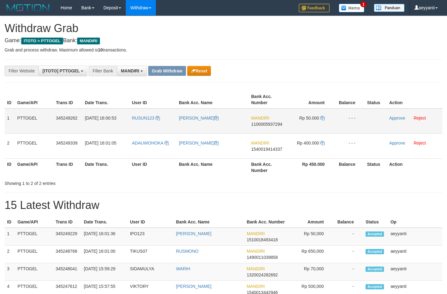
scroll to position [18, 0]
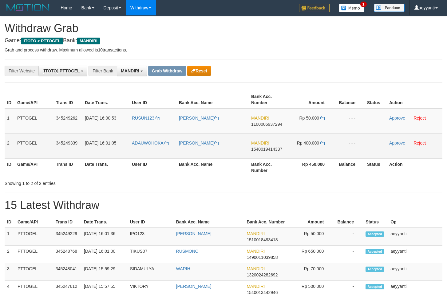
drag, startPoint x: 163, startPoint y: 112, endPoint x: 304, endPoint y: 144, distance: 145.0
click at [304, 144] on tbody "1 PTTOGEL 345249262 [DATE] 16:00:53 RUSUN123 [PERSON_NAME] MANDIRI 110000593729…" at bounding box center [224, 133] width 438 height 50
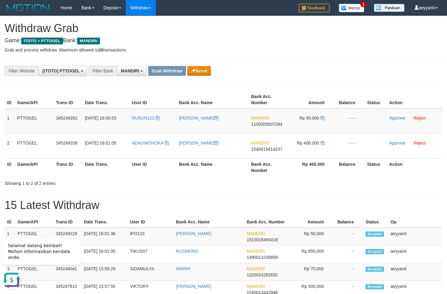
scroll to position [0, 0]
click at [269, 124] on span "1100005937294" at bounding box center [266, 124] width 31 height 5
copy span "1100005937294"
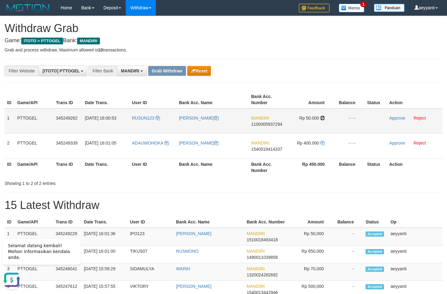
click at [323, 119] on icon at bounding box center [323, 118] width 4 height 4
click at [393, 118] on link "Approve" at bounding box center [398, 117] width 16 height 5
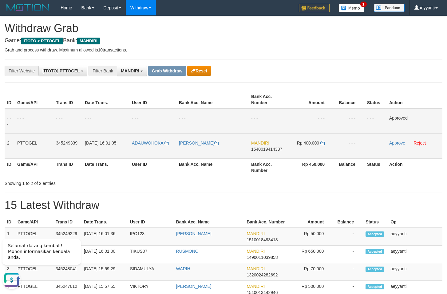
click at [265, 149] on span "1540019414337" at bounding box center [266, 148] width 31 height 5
copy span "1540019414337"
click at [273, 151] on span "1540019414337" at bounding box center [266, 148] width 31 height 5
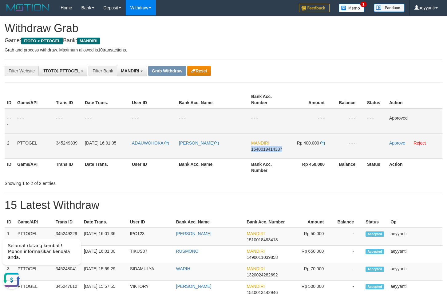
copy span "1540019414337"
click at [269, 149] on span "1540019414337" at bounding box center [266, 148] width 31 height 5
copy span "1540019414337"
click at [323, 143] on icon at bounding box center [323, 143] width 4 height 4
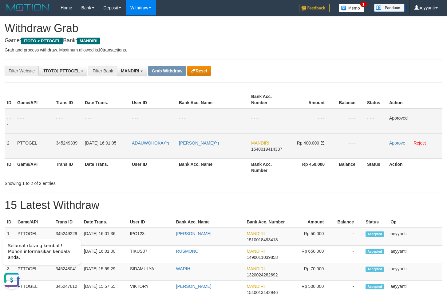
click at [323, 143] on icon at bounding box center [323, 143] width 4 height 4
click at [398, 142] on link "Approve" at bounding box center [398, 142] width 16 height 5
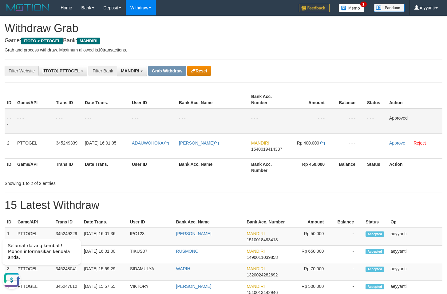
click at [346, 116] on td "- - -" at bounding box center [349, 120] width 31 height 25
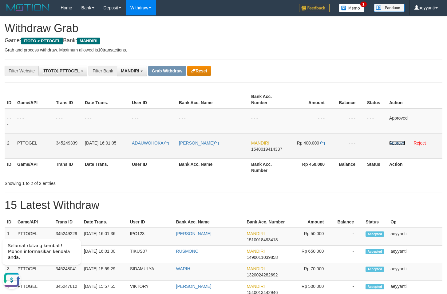
click at [393, 143] on link "Approve" at bounding box center [398, 142] width 16 height 5
click at [148, 138] on td "ADAUWOHOKA" at bounding box center [153, 145] width 47 height 25
copy link "ADAUWOHOKA"
click at [140, 138] on td "ADAUWOHOKA" at bounding box center [153, 145] width 47 height 25
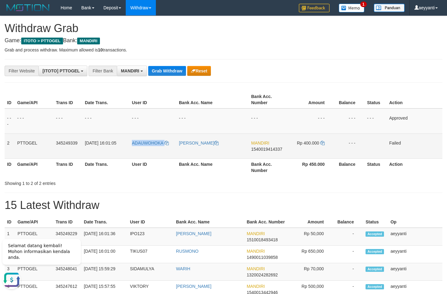
click at [140, 138] on td "ADAUWOHOKA" at bounding box center [153, 145] width 47 height 25
copy link "ADAUWOHOKA"
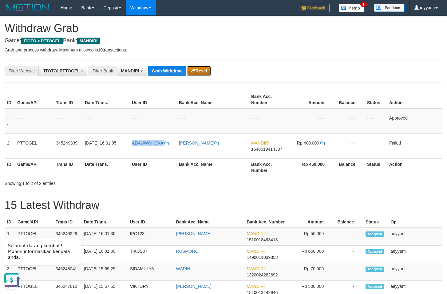
click at [207, 70] on button "Reset" at bounding box center [199, 71] width 24 height 10
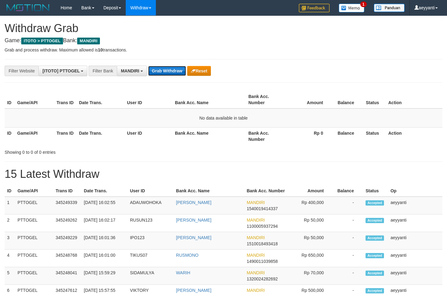
scroll to position [18, 0]
click at [168, 70] on button "Grab Withdraw" at bounding box center [167, 71] width 38 height 10
click at [166, 71] on button "Grab Withdraw" at bounding box center [167, 71] width 38 height 10
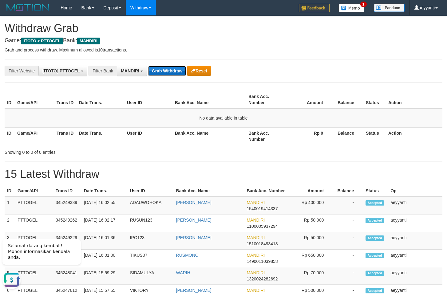
click at [165, 70] on button "Grab Withdraw" at bounding box center [167, 71] width 38 height 10
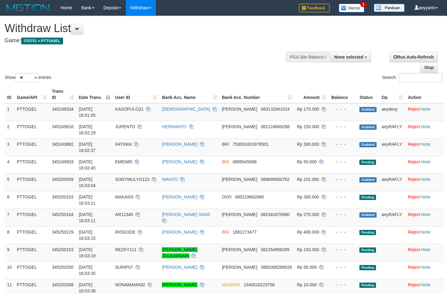
select select
select select "**"
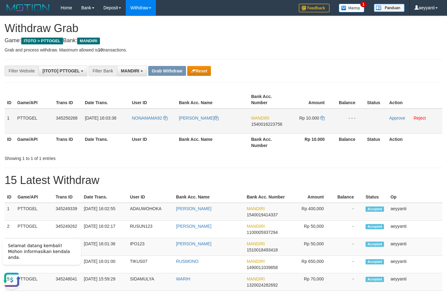
drag, startPoint x: 149, startPoint y: 113, endPoint x: 295, endPoint y: 128, distance: 147.6
click at [295, 128] on tr "1 PTTOGEL 345250268 [DATE] 16:03:38 NONAMAMA92 [PERSON_NAME] MANDIRI 1540016223…" at bounding box center [224, 120] width 438 height 25
click at [319, 67] on div "**********" at bounding box center [186, 71] width 373 height 10
click at [264, 125] on span "1540016223756" at bounding box center [266, 124] width 31 height 5
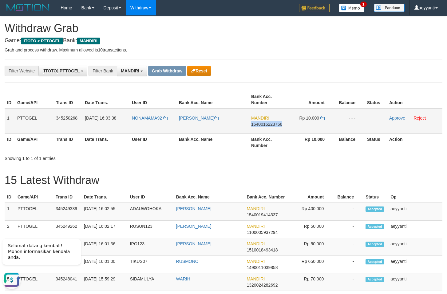
copy span "1540016223756"
click at [323, 117] on icon at bounding box center [323, 118] width 4 height 4
click at [397, 120] on td "Approve Reject" at bounding box center [415, 120] width 56 height 25
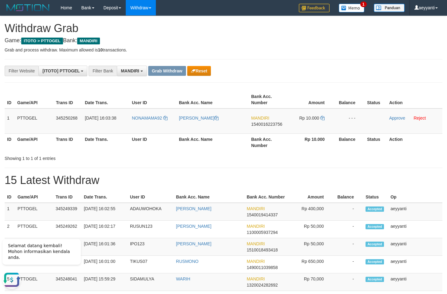
click at [391, 97] on th "Action" at bounding box center [415, 100] width 56 height 18
click at [390, 117] on link "Approve" at bounding box center [398, 117] width 16 height 5
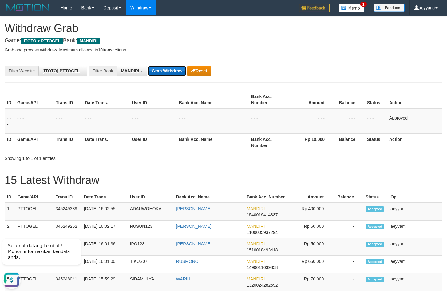
click at [174, 72] on button "Grab Withdraw" at bounding box center [167, 71] width 38 height 10
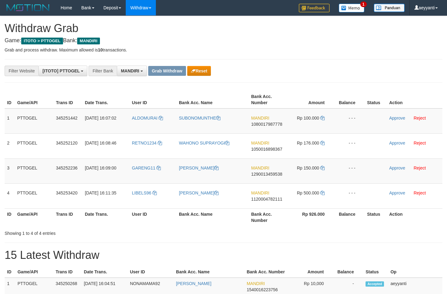
scroll to position [18, 0]
drag, startPoint x: 177, startPoint y: 114, endPoint x: 176, endPoint y: 126, distance: 12.0
click at [176, 127] on tr "1 PTTOGEL 345251442 01/10/2025 16:07:02 ALDOMURAI SUBONOMUNTHE MANDIRI 10800179…" at bounding box center [224, 120] width 438 height 25
click at [242, 96] on th "Bank Acc. Name" at bounding box center [213, 100] width 72 height 18
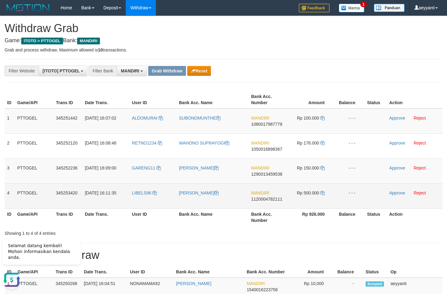
copy tr
drag, startPoint x: 170, startPoint y: 112, endPoint x: 320, endPoint y: 190, distance: 169.8
click at [320, 190] on tbody "1 PTTOGEL 345251442 01/10/2025 16:07:02 ALDOMURAI SUBONOMUNTHE MANDIRI 10800179…" at bounding box center [224, 158] width 438 height 100
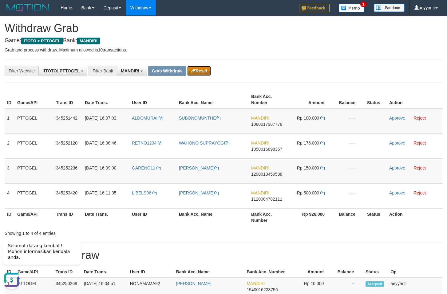
click at [201, 67] on button "Reset" at bounding box center [199, 71] width 24 height 10
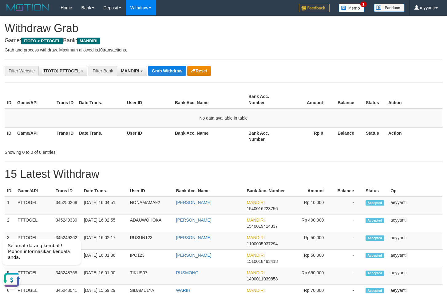
click at [172, 72] on button "Grab Withdraw" at bounding box center [167, 71] width 38 height 10
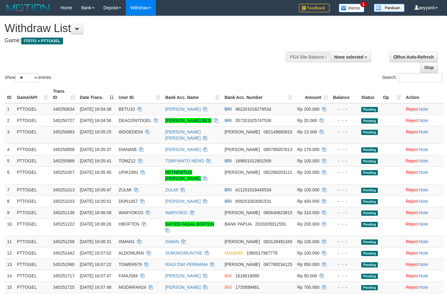
select select
select select "**"
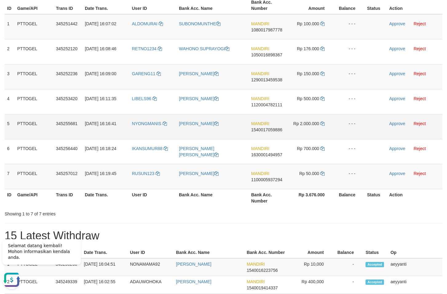
scroll to position [63, 0]
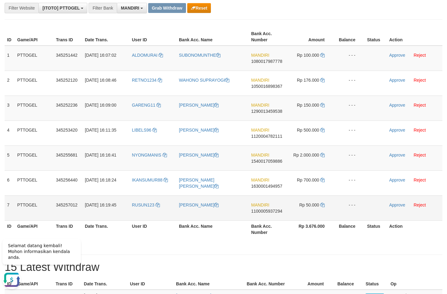
drag, startPoint x: 168, startPoint y: 52, endPoint x: 301, endPoint y: 208, distance: 205.0
click at [301, 208] on tbody "1 PTTOGEL 345251442 [DATE] 16:07:02 ALDOMURAI SUBONOMUNTHE MANDIRI 108001798777…" at bounding box center [224, 133] width 438 height 175
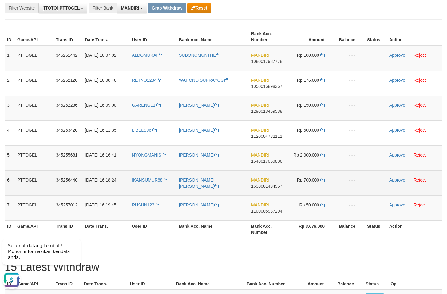
scroll to position [31, 0]
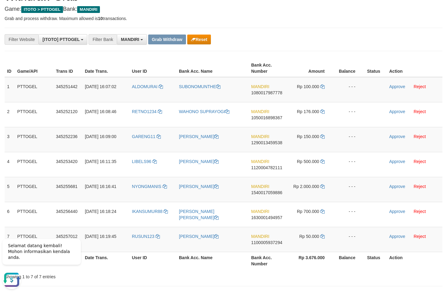
click at [271, 94] on span "1080017987778" at bounding box center [266, 92] width 31 height 5
copy span "1080017987778"
click at [323, 87] on icon at bounding box center [323, 86] width 4 height 4
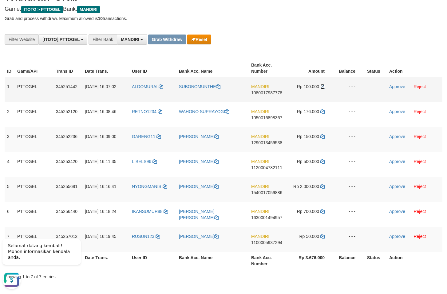
click at [323, 87] on icon at bounding box center [323, 86] width 4 height 4
click at [323, 86] on icon at bounding box center [323, 86] width 4 height 4
click at [324, 86] on icon at bounding box center [323, 86] width 4 height 4
click at [398, 86] on link "Approve" at bounding box center [398, 86] width 16 height 5
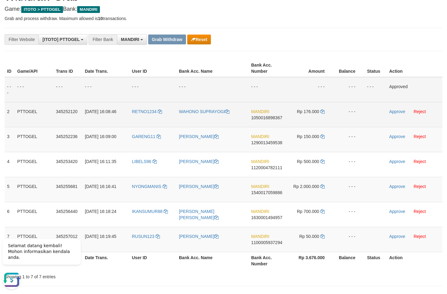
click at [263, 117] on span "1050016898367" at bounding box center [266, 117] width 31 height 5
copy span "1050016898367"
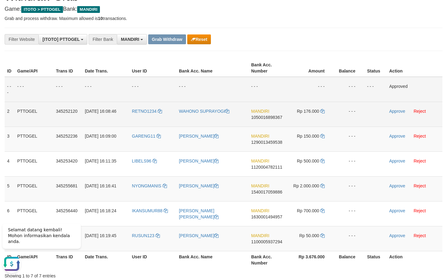
click at [267, 132] on tbody "- - - - - - - - - - - - - - - - - - - - - - - - - - - - - - Approved 2 PTTOGEL …" at bounding box center [224, 164] width 438 height 175
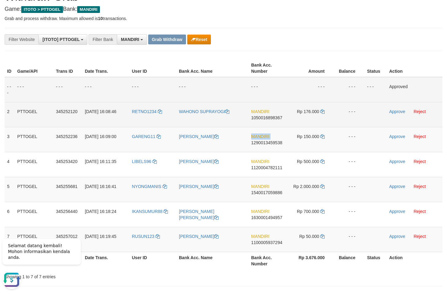
click at [267, 132] on td "MANDIRI 1290013459538" at bounding box center [268, 139] width 39 height 25
click at [262, 118] on span "1050016898367" at bounding box center [266, 117] width 31 height 5
copy span "1050016898367"
click at [324, 112] on icon at bounding box center [323, 111] width 4 height 4
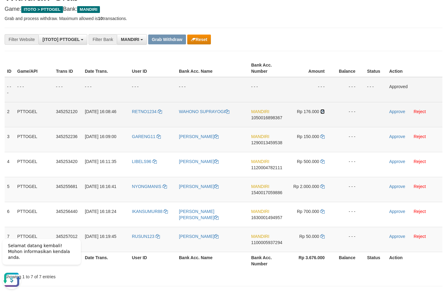
click at [324, 112] on icon at bounding box center [323, 111] width 4 height 4
click at [398, 111] on link "Approve" at bounding box center [398, 111] width 16 height 5
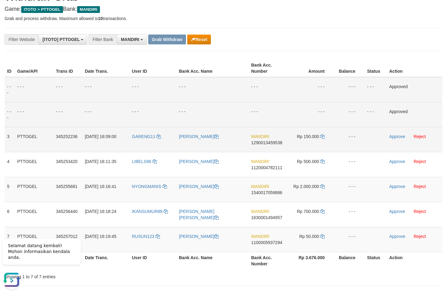
click at [268, 145] on td "MANDIRI 1290013459538" at bounding box center [268, 139] width 39 height 25
click at [342, 109] on td "- - -" at bounding box center [349, 114] width 31 height 25
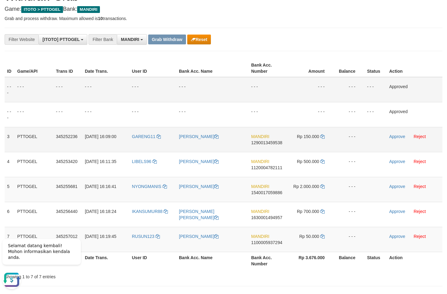
click at [267, 142] on span "1290013459538" at bounding box center [266, 142] width 31 height 5
copy span "1290013459538"
click at [322, 136] on icon at bounding box center [323, 136] width 4 height 4
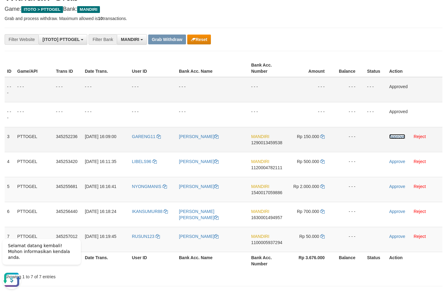
click at [395, 138] on link "Approve" at bounding box center [398, 136] width 16 height 5
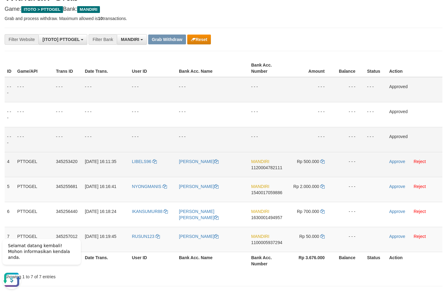
click at [274, 168] on span "1120004782111" at bounding box center [266, 167] width 31 height 5
copy span "1120004782111"
click at [273, 168] on span "1120004782111" at bounding box center [266, 167] width 31 height 5
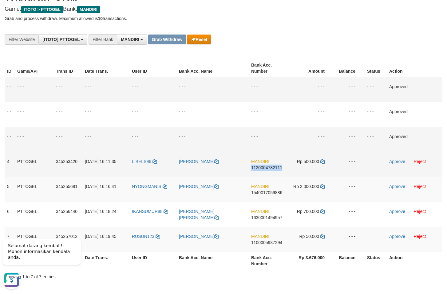
copy span "1120004782111"
click at [323, 162] on icon at bounding box center [323, 161] width 4 height 4
click at [395, 161] on link "Approve" at bounding box center [398, 161] width 16 height 5
click at [260, 192] on span "1540017059886" at bounding box center [266, 192] width 31 height 5
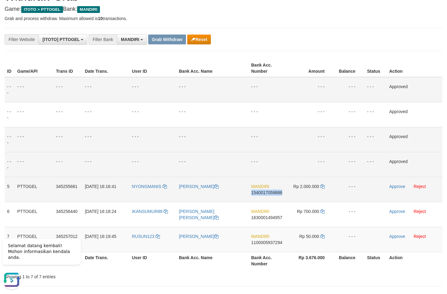
click at [260, 192] on span "1540017059886" at bounding box center [266, 192] width 31 height 5
copy span "1540017059886"
click at [258, 194] on span "1540017059886" at bounding box center [266, 192] width 31 height 5
copy span "1540017059886"
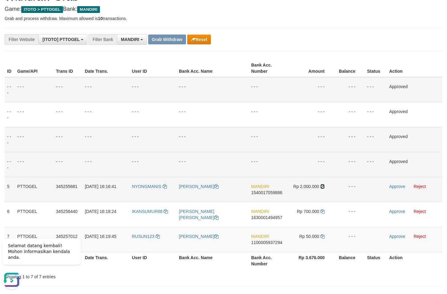
click at [323, 186] on icon at bounding box center [323, 186] width 4 height 4
click at [398, 186] on link "Approve" at bounding box center [398, 186] width 16 height 5
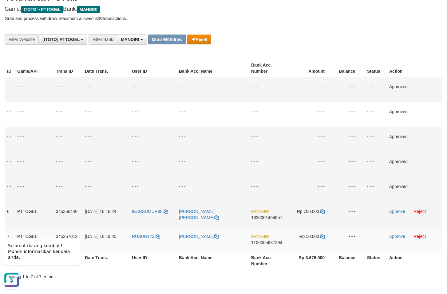
click at [264, 217] on span "1630001494957" at bounding box center [266, 217] width 31 height 5
copy span "1630001494957"
click at [323, 211] on icon at bounding box center [323, 211] width 4 height 4
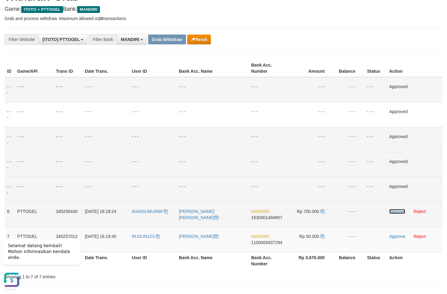
click at [394, 212] on link "Approve" at bounding box center [398, 211] width 16 height 5
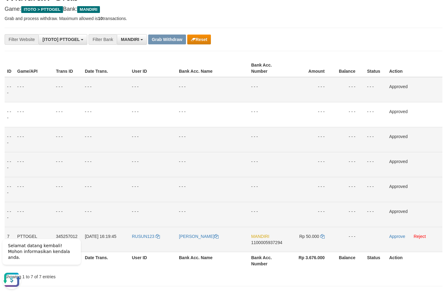
click at [265, 243] on span "1100005937294" at bounding box center [266, 242] width 31 height 5
copy span "1100005937294"
click at [323, 237] on icon at bounding box center [323, 236] width 4 height 4
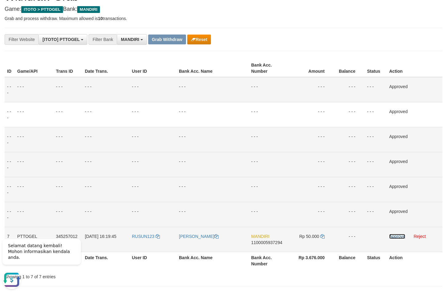
click at [392, 236] on link "Approve" at bounding box center [398, 236] width 16 height 5
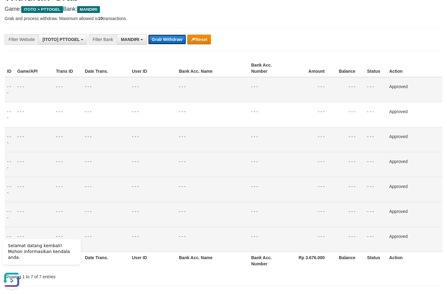
click at [161, 38] on button "Grab Withdraw" at bounding box center [167, 39] width 38 height 10
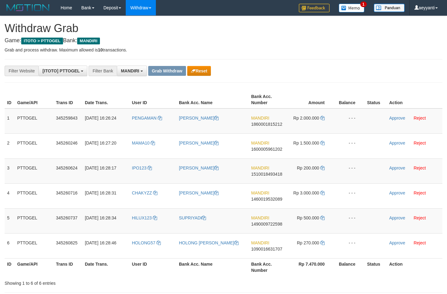
scroll to position [18, 0]
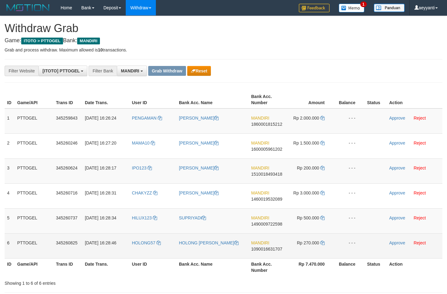
drag, startPoint x: 166, startPoint y: 110, endPoint x: 310, endPoint y: 236, distance: 191.0
click at [310, 236] on tbody "1 PTTOGEL 345259843 [DATE] 16:26:24 PENGAMAN [PERSON_NAME] MANDIRI 186000181521…" at bounding box center [224, 183] width 438 height 150
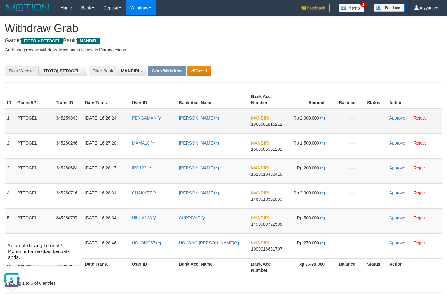
scroll to position [0, 0]
click at [352, 73] on div "**********" at bounding box center [186, 71] width 373 height 10
click at [267, 126] on span "1860001815212" at bounding box center [266, 124] width 31 height 5
copy span "1860001815212"
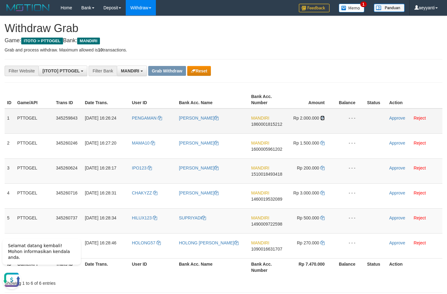
click at [322, 118] on icon at bounding box center [323, 118] width 4 height 4
click at [395, 119] on link "Approve" at bounding box center [398, 117] width 16 height 5
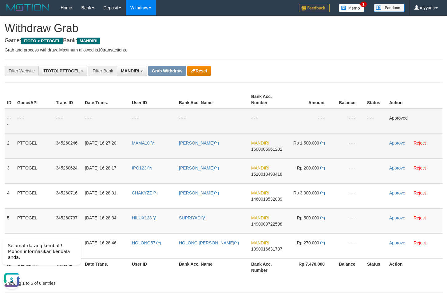
click at [269, 146] on td "MANDIRI 1600005961202" at bounding box center [268, 145] width 39 height 25
click at [269, 148] on span "1600005961202" at bounding box center [266, 148] width 31 height 5
copy span "1600005961202"
click at [324, 142] on icon at bounding box center [323, 143] width 4 height 4
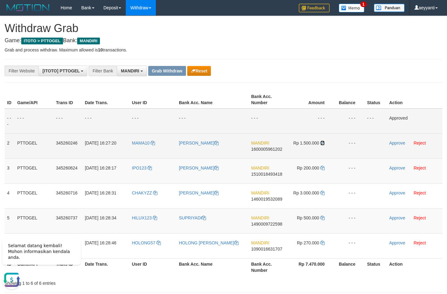
click at [324, 142] on icon at bounding box center [323, 143] width 4 height 4
click at [395, 144] on link "Approve" at bounding box center [398, 142] width 16 height 5
click at [264, 174] on span "1510018493418" at bounding box center [266, 173] width 31 height 5
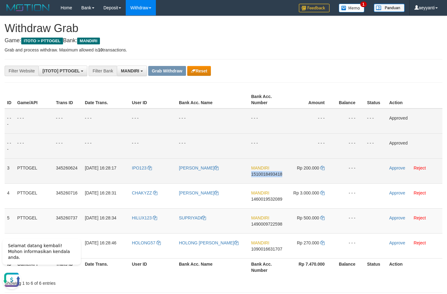
click at [264, 174] on span "1510018493418" at bounding box center [266, 173] width 31 height 5
copy span "1510018493418"
click at [322, 166] on icon at bounding box center [323, 168] width 4 height 4
click at [394, 169] on link "Approve" at bounding box center [398, 167] width 16 height 5
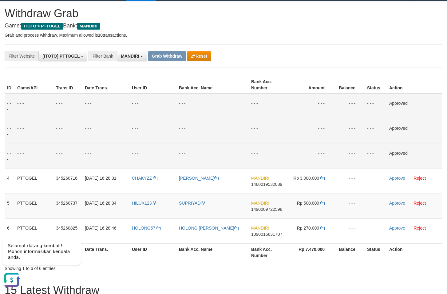
scroll to position [31, 0]
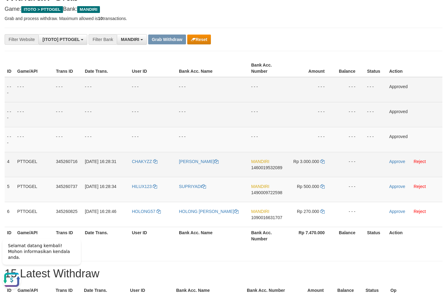
click at [275, 168] on span "1460019532089" at bounding box center [266, 167] width 31 height 5
copy span "1460019532089"
click at [323, 162] on icon at bounding box center [323, 161] width 4 height 4
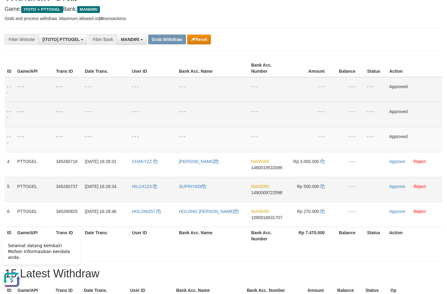
click at [269, 190] on span "1490009722598" at bounding box center [266, 192] width 31 height 5
copy span "1490009722598"
click at [322, 186] on icon at bounding box center [323, 186] width 4 height 4
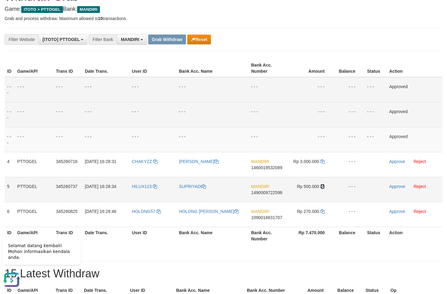
click at [322, 186] on icon at bounding box center [323, 186] width 4 height 4
click at [395, 187] on link "Approve" at bounding box center [398, 186] width 16 height 5
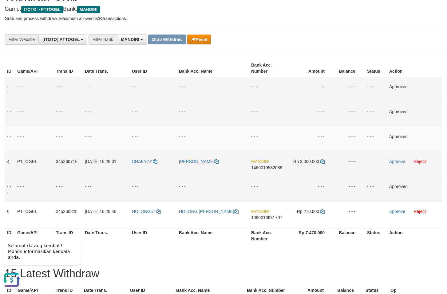
click at [268, 169] on span "1460019532089" at bounding box center [266, 167] width 31 height 5
copy span "1460019532089"
click at [323, 161] on icon at bounding box center [323, 161] width 4 height 4
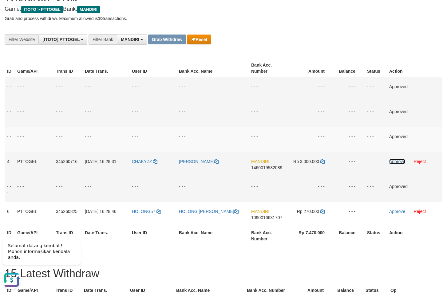
click at [398, 162] on link "Approve" at bounding box center [398, 161] width 16 height 5
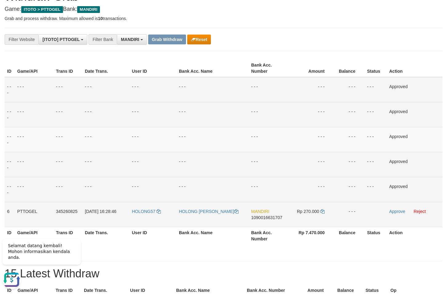
click at [263, 217] on span "1090016631707" at bounding box center [266, 217] width 31 height 5
copy span "1090016631707"
click at [324, 212] on icon at bounding box center [323, 211] width 4 height 4
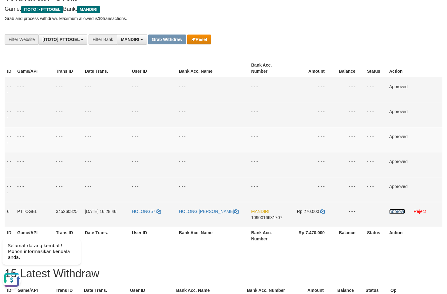
click at [395, 211] on link "Approve" at bounding box center [398, 211] width 16 height 5
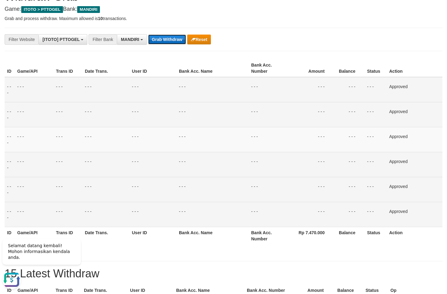
click at [160, 38] on button "Grab Withdraw" at bounding box center [167, 39] width 38 height 10
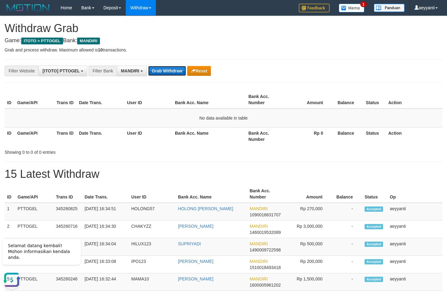
click at [171, 70] on button "Grab Withdraw" at bounding box center [167, 71] width 38 height 10
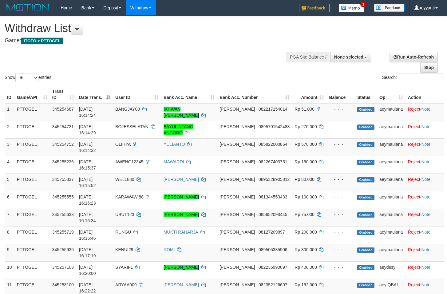
select select
select select "**"
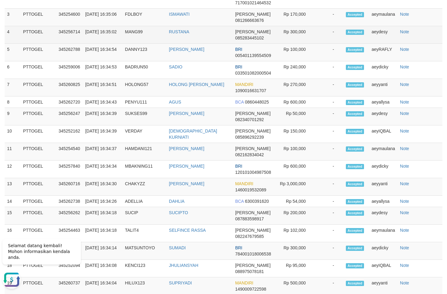
scroll to position [628, 0]
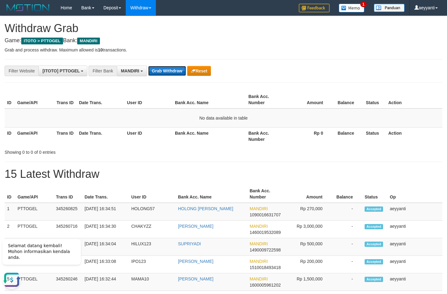
click at [165, 72] on button "Grab Withdraw" at bounding box center [167, 71] width 38 height 10
click at [165, 71] on button "Grab Withdraw" at bounding box center [167, 71] width 38 height 10
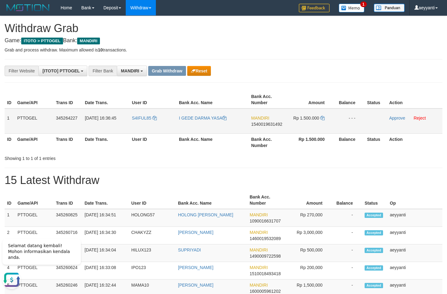
drag, startPoint x: 156, startPoint y: 113, endPoint x: 313, endPoint y: 126, distance: 158.0
click at [313, 126] on tr "1 PTTOGEL 345264227 [DATE] 16:36:45 S4IFUL85 I GEDE DARMA YASA MANDIRI 15400196…" at bounding box center [224, 120] width 438 height 25
click at [263, 125] on span "1540019631492" at bounding box center [266, 124] width 31 height 5
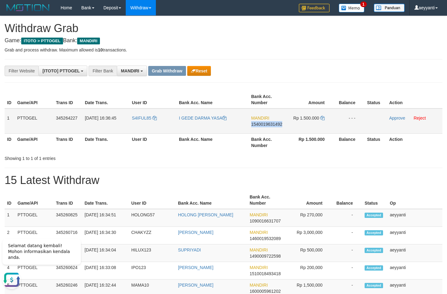
copy span "1540019631492"
click at [323, 118] on icon at bounding box center [323, 118] width 4 height 4
click at [396, 118] on link "Approve" at bounding box center [398, 117] width 16 height 5
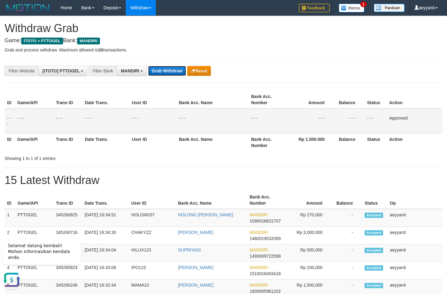
click at [163, 73] on button "Grab Withdraw" at bounding box center [167, 71] width 38 height 10
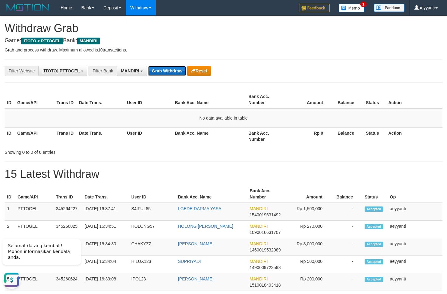
click at [170, 66] on button "Grab Withdraw" at bounding box center [167, 71] width 38 height 10
click at [170, 71] on button "Grab Withdraw" at bounding box center [167, 71] width 38 height 10
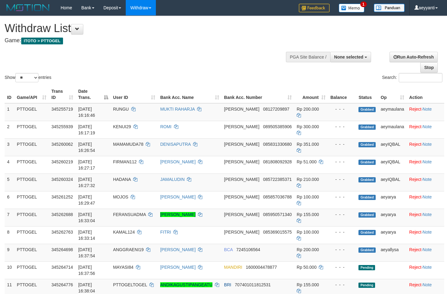
select select
select select "**"
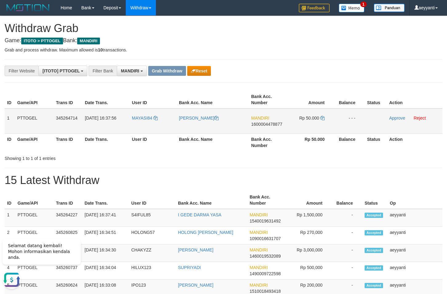
drag, startPoint x: 143, startPoint y: 111, endPoint x: 309, endPoint y: 119, distance: 165.4
click at [309, 119] on tr "1 PTTOGEL 345264714 01/10/2025 16:37:56 MAYASI84 YULIANA KABES MANDIRI 16000044…" at bounding box center [224, 120] width 438 height 25
click at [266, 125] on span "1600004478877" at bounding box center [266, 124] width 31 height 5
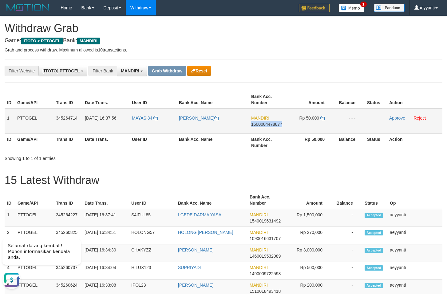
copy span "1600004478877"
click at [323, 118] on icon at bounding box center [323, 118] width 4 height 4
click at [391, 117] on link "Approve" at bounding box center [398, 117] width 16 height 5
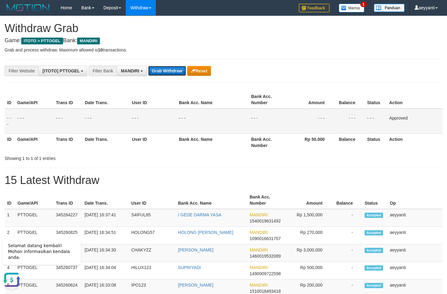
click at [169, 74] on button "Grab Withdraw" at bounding box center [167, 71] width 38 height 10
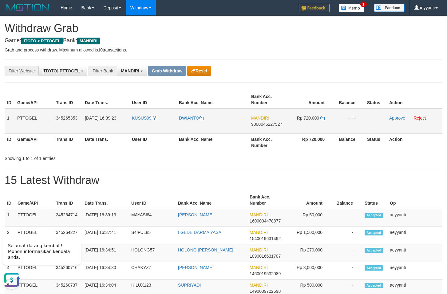
drag, startPoint x: 147, startPoint y: 114, endPoint x: 308, endPoint y: 120, distance: 160.7
click at [308, 120] on tr "1 PTTOGEL 345265353 [DATE] 16:39:23 KUSUS99 DWIANTO MANDIRI 9000046227527 Rp 72…" at bounding box center [224, 120] width 438 height 25
click at [275, 125] on span "9000046227527" at bounding box center [266, 124] width 31 height 5
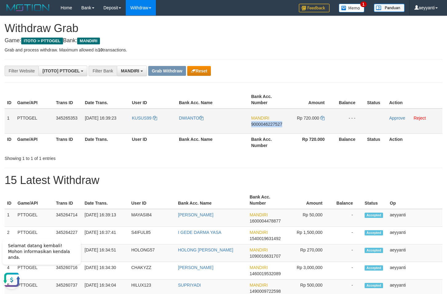
copy span "9000046227527"
click at [323, 118] on icon at bounding box center [323, 118] width 4 height 4
click at [392, 119] on link "Approve" at bounding box center [398, 117] width 16 height 5
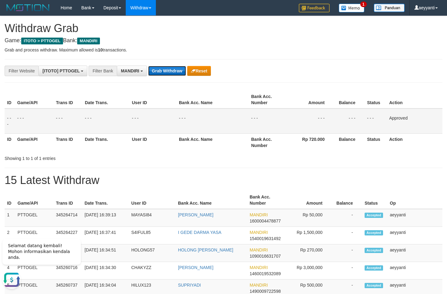
click at [168, 70] on button "Grab Withdraw" at bounding box center [167, 71] width 38 height 10
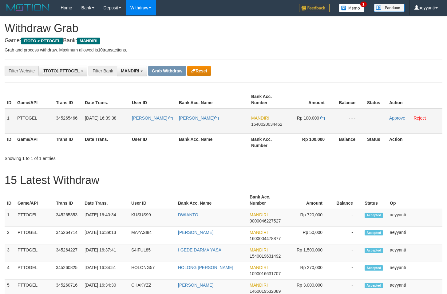
scroll to position [18, 0]
drag, startPoint x: 155, startPoint y: 112, endPoint x: 319, endPoint y: 124, distance: 164.1
click at [319, 124] on tr "1 PTTOGEL 345265466 01/10/2025 16:39:38 AMEE MELPINA KAKAL MANDIRI 154002003446…" at bounding box center [224, 120] width 438 height 25
click at [304, 96] on th "Amount" at bounding box center [311, 100] width 46 height 18
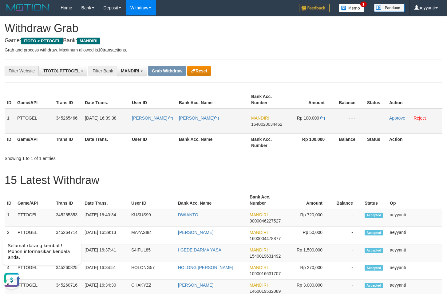
click at [273, 124] on span "1540020034462" at bounding box center [266, 124] width 31 height 5
copy span "1540020034462"
click at [323, 118] on icon at bounding box center [323, 118] width 4 height 4
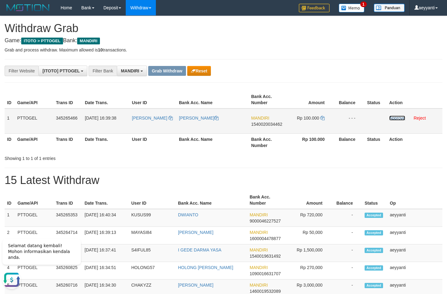
click at [394, 117] on link "Approve" at bounding box center [398, 117] width 16 height 5
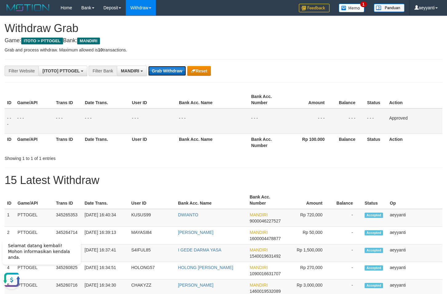
click at [164, 69] on button "Grab Withdraw" at bounding box center [167, 71] width 38 height 10
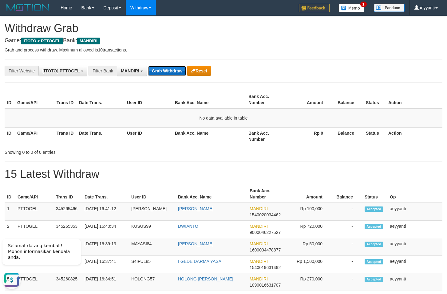
click at [166, 70] on button "Grab Withdraw" at bounding box center [167, 71] width 38 height 10
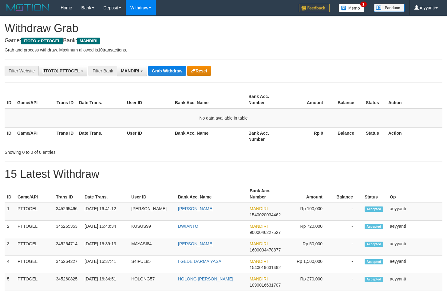
scroll to position [18, 0]
click at [167, 70] on button "Grab Withdraw" at bounding box center [167, 71] width 38 height 10
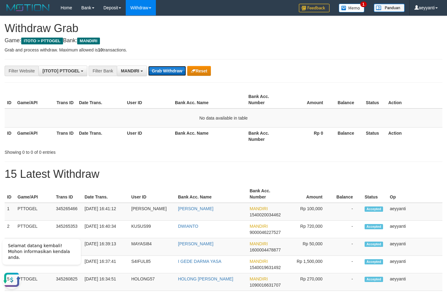
click at [166, 70] on button "Grab Withdraw" at bounding box center [167, 71] width 38 height 10
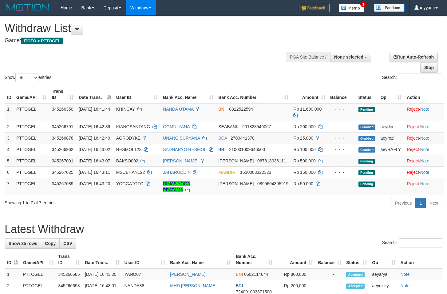
select select
select select "**"
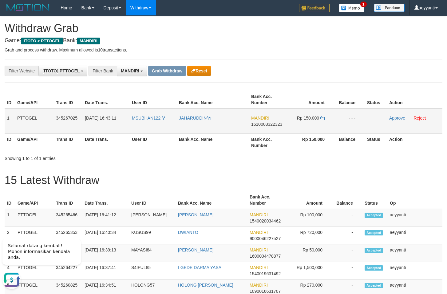
drag, startPoint x: 152, startPoint y: 112, endPoint x: 324, endPoint y: 126, distance: 172.2
click at [324, 126] on tr "1 PTTOGEL 345267025 01/10/2025 16:43:11 MSUBHAN122 JAHARUDDIN MANDIRI 161000332…" at bounding box center [224, 120] width 438 height 25
drag, startPoint x: 330, startPoint y: 73, endPoint x: 309, endPoint y: 91, distance: 27.3
click at [328, 74] on div "**********" at bounding box center [186, 71] width 373 height 10
click at [274, 124] on span "1610003322323" at bounding box center [266, 124] width 31 height 5
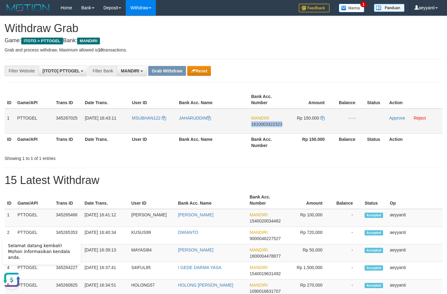
click at [274, 124] on span "1610003322323" at bounding box center [266, 124] width 31 height 5
copy span "1610003322323"
click at [322, 117] on icon at bounding box center [323, 118] width 4 height 4
click at [394, 119] on link "Approve" at bounding box center [398, 117] width 16 height 5
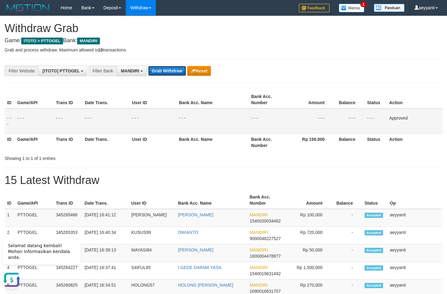
click at [168, 70] on button "Grab Withdraw" at bounding box center [167, 71] width 38 height 10
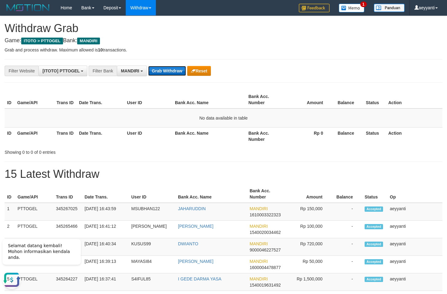
click at [167, 68] on button "Grab Withdraw" at bounding box center [167, 71] width 38 height 10
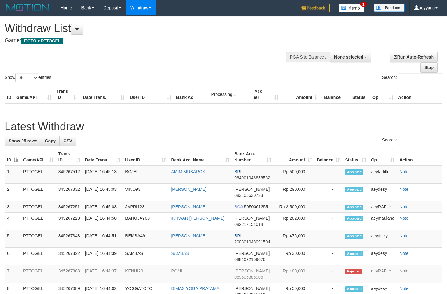
select select
select select "**"
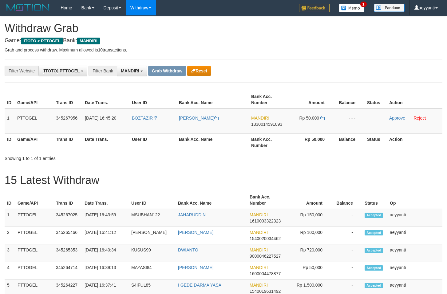
scroll to position [18, 0]
drag, startPoint x: 150, startPoint y: 111, endPoint x: 305, endPoint y: 129, distance: 155.8
click at [305, 129] on tr "1 PTTOGEL 345267956 [DATE] 16:45:20 [GEOGRAPHIC_DATA] [PERSON_NAME] MANDIRI 133…" at bounding box center [224, 120] width 438 height 25
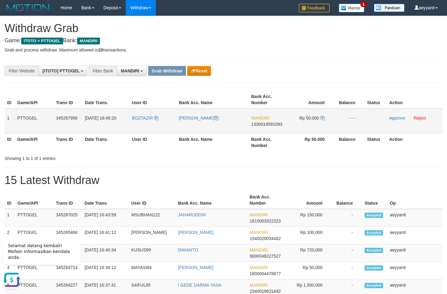
click at [268, 124] on span "1330014591093" at bounding box center [266, 124] width 31 height 5
copy div
click at [268, 124] on span "1330014591093" at bounding box center [266, 124] width 31 height 5
copy span "1330014591093"
drag, startPoint x: 330, startPoint y: 81, endPoint x: 309, endPoint y: 121, distance: 44.9
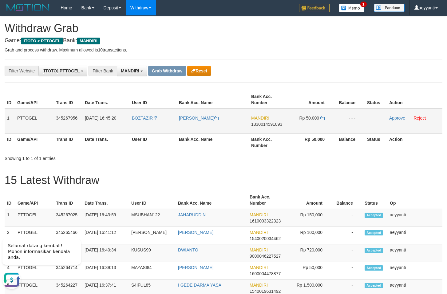
click at [272, 124] on span "1330014591093" at bounding box center [266, 124] width 31 height 5
copy span "1330014591093"
click at [323, 118] on icon at bounding box center [323, 118] width 4 height 4
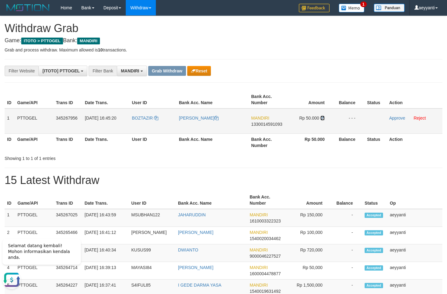
click at [323, 118] on icon at bounding box center [323, 118] width 4 height 4
click at [399, 118] on link "Approve" at bounding box center [398, 117] width 16 height 5
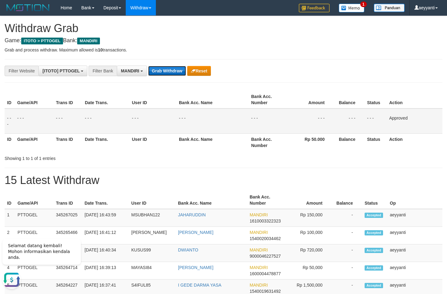
click at [163, 73] on button "Grab Withdraw" at bounding box center [167, 71] width 38 height 10
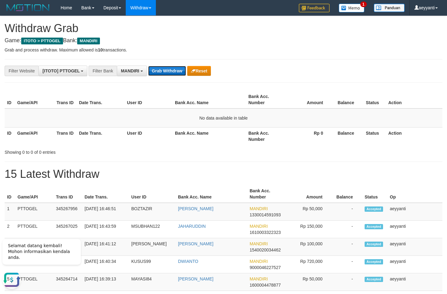
click at [157, 69] on button "Grab Withdraw" at bounding box center [167, 71] width 38 height 10
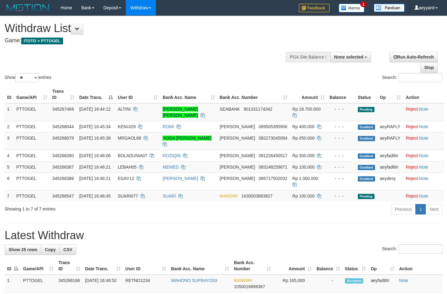
select select
select select "**"
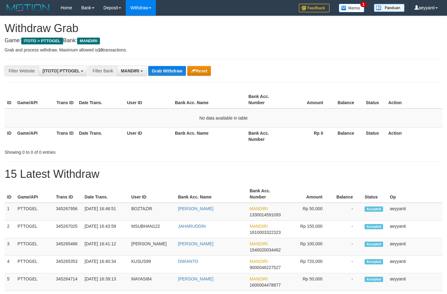
scroll to position [18, 0]
click at [157, 69] on button "Grab Withdraw" at bounding box center [167, 71] width 38 height 10
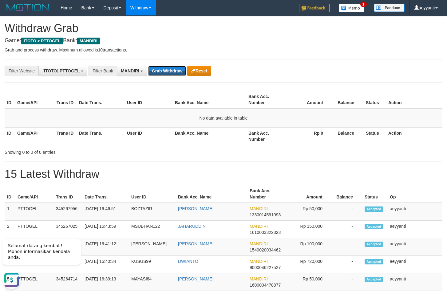
click at [157, 69] on button "Grab Withdraw" at bounding box center [167, 71] width 38 height 10
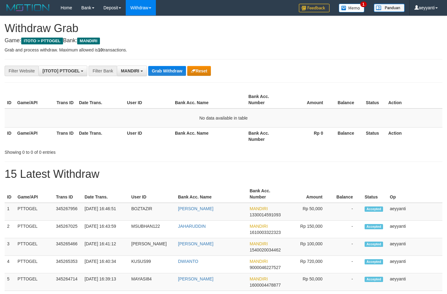
scroll to position [18, 0]
click at [157, 69] on button "Grab Withdraw" at bounding box center [167, 71] width 38 height 10
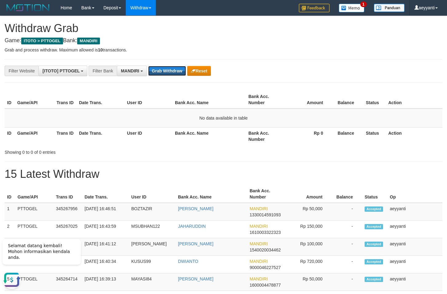
click at [157, 69] on button "Grab Withdraw" at bounding box center [167, 71] width 38 height 10
drag, startPoint x: 0, startPoint y: 0, endPoint x: 157, endPoint y: 68, distance: 171.4
click at [157, 68] on button "Grab Withdraw" at bounding box center [167, 71] width 38 height 10
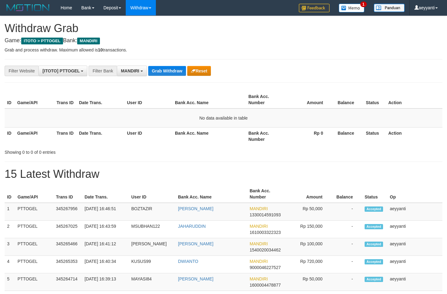
scroll to position [18, 0]
click at [157, 68] on button "Grab Withdraw" at bounding box center [167, 71] width 38 height 10
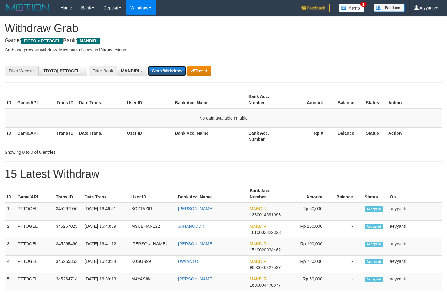
click at [157, 68] on button "Grab Withdraw" at bounding box center [167, 71] width 38 height 10
click at [176, 69] on button "Grab Withdraw" at bounding box center [167, 71] width 38 height 10
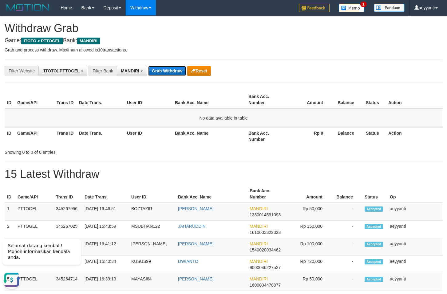
click at [159, 74] on button "Grab Withdraw" at bounding box center [167, 71] width 38 height 10
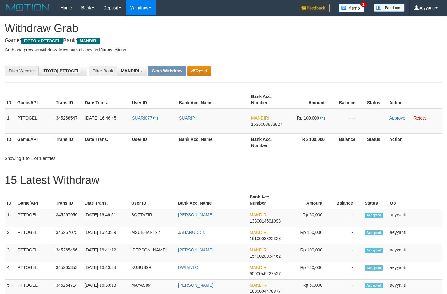
scroll to position [18, 0]
drag, startPoint x: 151, startPoint y: 115, endPoint x: 300, endPoint y: 123, distance: 149.1
click at [300, 123] on tr "1 PTTOGEL 345268547 01/10/2025 16:46:45 SUARI077 SUARI MANDIRI 1630003883827 Rp…" at bounding box center [224, 120] width 438 height 25
click at [340, 75] on div "**********" at bounding box center [186, 71] width 373 height 10
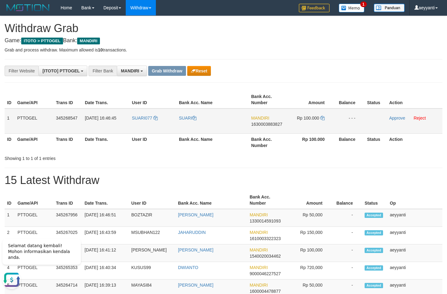
click at [269, 124] on span "1630003883827" at bounding box center [266, 124] width 31 height 5
copy span "1630003883827"
click at [322, 119] on icon at bounding box center [323, 118] width 4 height 4
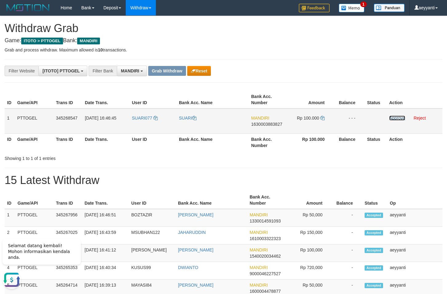
click at [400, 117] on link "Approve" at bounding box center [398, 117] width 16 height 5
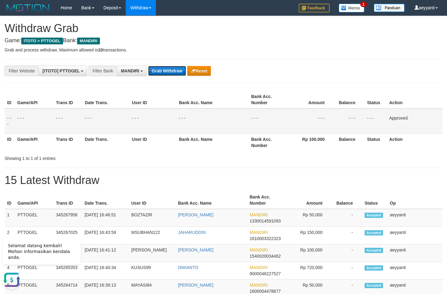
click at [158, 74] on button "Grab Withdraw" at bounding box center [167, 71] width 38 height 10
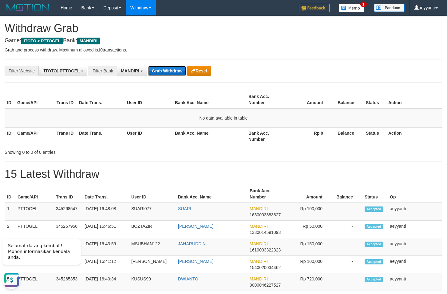
click at [165, 72] on button "Grab Withdraw" at bounding box center [167, 71] width 38 height 10
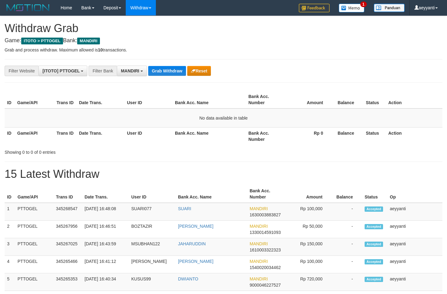
scroll to position [18, 0]
drag, startPoint x: 0, startPoint y: 0, endPoint x: 165, endPoint y: 74, distance: 180.7
click at [165, 74] on button "Grab Withdraw" at bounding box center [167, 71] width 38 height 10
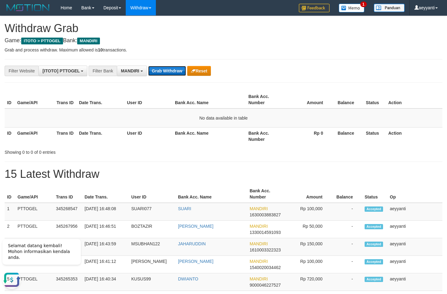
click at [163, 71] on button "Grab Withdraw" at bounding box center [167, 71] width 38 height 10
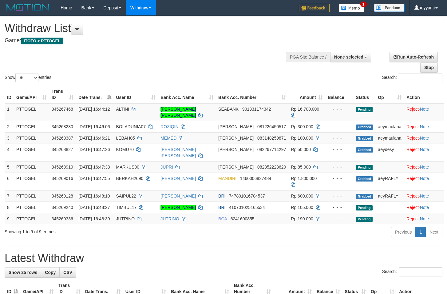
select select
select select "**"
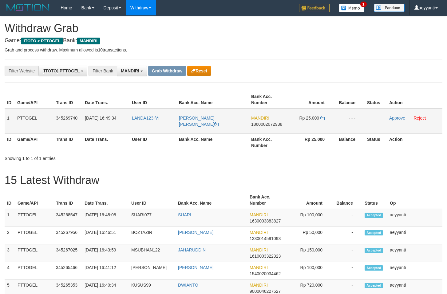
scroll to position [18, 0]
drag, startPoint x: 144, startPoint y: 112, endPoint x: 310, endPoint y: 124, distance: 166.6
click at [310, 124] on tr "1 PTTOGEL 345269740 01/10/2025 16:49:34 LANDA123 POLLI YOLANDA YULIAN MANDIRI 1…" at bounding box center [224, 120] width 438 height 25
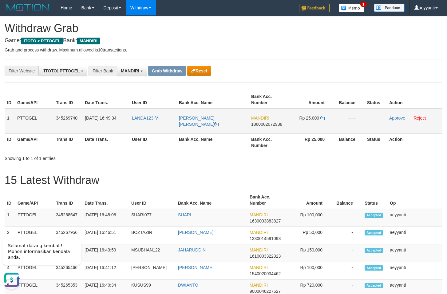
click at [265, 125] on span "1860002072938" at bounding box center [266, 124] width 31 height 5
copy span "1860002072938"
click at [323, 118] on icon at bounding box center [323, 118] width 4 height 4
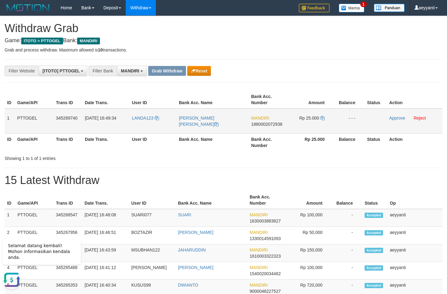
click at [396, 120] on td "Approve Reject" at bounding box center [415, 120] width 56 height 25
click at [384, 76] on div "**********" at bounding box center [223, 71] width 447 height 10
click at [392, 116] on link "Approve" at bounding box center [398, 117] width 16 height 5
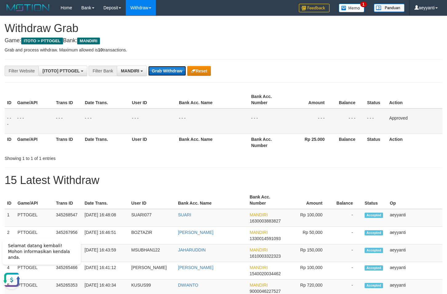
click at [161, 68] on button "Grab Withdraw" at bounding box center [167, 71] width 38 height 10
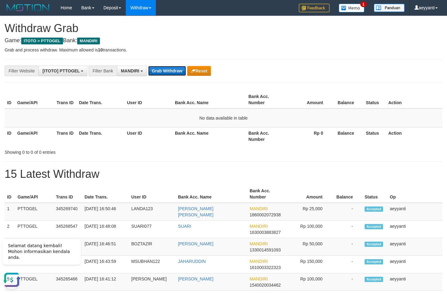
click at [169, 71] on button "Grab Withdraw" at bounding box center [167, 71] width 38 height 10
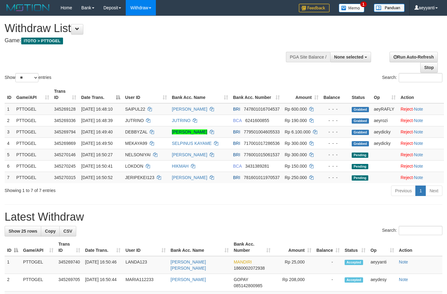
select select
select select "**"
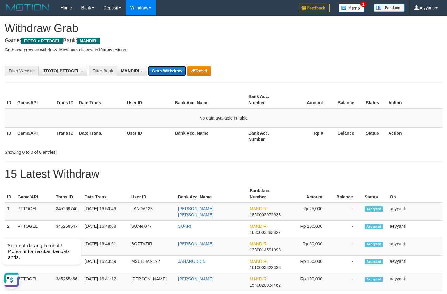
click at [169, 71] on button "Grab Withdraw" at bounding box center [167, 71] width 38 height 10
click at [169, 69] on button "Grab Withdraw" at bounding box center [167, 71] width 38 height 10
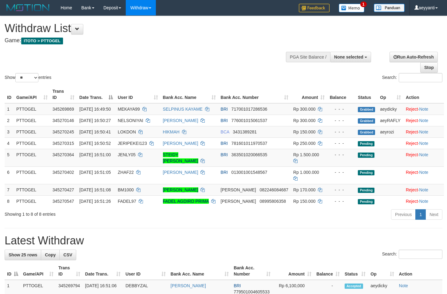
select select
select select "**"
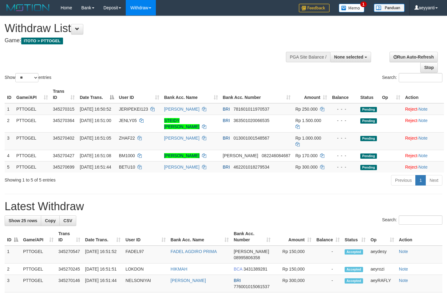
select select
select select "**"
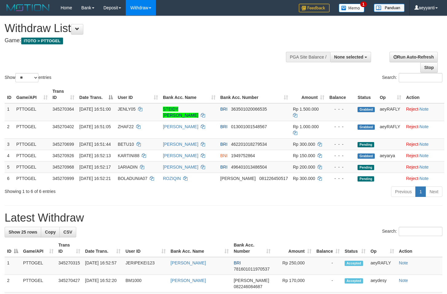
select select
select select "**"
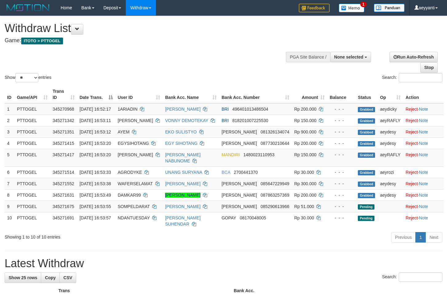
select select
select select "**"
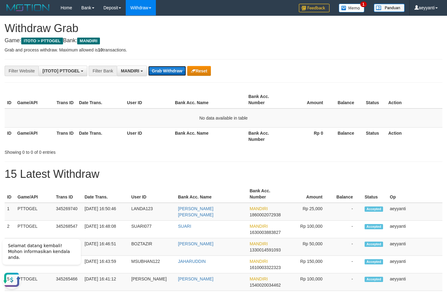
click at [158, 70] on button "Grab Withdraw" at bounding box center [167, 71] width 38 height 10
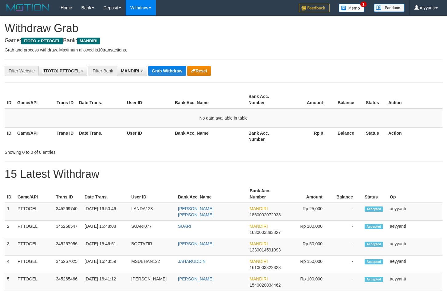
scroll to position [18, 0]
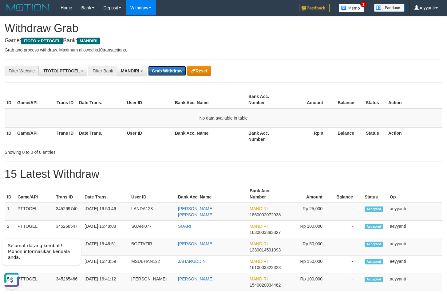
click at [158, 70] on button "Grab Withdraw" at bounding box center [167, 71] width 38 height 10
click at [170, 73] on button "Grab Withdraw" at bounding box center [167, 71] width 38 height 10
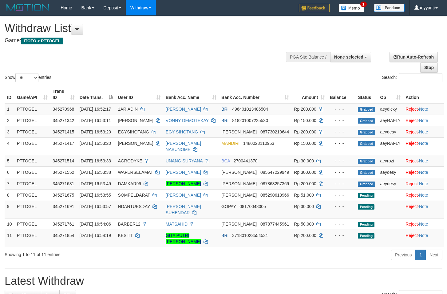
select select
select select "**"
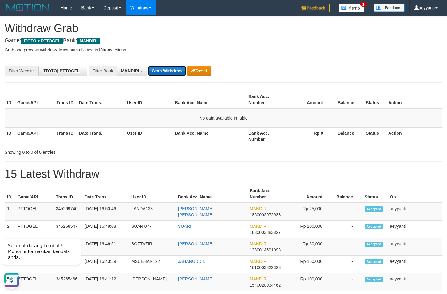
click at [172, 72] on button "Grab Withdraw" at bounding box center [167, 71] width 38 height 10
click at [166, 70] on button "Grab Withdraw" at bounding box center [167, 71] width 38 height 10
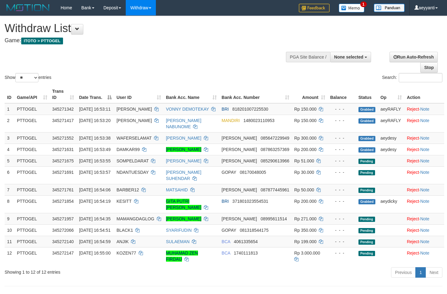
select select
select select "**"
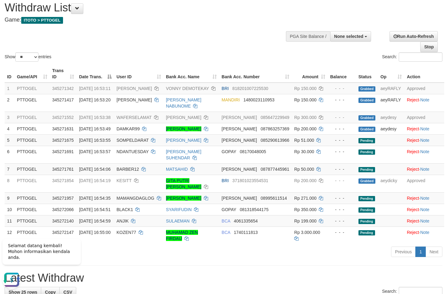
scroll to position [31, 0]
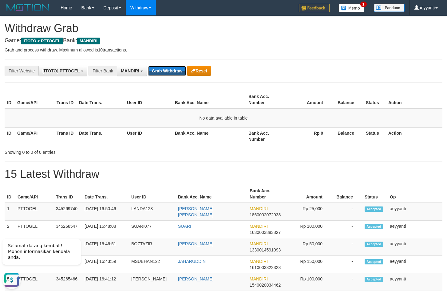
click at [166, 70] on button "Grab Withdraw" at bounding box center [167, 71] width 38 height 10
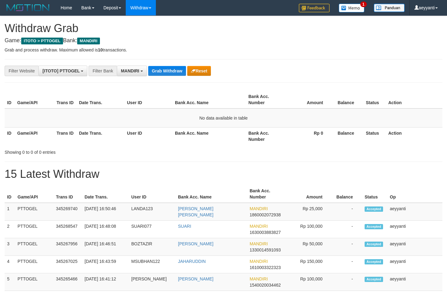
scroll to position [18, 0]
click at [172, 72] on button "Grab Withdraw" at bounding box center [167, 71] width 38 height 10
click at [157, 67] on button "Grab Withdraw" at bounding box center [167, 71] width 38 height 10
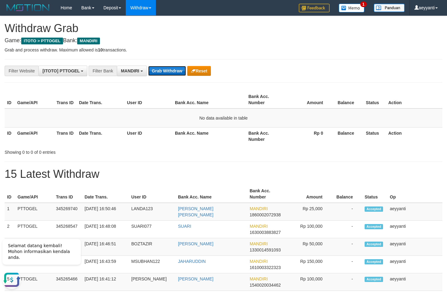
scroll to position [0, 0]
click at [157, 67] on button "Grab Withdraw" at bounding box center [167, 71] width 38 height 10
click at [170, 70] on button "Grab Withdraw" at bounding box center [167, 71] width 38 height 10
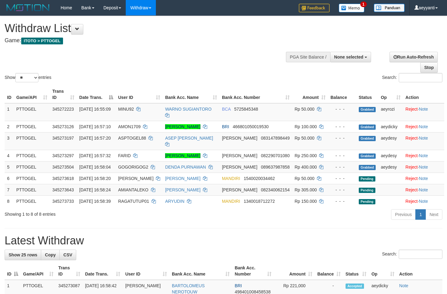
select select
select select "**"
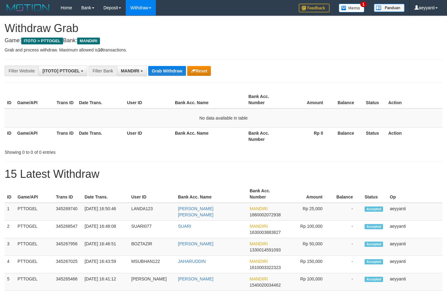
scroll to position [18, 0]
click at [170, 70] on button "Grab Withdraw" at bounding box center [167, 71] width 38 height 10
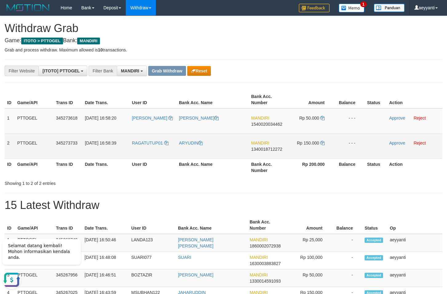
copy tr
drag, startPoint x: 158, startPoint y: 113, endPoint x: 317, endPoint y: 150, distance: 163.4
click at [317, 150] on tbody "1 PTTOGEL 345273618 01/10/2025 16:58:20 AMEE MELPINA KAKAL MANDIRI 154002003446…" at bounding box center [224, 133] width 438 height 50
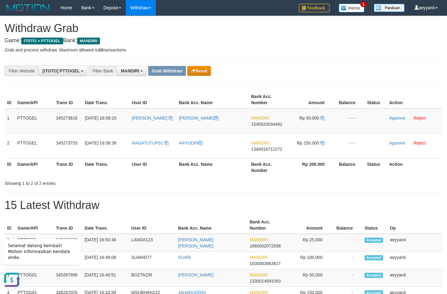
click at [278, 126] on span "1540020034462" at bounding box center [266, 124] width 31 height 5
copy span "1540020034462"
click at [323, 117] on icon at bounding box center [323, 118] width 4 height 4
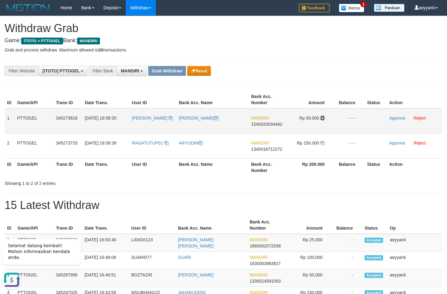
click at [323, 117] on icon at bounding box center [323, 118] width 4 height 4
click at [393, 117] on link "Approve" at bounding box center [398, 117] width 16 height 5
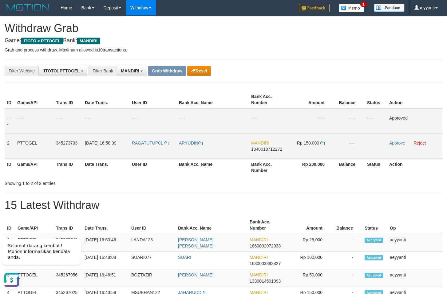
click at [262, 149] on span "1340018712272" at bounding box center [266, 148] width 31 height 5
copy span "1340018712272"
click at [322, 143] on icon at bounding box center [323, 143] width 4 height 4
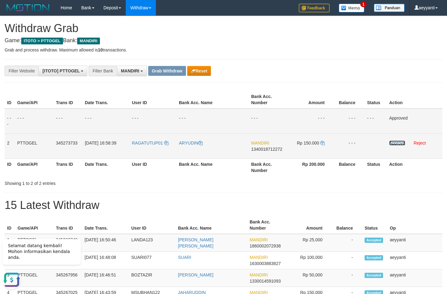
click at [396, 144] on link "Approve" at bounding box center [398, 142] width 16 height 5
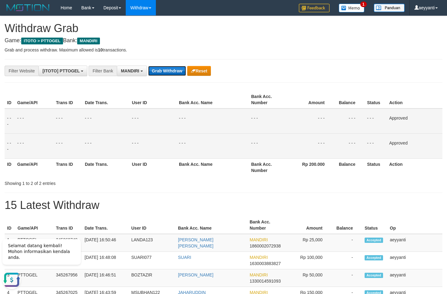
click at [166, 71] on button "Grab Withdraw" at bounding box center [167, 71] width 38 height 10
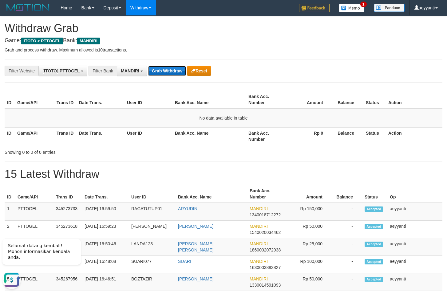
click at [161, 74] on button "Grab Withdraw" at bounding box center [167, 71] width 38 height 10
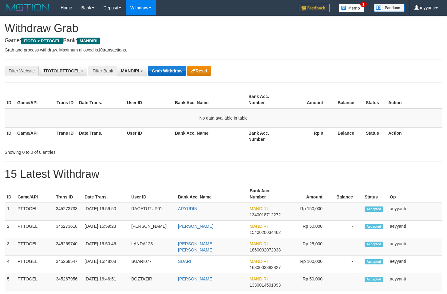
scroll to position [18, 0]
click at [168, 68] on button "Grab Withdraw" at bounding box center [167, 71] width 38 height 10
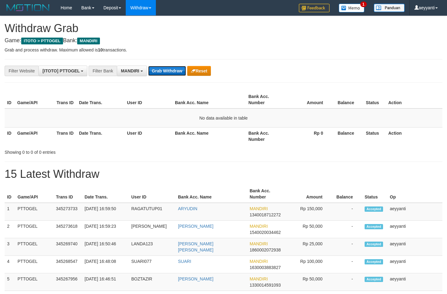
click at [170, 68] on button "Grab Withdraw" at bounding box center [167, 71] width 38 height 10
click at [174, 70] on button "Grab Withdraw" at bounding box center [167, 71] width 38 height 10
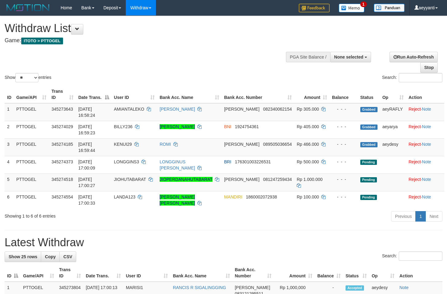
select select
select select "**"
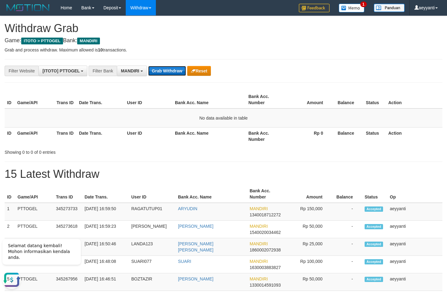
click at [162, 70] on button "Grab Withdraw" at bounding box center [167, 71] width 38 height 10
click at [166, 67] on button "Grab Withdraw" at bounding box center [167, 71] width 38 height 10
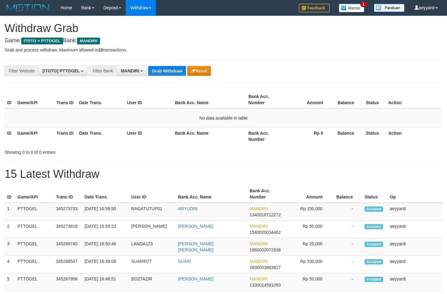
scroll to position [18, 0]
click at [166, 70] on button "Grab Withdraw" at bounding box center [167, 71] width 38 height 10
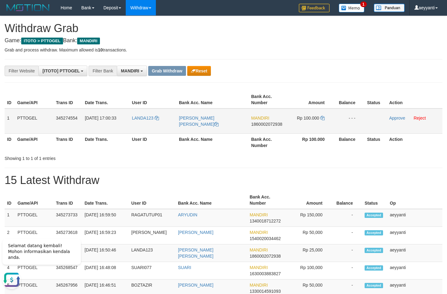
drag, startPoint x: 148, startPoint y: 113, endPoint x: 310, endPoint y: 132, distance: 163.3
click at [310, 132] on tr "1 PTTOGEL 345274554 01/10/2025 17:00:33 LANDA123 POLLI YOLANDA YULIAN MANDIRI 1…" at bounding box center [224, 120] width 438 height 25
click at [284, 73] on div "**********" at bounding box center [186, 71] width 373 height 10
click at [260, 123] on span "1860002072938" at bounding box center [266, 124] width 31 height 5
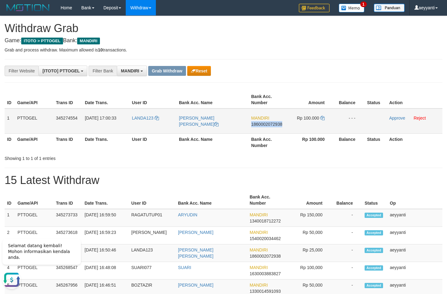
copy span "1860002072938"
click at [323, 117] on icon at bounding box center [323, 118] width 4 height 4
click at [394, 119] on link "Approve" at bounding box center [398, 117] width 16 height 5
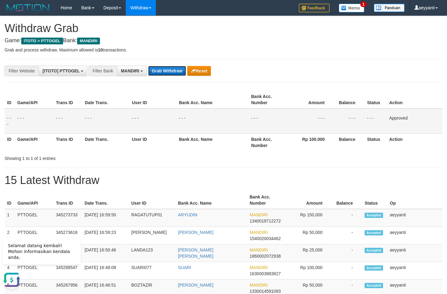
click at [170, 73] on button "Grab Withdraw" at bounding box center [167, 71] width 38 height 10
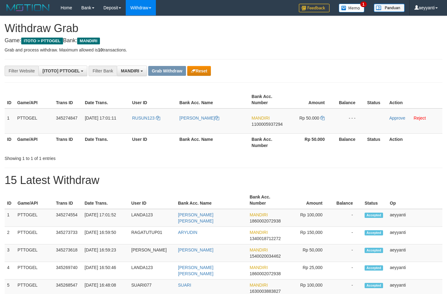
scroll to position [18, 0]
drag, startPoint x: 162, startPoint y: 110, endPoint x: 305, endPoint y: 124, distance: 144.3
click at [305, 124] on tr "1 PTTOGEL 345274847 [DATE] 17:01:11 RUSUN123 [PERSON_NAME] MANDIRI 110000593729…" at bounding box center [224, 120] width 438 height 25
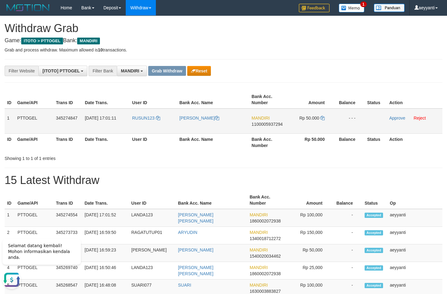
click at [269, 126] on span "1100005937294" at bounding box center [267, 124] width 31 height 5
copy span "1100005937294"
click at [322, 118] on icon at bounding box center [323, 118] width 4 height 4
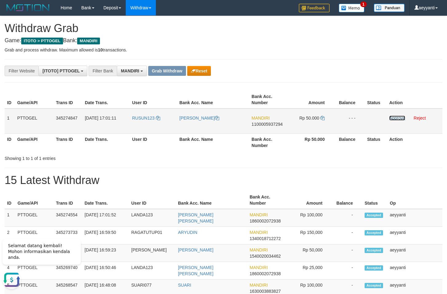
click at [395, 118] on link "Approve" at bounding box center [398, 117] width 16 height 5
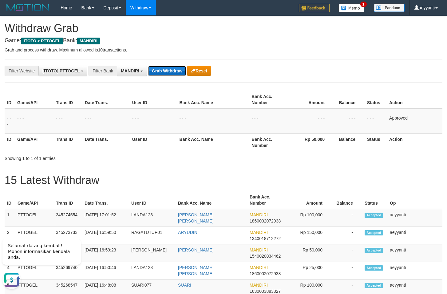
click at [167, 71] on button "Grab Withdraw" at bounding box center [167, 71] width 38 height 10
